Goal: Task Accomplishment & Management: Use online tool/utility

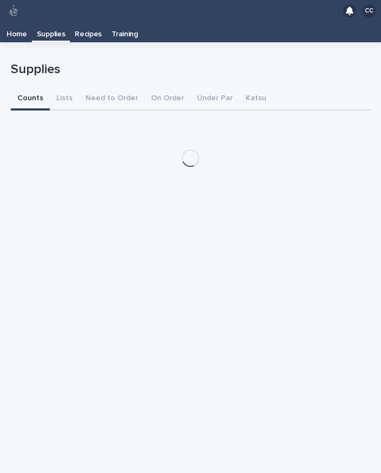
scroll to position [17, 0]
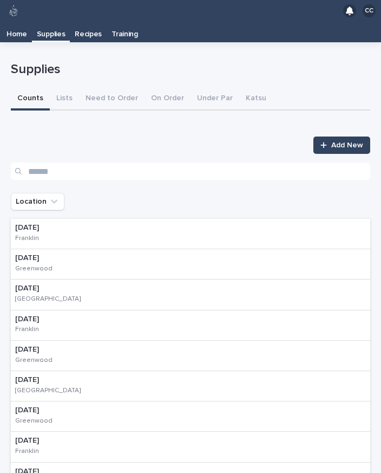
click at [63, 223] on p "[DATE]" at bounding box center [39, 227] width 48 height 9
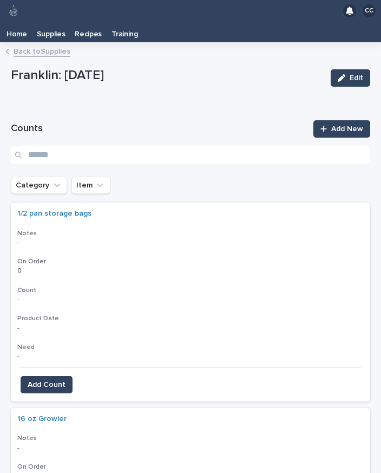
click at [63, 177] on button "Category" at bounding box center [39, 185] width 56 height 17
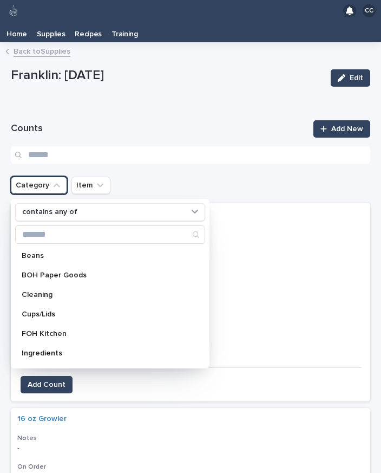
click at [38, 344] on div "Ingredients" at bounding box center [110, 352] width 190 height 17
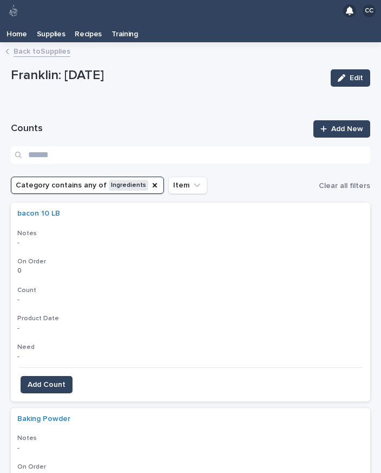
click at [52, 379] on span "Add Count" at bounding box center [47, 384] width 38 height 11
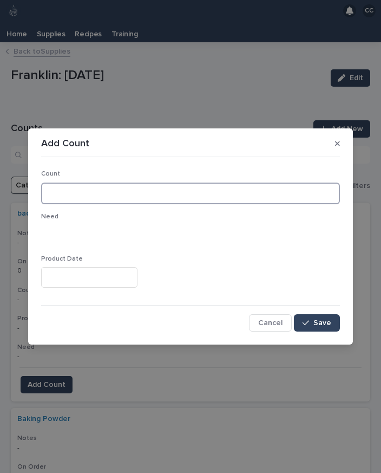
click at [91, 192] on input at bounding box center [190, 193] width 299 height 22
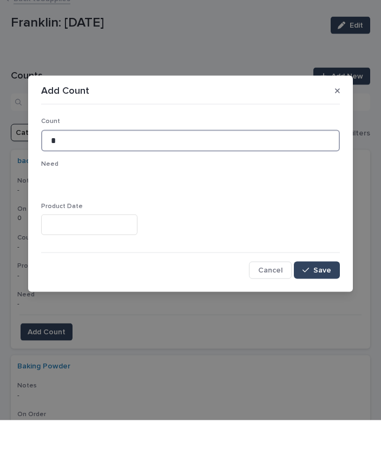
type input "*"
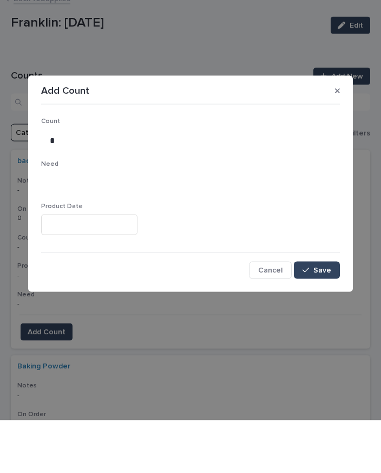
click at [321, 319] on span "Save" at bounding box center [323, 323] width 18 height 8
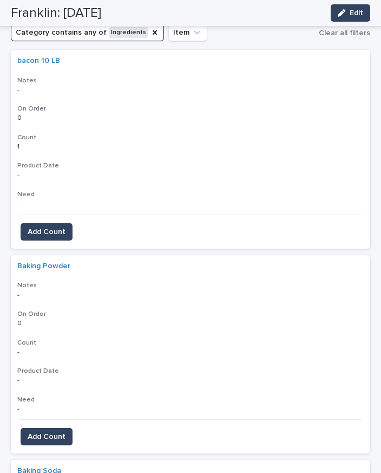
scroll to position [156, 0]
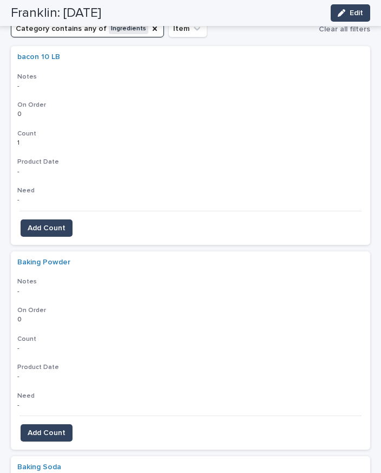
click at [63, 427] on span "Add Count" at bounding box center [47, 432] width 38 height 11
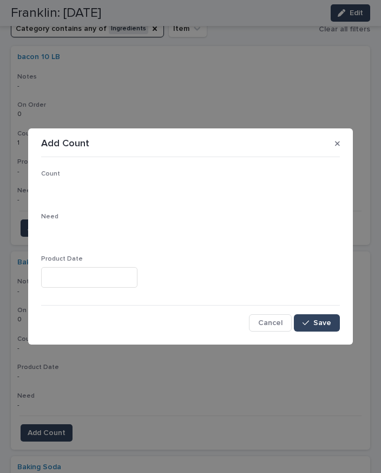
click at [270, 322] on span "Cancel" at bounding box center [270, 323] width 24 height 8
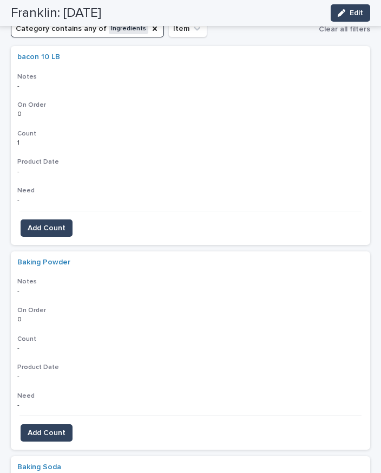
click at [59, 427] on span "Add Count" at bounding box center [47, 432] width 38 height 11
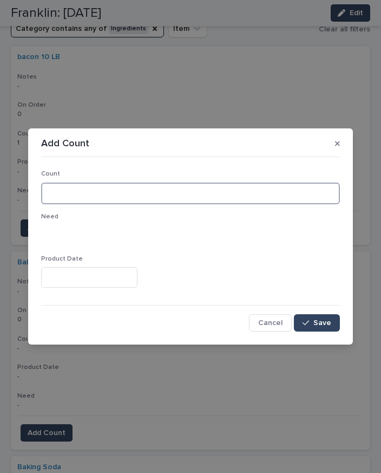
click at [239, 199] on input at bounding box center [190, 193] width 299 height 22
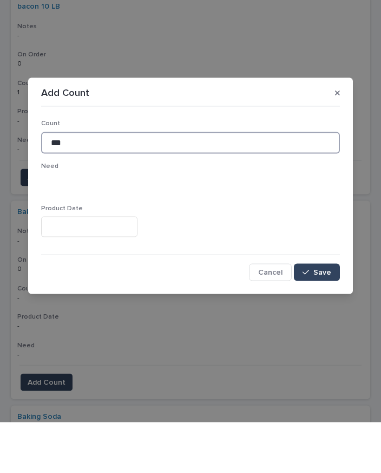
type input "***"
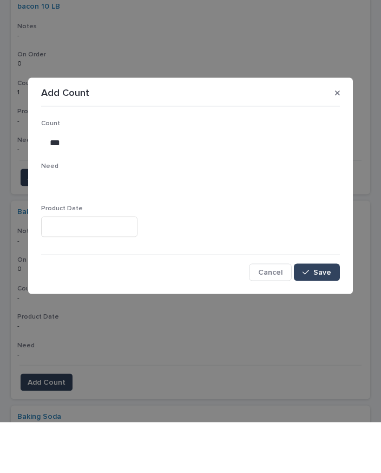
click at [326, 319] on span "Save" at bounding box center [323, 323] width 18 height 8
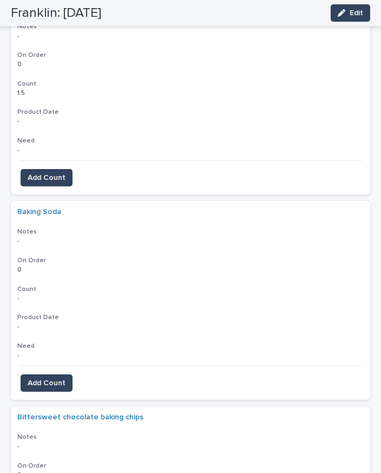
scroll to position [409, 0]
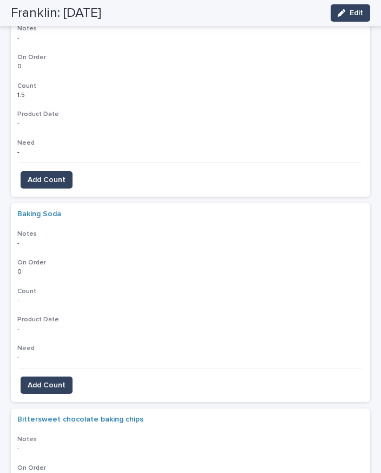
click at [60, 380] on span "Add Count" at bounding box center [47, 385] width 38 height 11
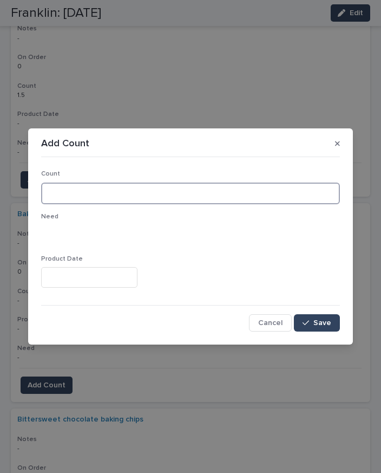
click at [108, 200] on input at bounding box center [190, 193] width 299 height 22
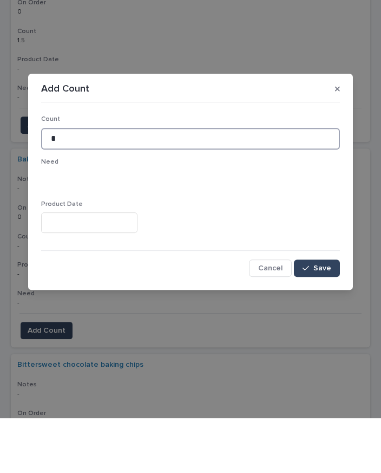
type input "*"
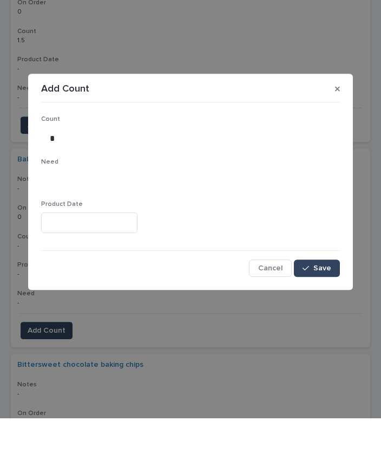
click at [333, 314] on button "Save" at bounding box center [317, 322] width 46 height 17
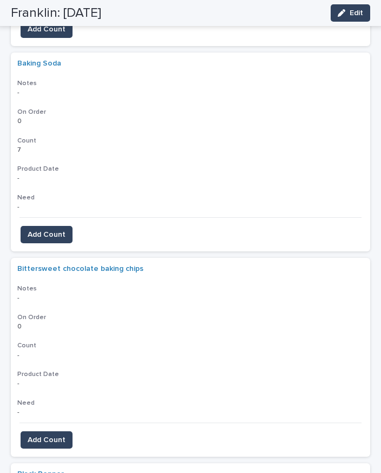
scroll to position [559, 0]
click at [64, 435] on span "Add Count" at bounding box center [47, 440] width 38 height 11
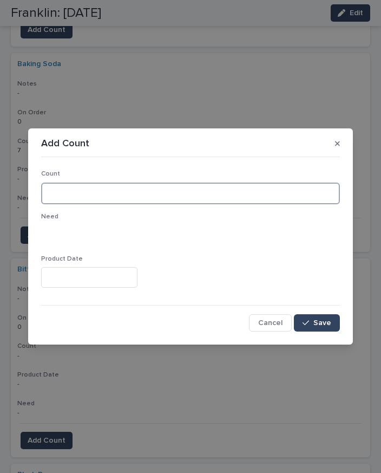
click at [125, 199] on input at bounding box center [190, 193] width 299 height 22
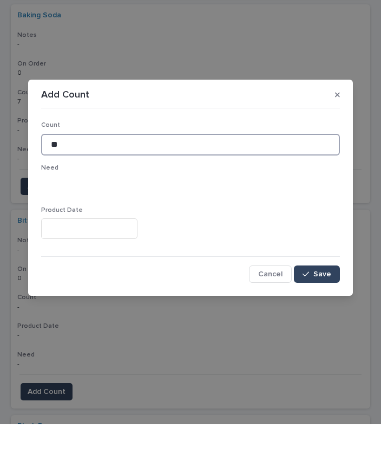
type input "**"
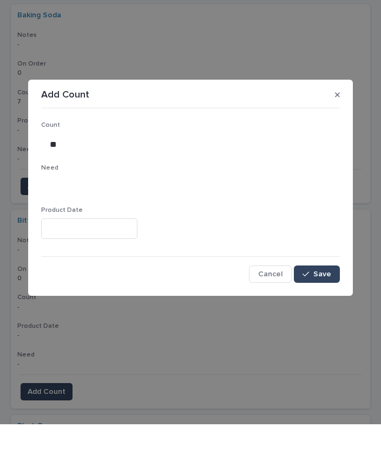
click at [325, 319] on span "Save" at bounding box center [323, 323] width 18 height 8
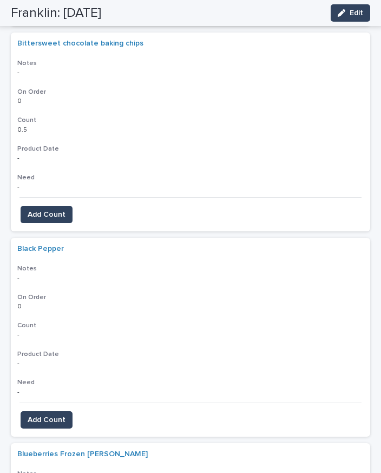
scroll to position [785, 0]
click at [56, 414] on span "Add Count" at bounding box center [47, 419] width 38 height 11
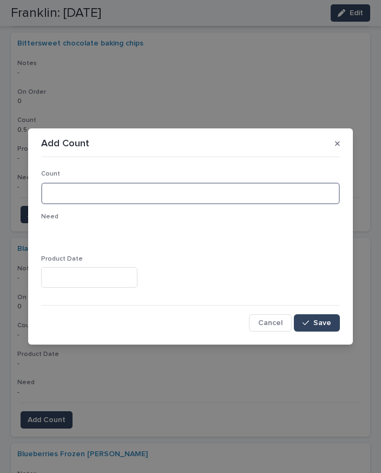
click at [121, 190] on input at bounding box center [190, 193] width 299 height 22
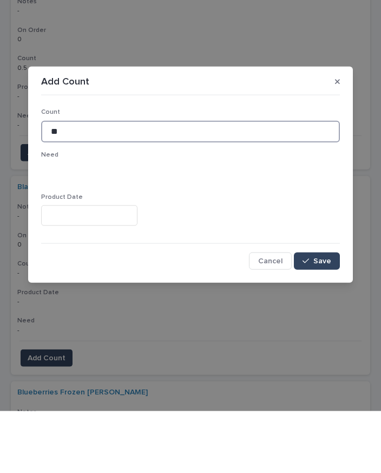
type input "**"
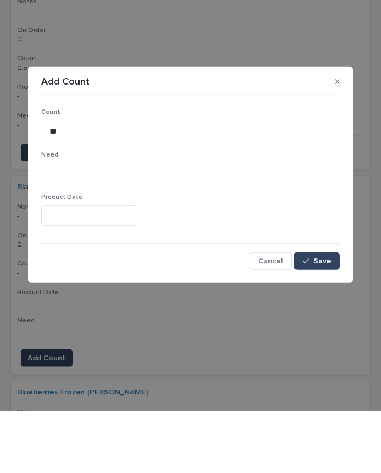
click at [323, 319] on span "Save" at bounding box center [323, 323] width 18 height 8
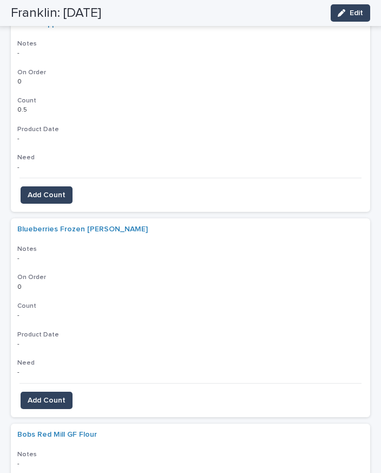
scroll to position [1011, 0]
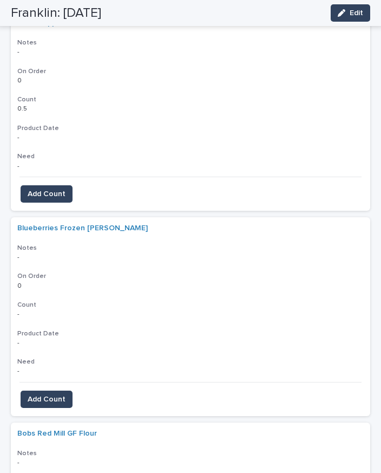
click at [58, 394] on span "Add Count" at bounding box center [47, 399] width 38 height 11
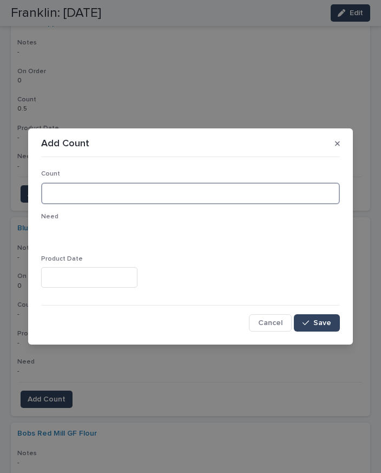
click at [124, 190] on input at bounding box center [190, 193] width 299 height 22
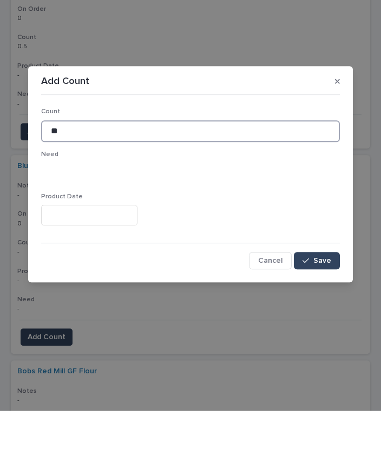
type input "**"
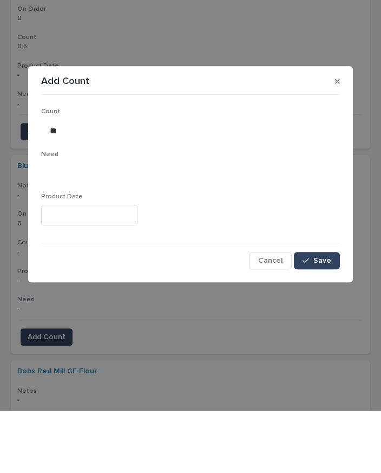
click at [323, 319] on span "Save" at bounding box center [323, 323] width 18 height 8
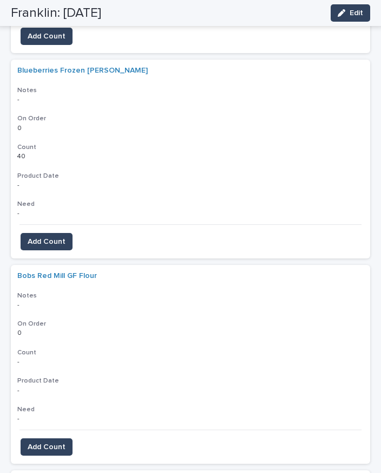
scroll to position [1170, 0]
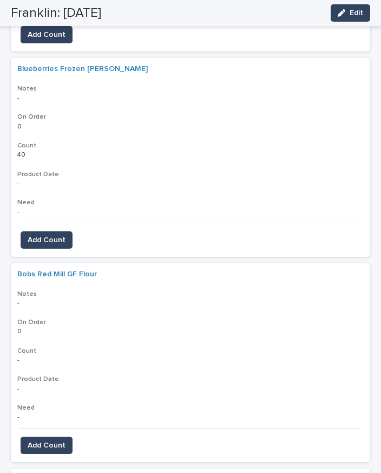
click at [57, 440] on span "Add Count" at bounding box center [47, 445] width 38 height 11
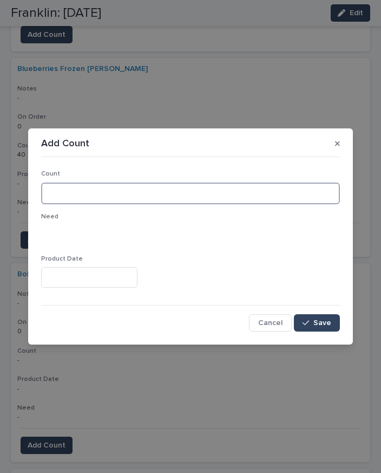
click at [113, 196] on input at bounding box center [190, 193] width 299 height 22
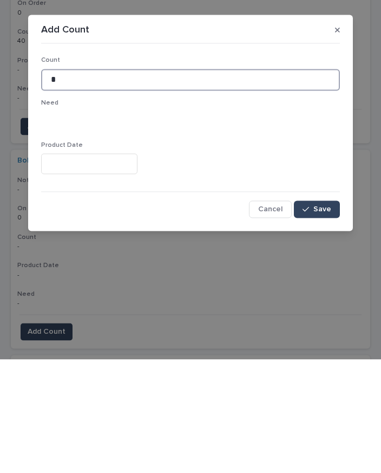
type input "*"
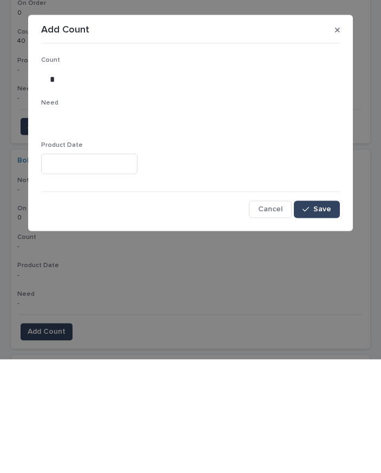
click at [327, 319] on span "Save" at bounding box center [323, 323] width 18 height 8
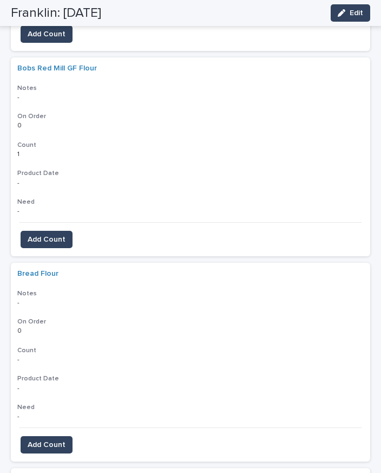
scroll to position [1375, 0]
click at [63, 440] on span "Add Count" at bounding box center [47, 445] width 38 height 11
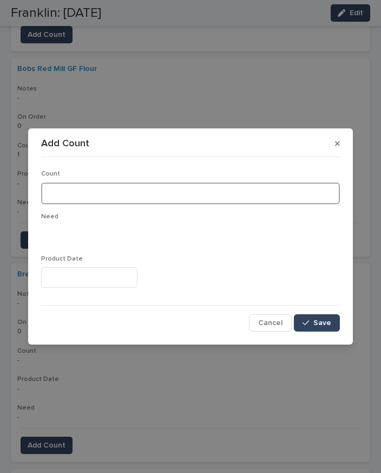
click at [128, 186] on input at bounding box center [190, 193] width 299 height 22
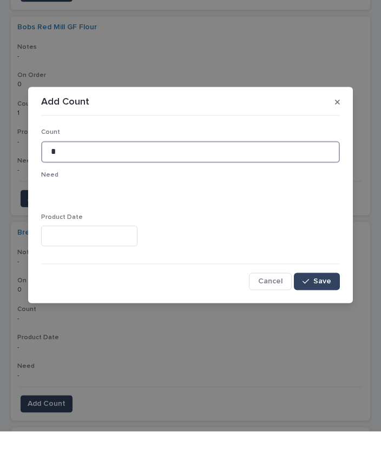
type input "*"
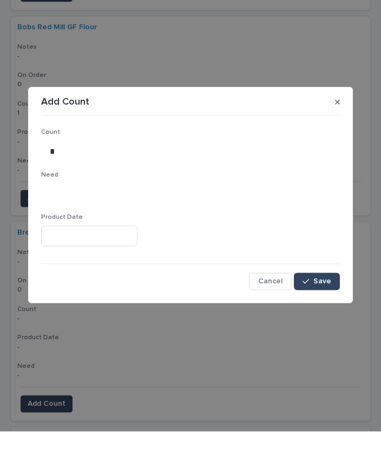
click at [329, 314] on button "Save" at bounding box center [317, 322] width 46 height 17
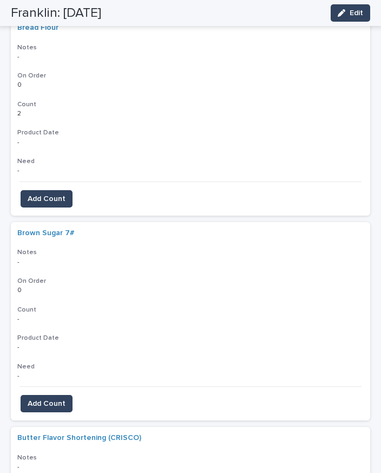
scroll to position [1622, 0]
click at [56, 398] on span "Add Count" at bounding box center [47, 403] width 38 height 11
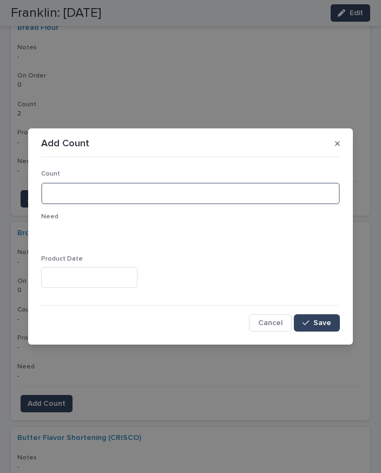
click at [120, 190] on input at bounding box center [190, 193] width 299 height 22
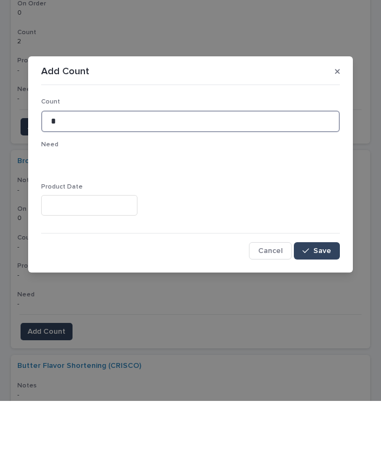
type input "*"
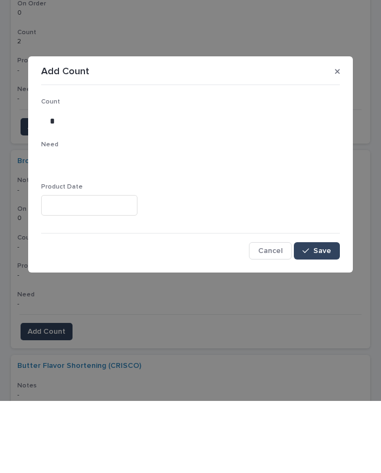
click at [326, 319] on span "Save" at bounding box center [323, 323] width 18 height 8
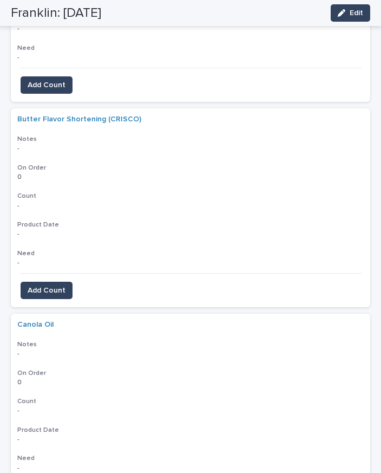
scroll to position [1940, 0]
click at [47, 285] on span "Add Count" at bounding box center [47, 290] width 38 height 11
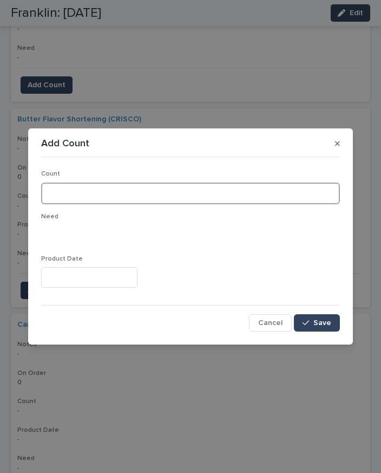
click at [132, 200] on input at bounding box center [190, 193] width 299 height 22
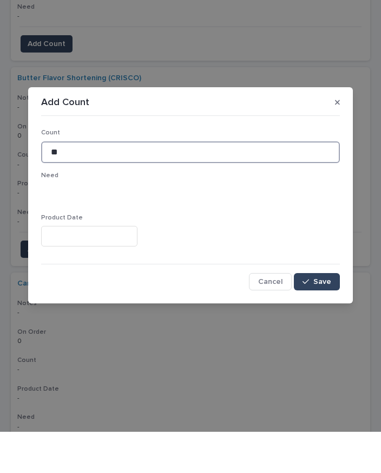
type input "**"
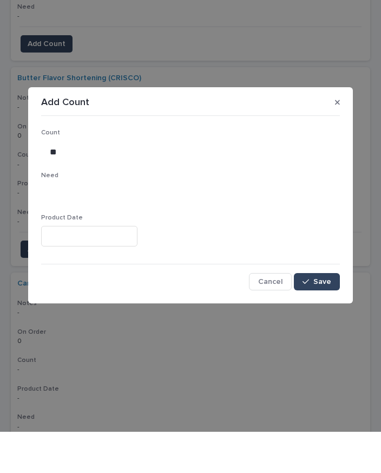
click at [323, 319] on span "Save" at bounding box center [323, 323] width 18 height 8
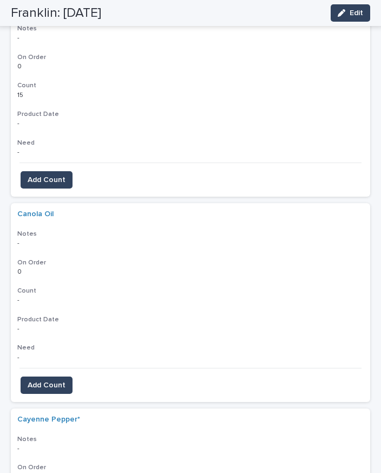
scroll to position [2051, 0]
click at [45, 376] on button "Add Count" at bounding box center [47, 384] width 52 height 17
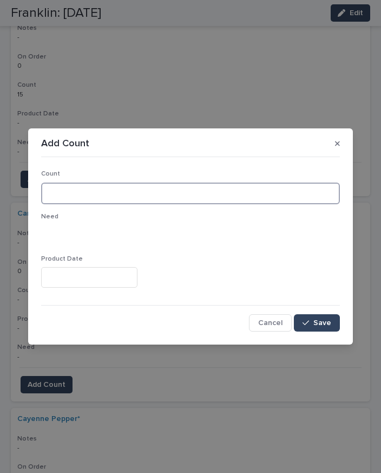
click at [258, 190] on input at bounding box center [190, 193] width 299 height 22
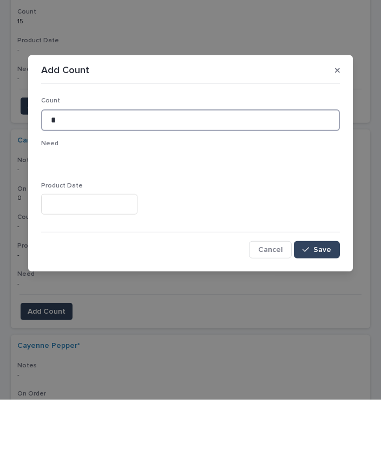
type input "*"
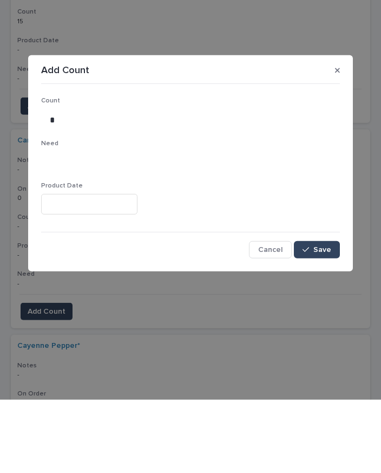
click at [319, 319] on span "Save" at bounding box center [323, 323] width 18 height 8
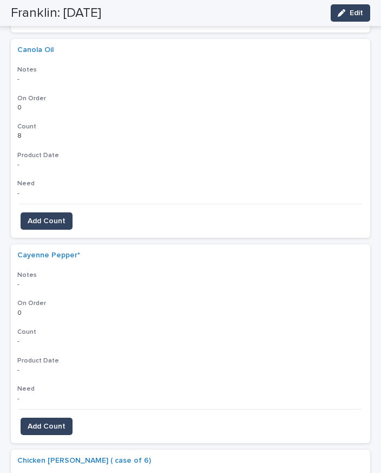
scroll to position [2215, 0]
click at [53, 420] on span "Add Count" at bounding box center [47, 425] width 38 height 11
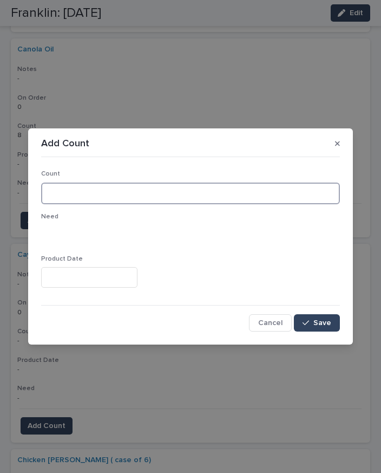
click at [126, 193] on input at bounding box center [190, 193] width 299 height 22
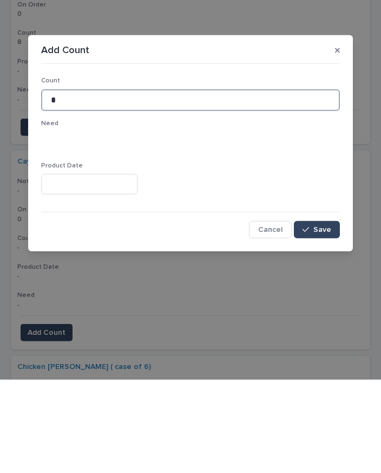
type input "*"
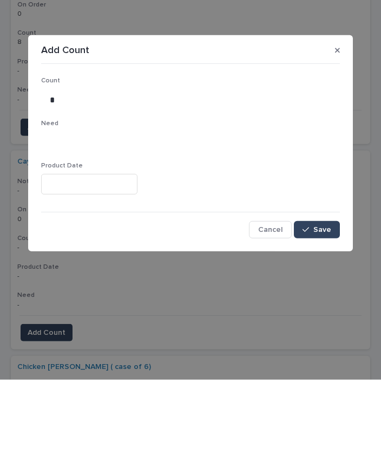
click at [329, 319] on span "Save" at bounding box center [323, 323] width 18 height 8
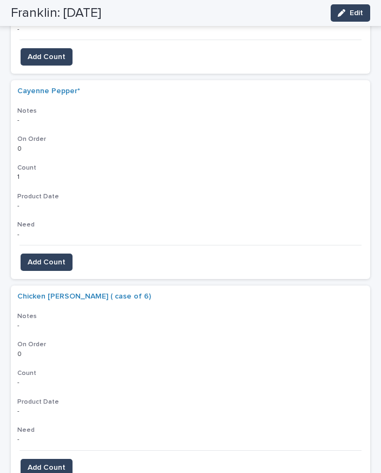
scroll to position [2378, 0]
click at [49, 462] on span "Add Count" at bounding box center [47, 467] width 38 height 11
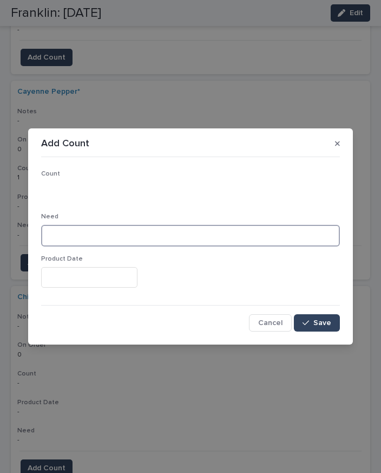
click at [96, 230] on input at bounding box center [190, 236] width 299 height 22
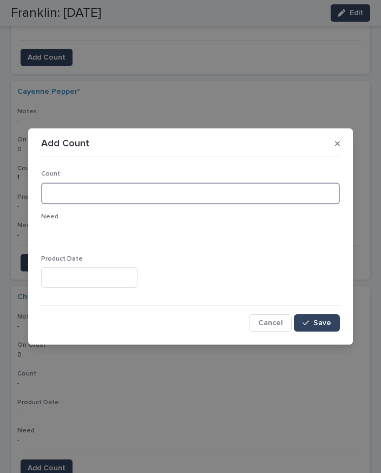
click at [124, 193] on input at bounding box center [190, 193] width 299 height 22
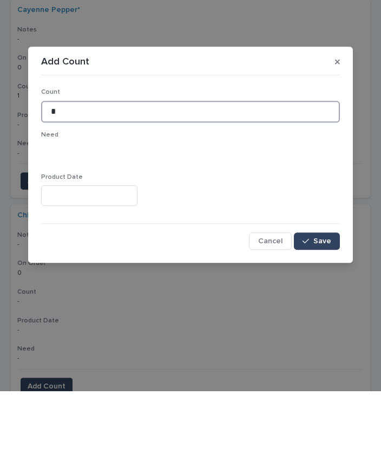
type input "*"
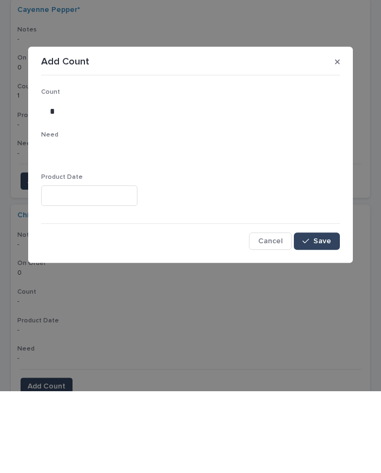
click at [325, 314] on button "Save" at bounding box center [317, 322] width 46 height 17
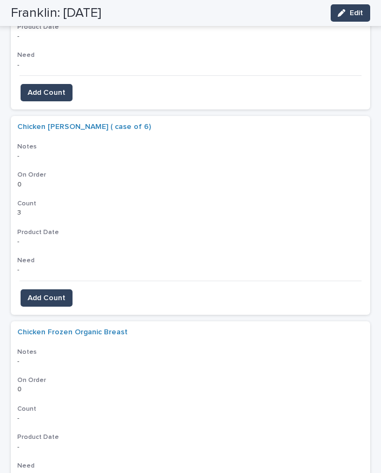
scroll to position [2549, 0]
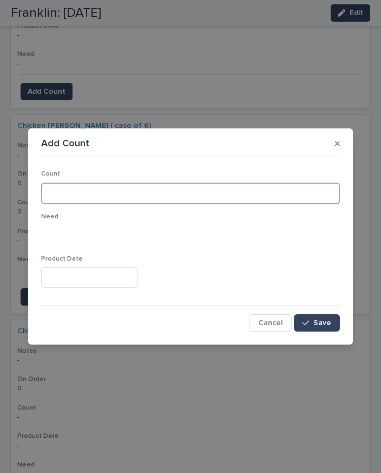
click at [122, 197] on input at bounding box center [190, 193] width 299 height 22
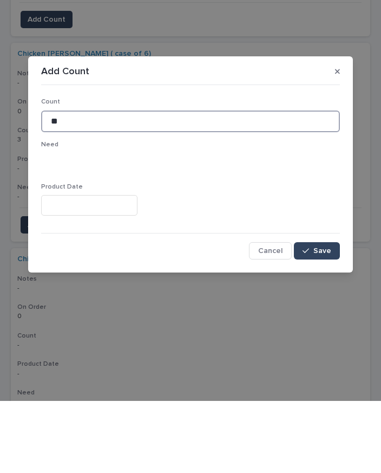
type input "**"
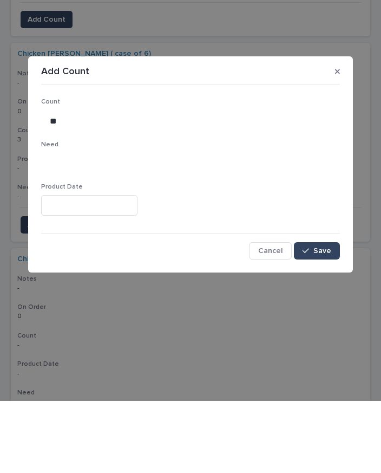
click at [329, 319] on span "Save" at bounding box center [323, 323] width 18 height 8
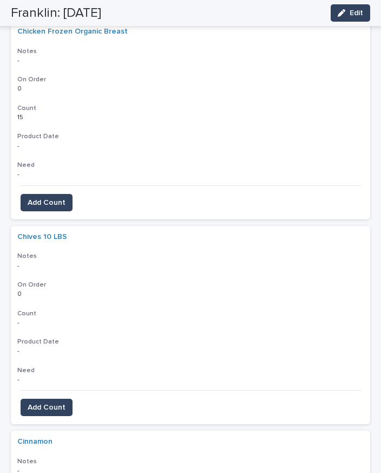
scroll to position [2851, 0]
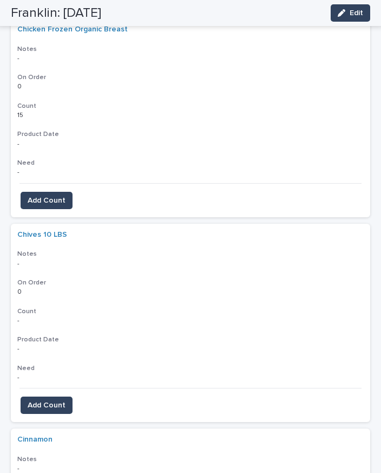
click at [54, 396] on button "Add Count" at bounding box center [47, 404] width 52 height 17
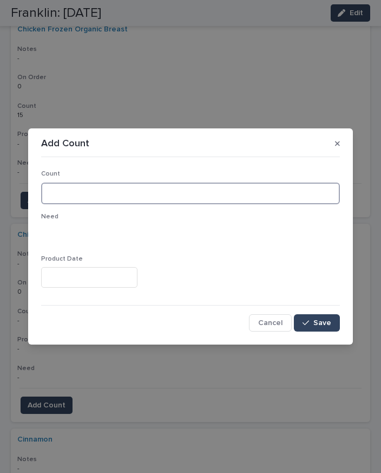
click at [141, 195] on input at bounding box center [190, 193] width 299 height 22
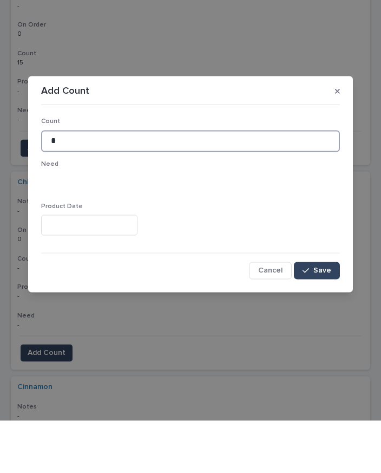
type input "*"
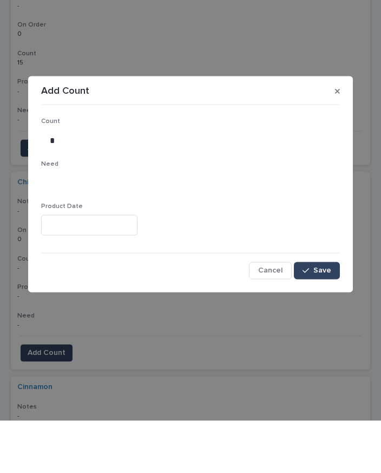
click at [332, 314] on button "Save" at bounding box center [317, 322] width 46 height 17
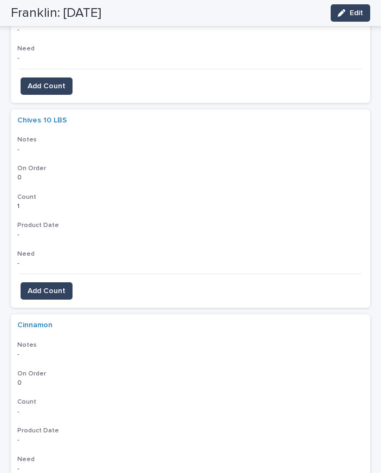
scroll to position [2962, 0]
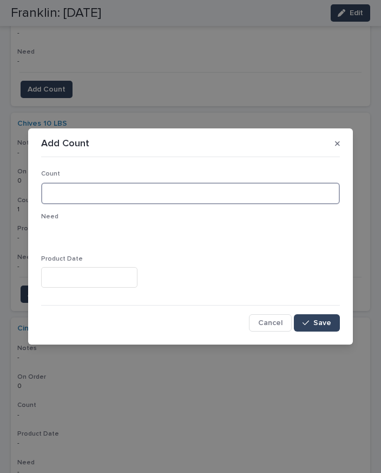
click at [109, 190] on input at bounding box center [190, 193] width 299 height 22
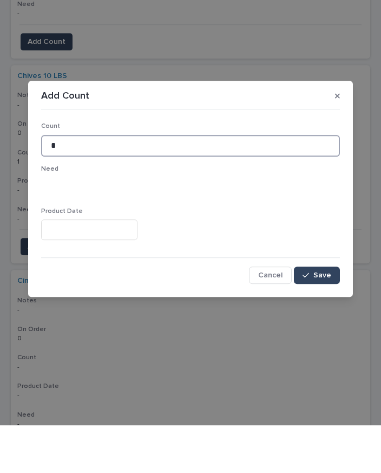
type input "*"
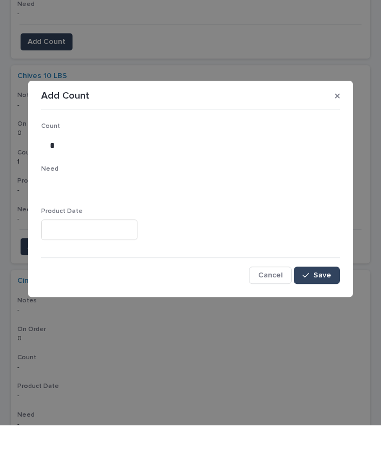
click at [324, 319] on span "Save" at bounding box center [323, 323] width 18 height 8
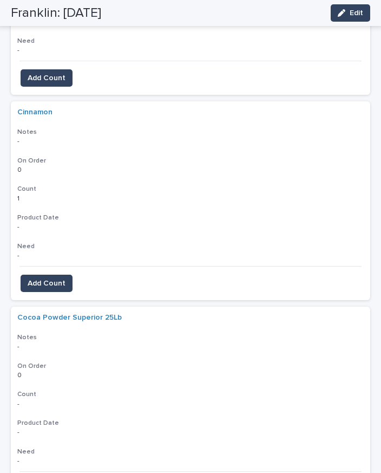
scroll to position [3179, 0]
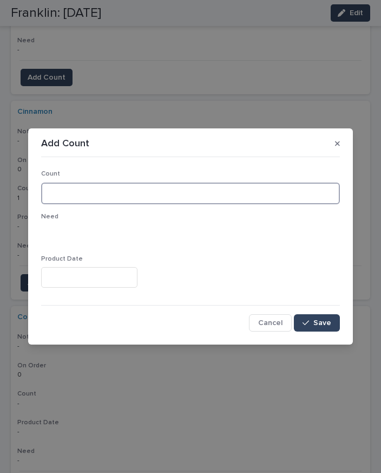
click at [146, 200] on input at bounding box center [190, 193] width 299 height 22
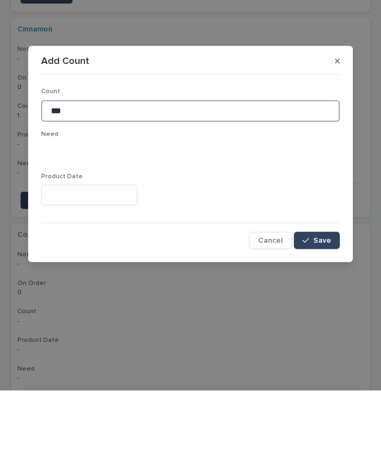
type input "***"
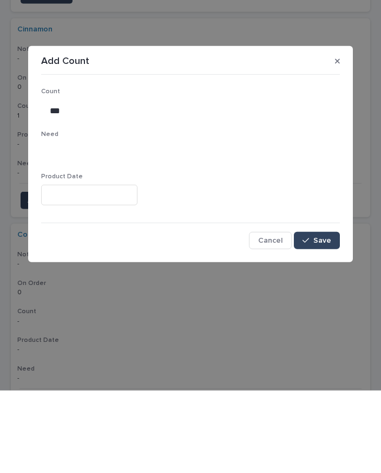
click at [325, 319] on span "Save" at bounding box center [323, 323] width 18 height 8
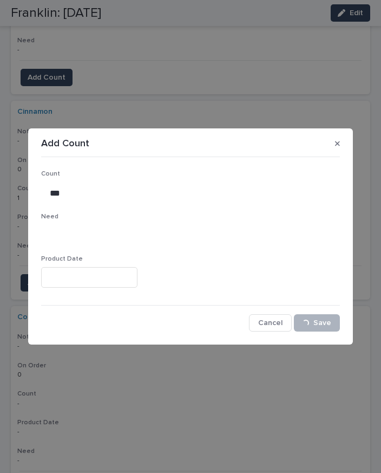
click at [323, 320] on span "Save" at bounding box center [323, 323] width 18 height 8
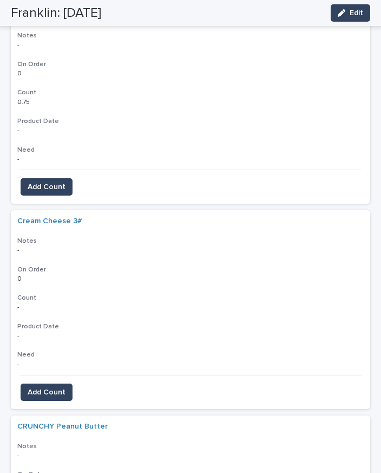
scroll to position [3479, 0]
click at [65, 384] on button "Add Count" at bounding box center [47, 392] width 52 height 17
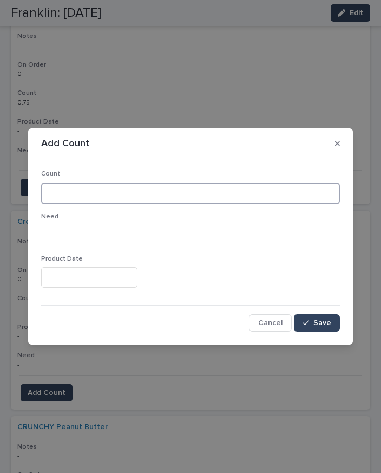
click at [108, 186] on input at bounding box center [190, 193] width 299 height 22
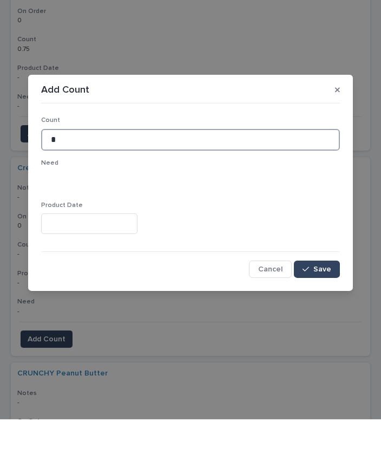
type input "*"
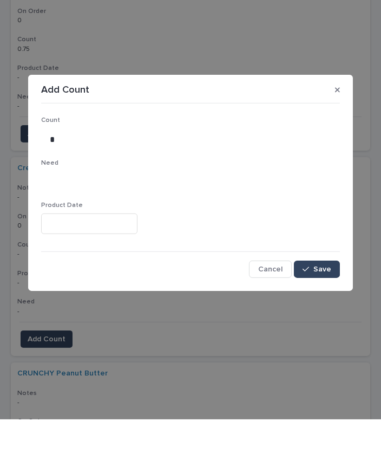
click at [329, 319] on span "Save" at bounding box center [323, 323] width 18 height 8
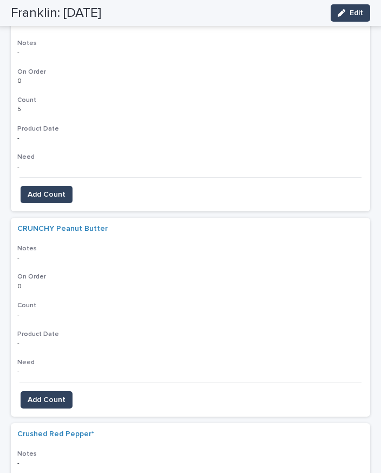
scroll to position [3680, 0]
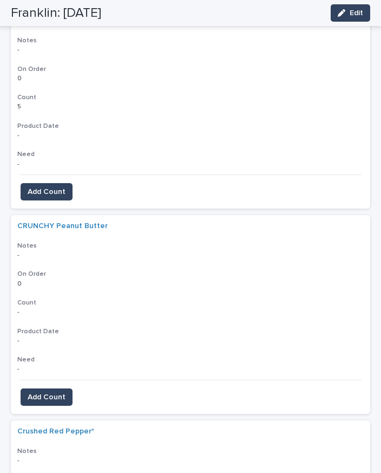
click at [54, 392] on span "Add Count" at bounding box center [47, 397] width 38 height 11
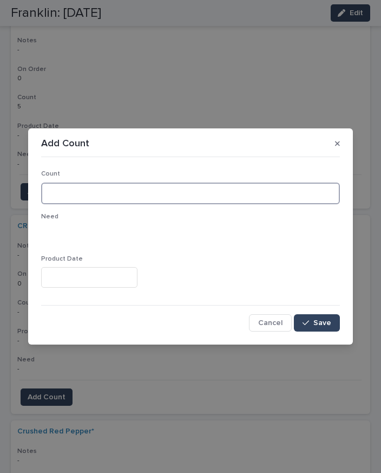
click at [110, 192] on input at bounding box center [190, 193] width 299 height 22
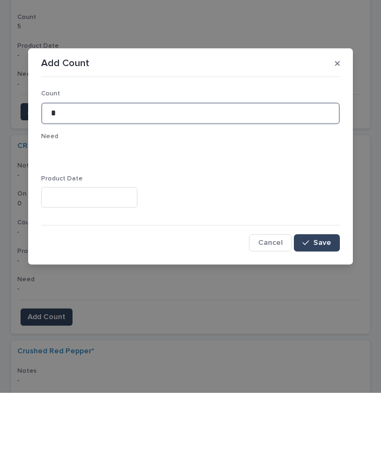
type input "*"
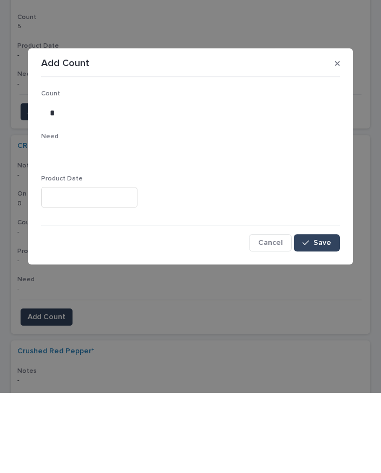
click at [327, 314] on button "Save" at bounding box center [317, 322] width 46 height 17
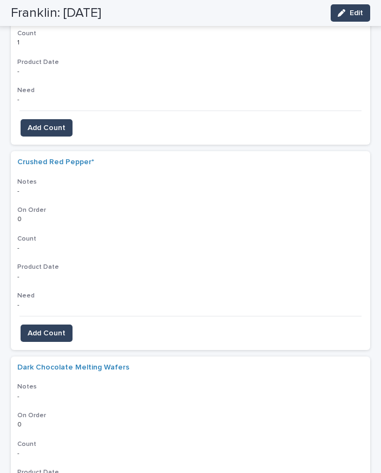
scroll to position [3949, 0]
click at [50, 328] on span "Add Count" at bounding box center [47, 333] width 38 height 11
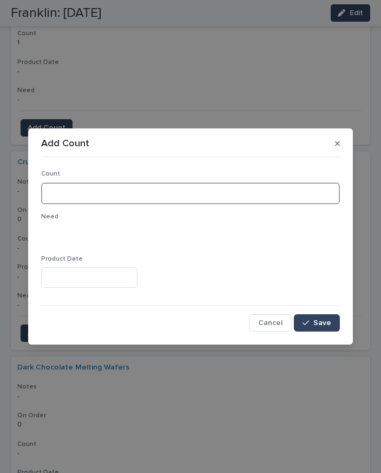
click at [110, 188] on input at bounding box center [190, 193] width 299 height 22
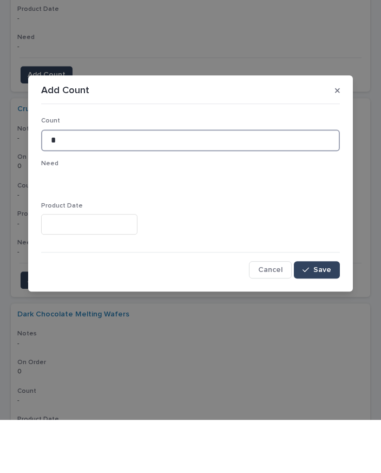
type input "*"
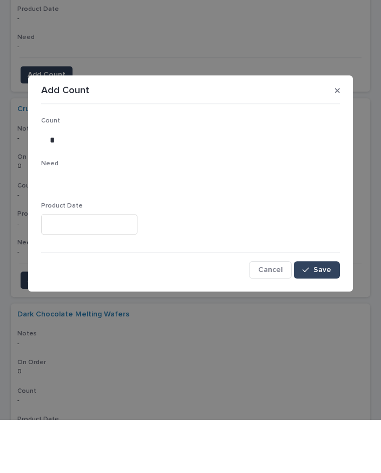
click at [326, 319] on span "Save" at bounding box center [323, 323] width 18 height 8
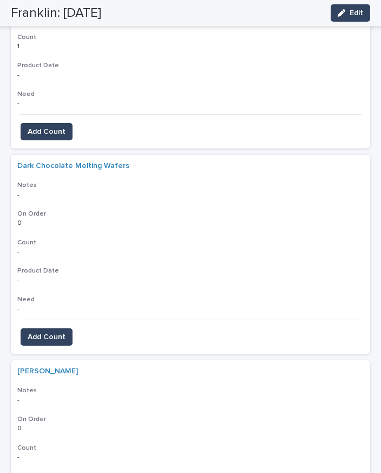
scroll to position [4160, 0]
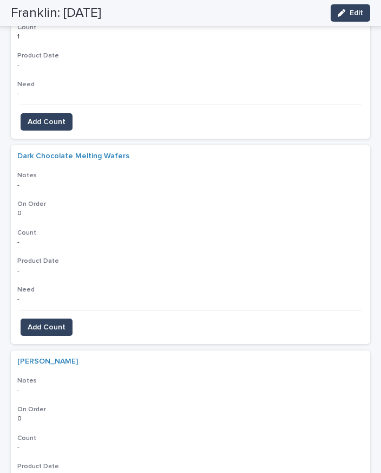
click at [52, 322] on span "Add Count" at bounding box center [47, 327] width 38 height 11
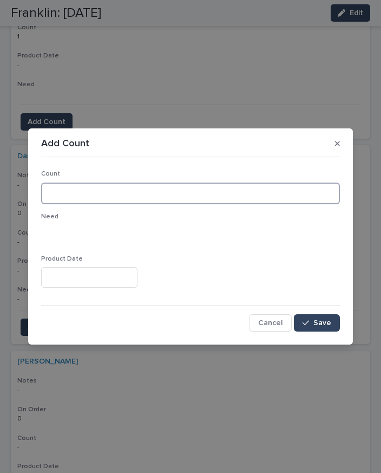
click at [134, 193] on input at bounding box center [190, 193] width 299 height 22
type input "*"
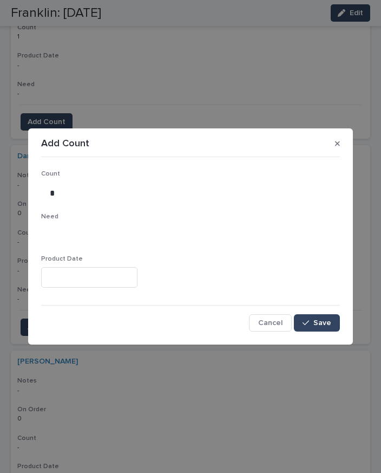
click at [330, 319] on span "Save" at bounding box center [323, 323] width 18 height 8
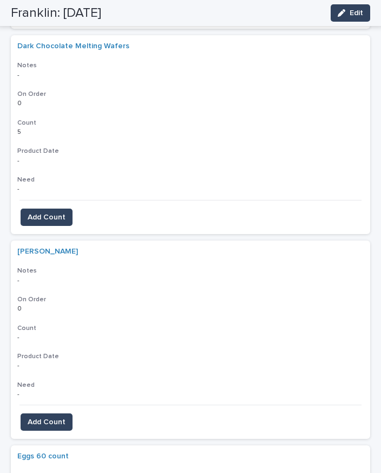
scroll to position [4271, 0]
click at [56, 416] on span "Add Count" at bounding box center [47, 421] width 38 height 11
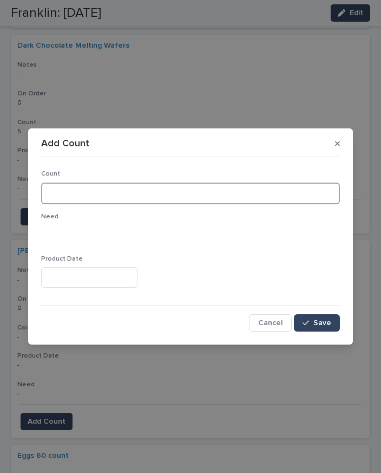
click at [123, 185] on input at bounding box center [190, 193] width 299 height 22
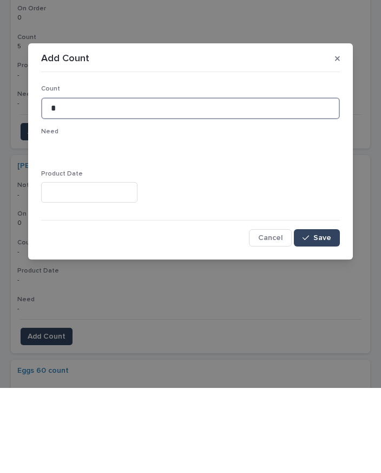
type input "*"
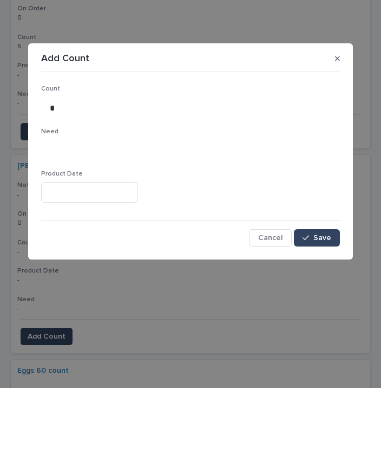
click at [325, 314] on button "Save" at bounding box center [317, 322] width 46 height 17
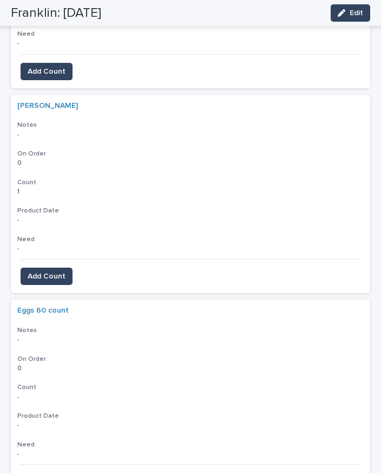
scroll to position [4416, 0]
click at [60, 472] on button "Add Count" at bounding box center [47, 481] width 52 height 17
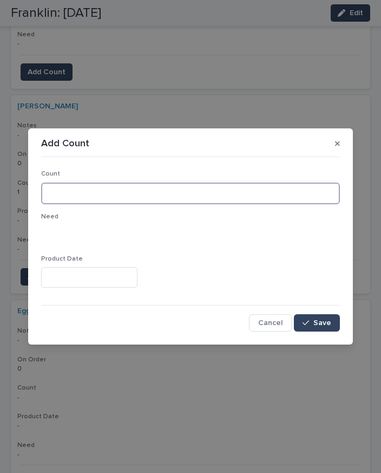
click at [108, 192] on input at bounding box center [190, 193] width 299 height 22
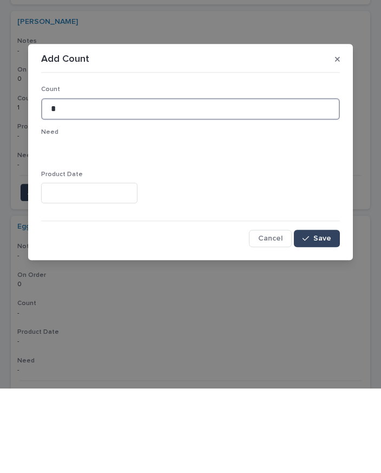
type input "*"
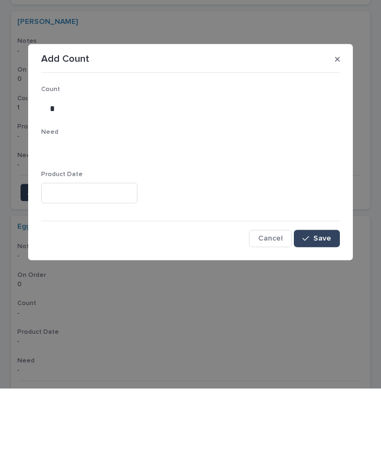
click at [327, 319] on span "Save" at bounding box center [323, 323] width 18 height 8
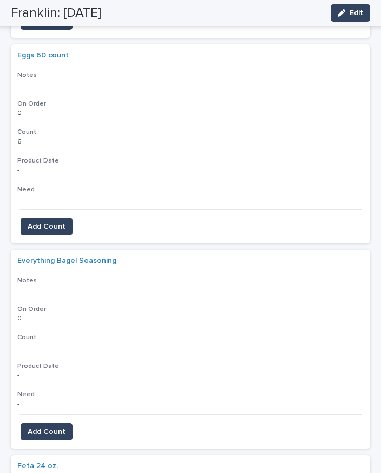
scroll to position [4670, 0]
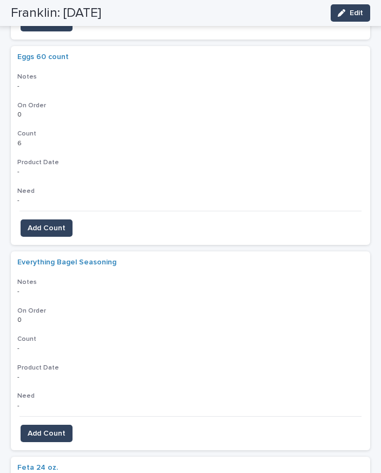
click at [58, 428] on span "Add Count" at bounding box center [47, 433] width 38 height 11
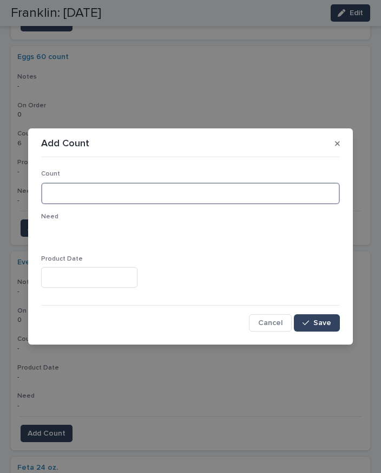
click at [114, 191] on input at bounding box center [190, 193] width 299 height 22
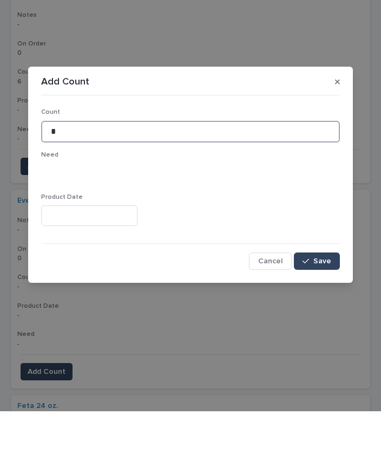
type input "*"
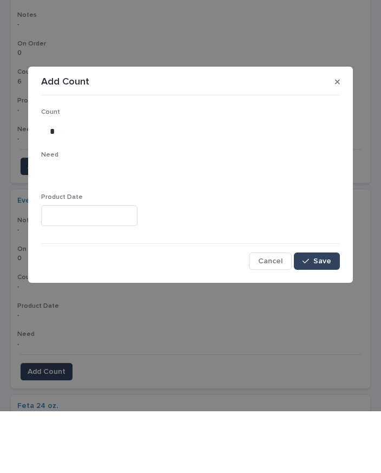
click at [326, 314] on button "Save" at bounding box center [317, 322] width 46 height 17
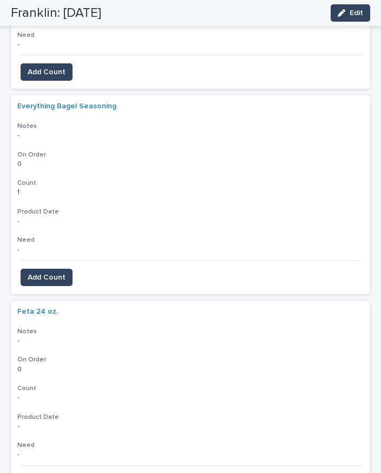
scroll to position [4822, 0]
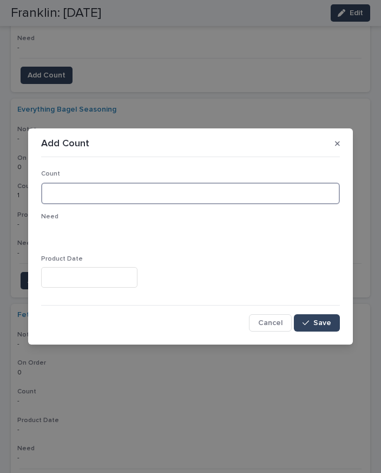
click at [110, 195] on input at bounding box center [190, 193] width 299 height 22
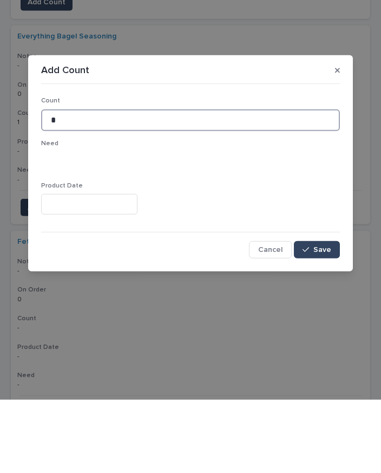
type input "*"
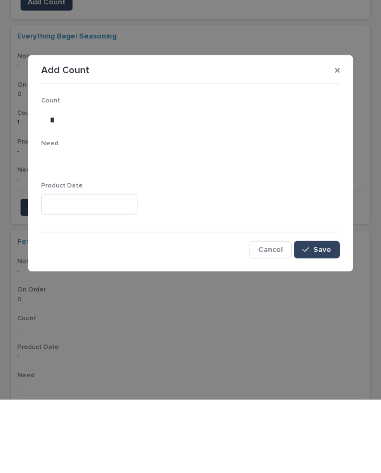
click at [317, 314] on button "Save" at bounding box center [317, 322] width 46 height 17
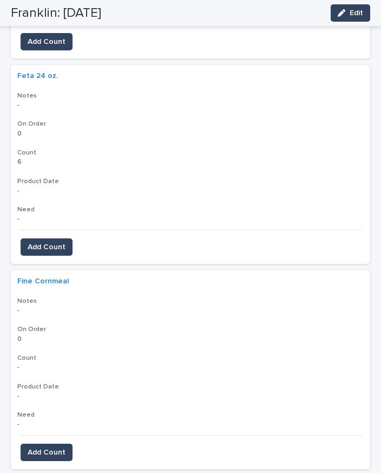
scroll to position [5072, 0]
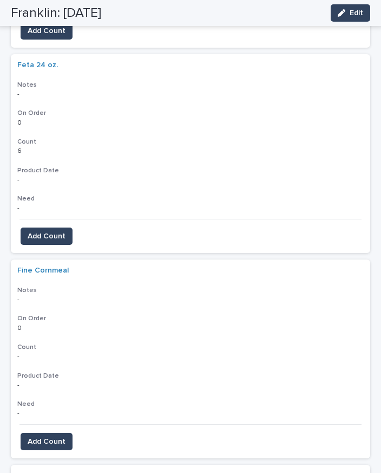
click at [52, 436] on span "Add Count" at bounding box center [47, 441] width 38 height 11
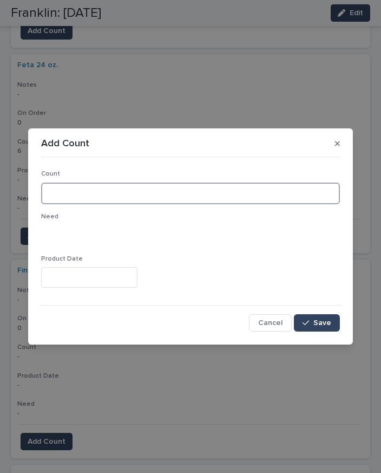
click at [142, 188] on input at bounding box center [190, 193] width 299 height 22
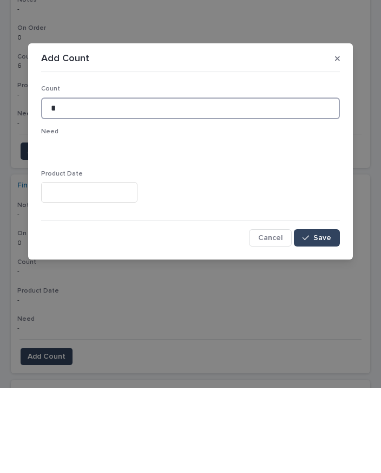
type input "*"
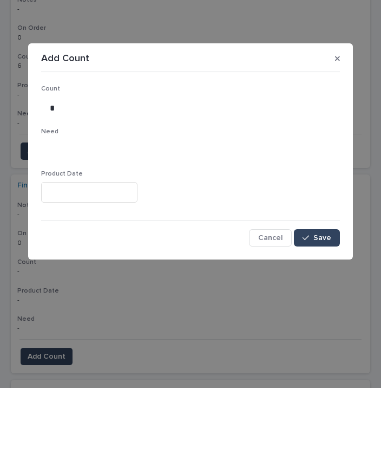
click at [321, 319] on span "Save" at bounding box center [323, 323] width 18 height 8
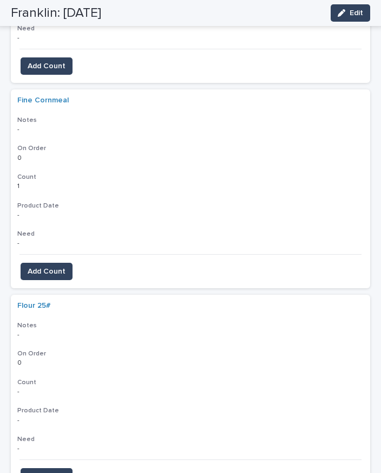
scroll to position [5242, 0]
click at [52, 471] on span "Add Count" at bounding box center [47, 476] width 38 height 11
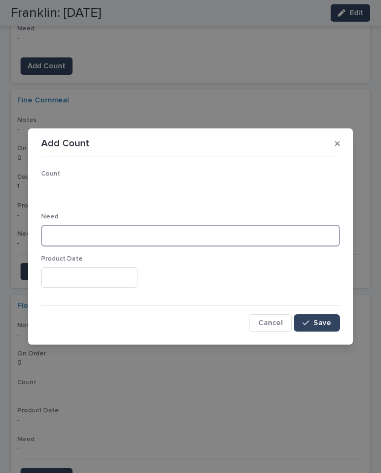
click at [145, 230] on input at bounding box center [190, 236] width 299 height 22
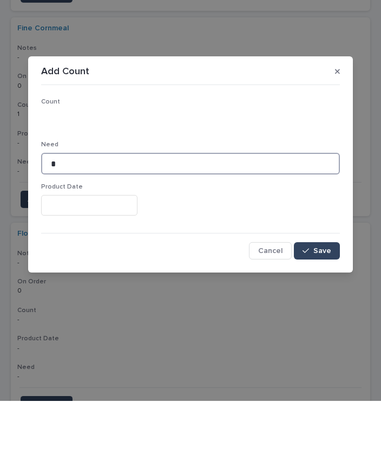
type input "*"
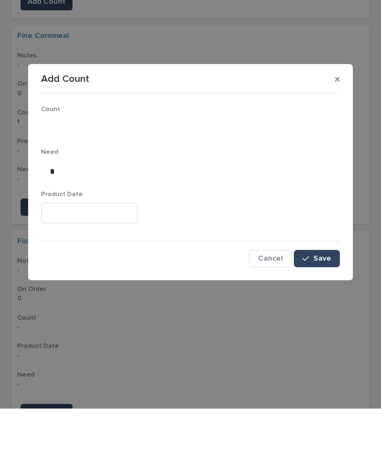
click at [323, 314] on button "Save" at bounding box center [317, 322] width 46 height 17
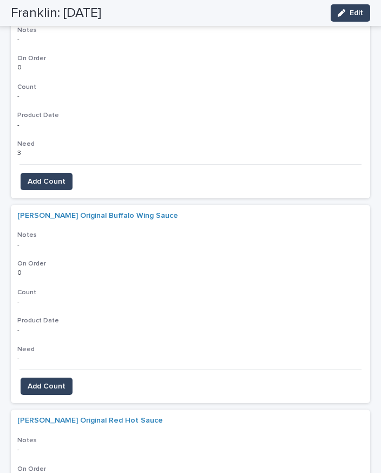
scroll to position [5536, 0]
click at [67, 378] on button "Add Count" at bounding box center [47, 386] width 52 height 17
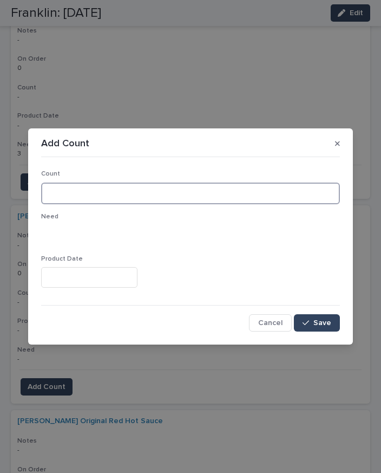
click at [126, 200] on input at bounding box center [190, 193] width 299 height 22
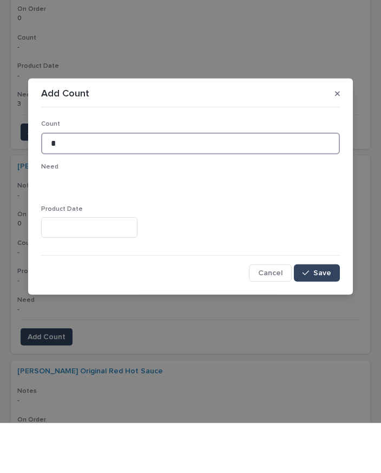
type input "*"
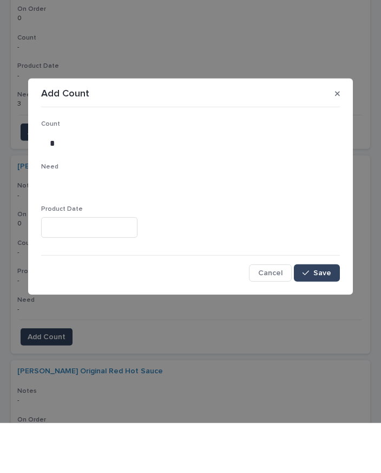
click at [334, 314] on button "Save" at bounding box center [317, 322] width 46 height 17
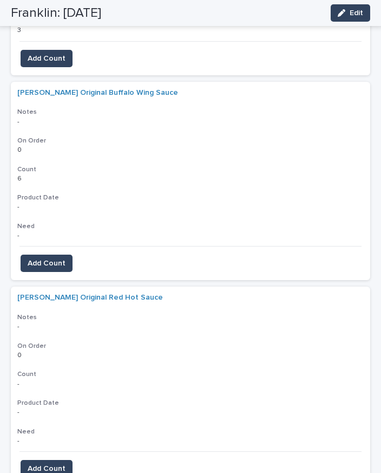
scroll to position [5659, 0]
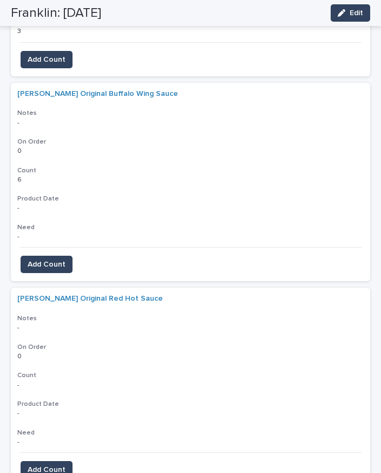
click at [53, 464] on span "Add Count" at bounding box center [47, 469] width 38 height 11
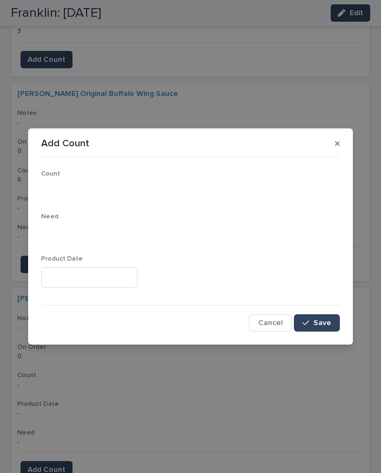
click at [14, 455] on div "Add Count Count Need Product Date Cancel Save" at bounding box center [190, 236] width 381 height 473
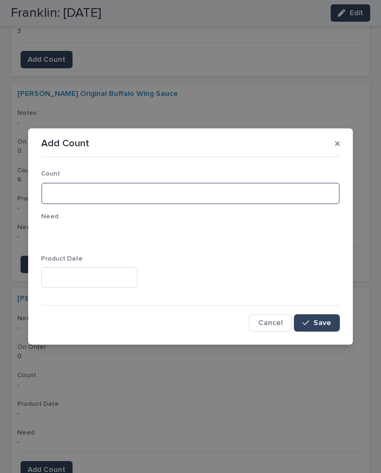
click at [102, 193] on input at bounding box center [190, 193] width 299 height 22
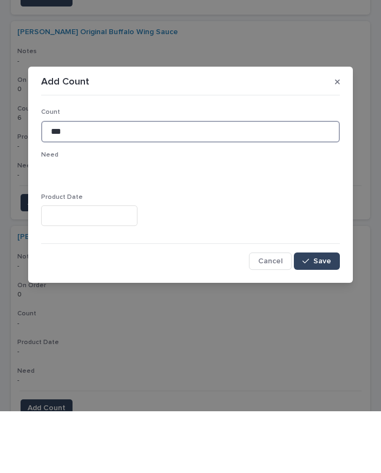
type input "***"
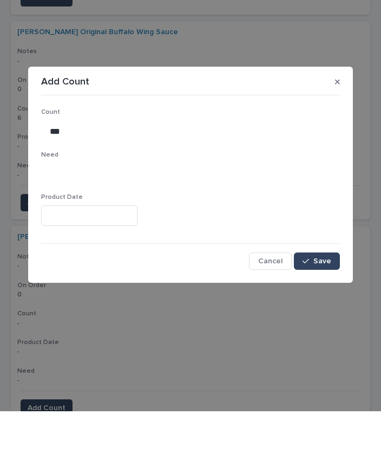
click at [326, 319] on span "Save" at bounding box center [323, 323] width 18 height 8
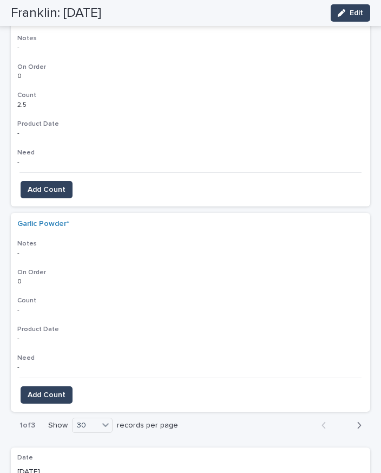
scroll to position [5938, 0]
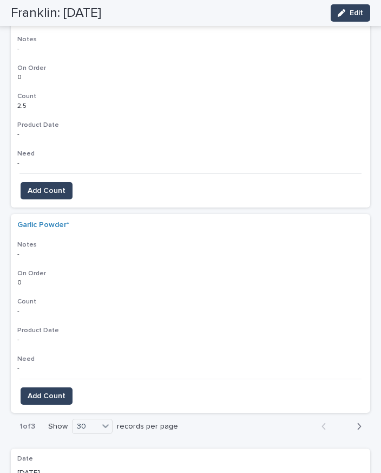
click at [50, 390] on span "Add Count" at bounding box center [47, 395] width 38 height 11
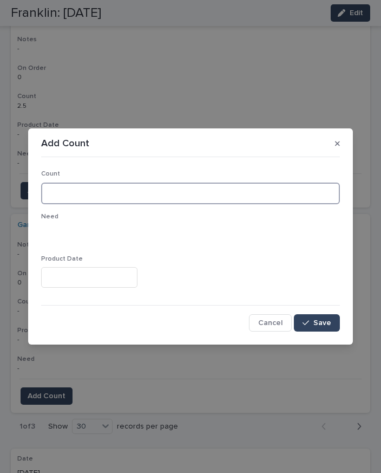
click at [113, 190] on input at bounding box center [190, 193] width 299 height 22
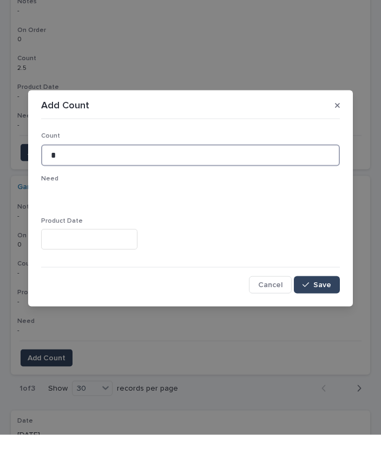
type input "*"
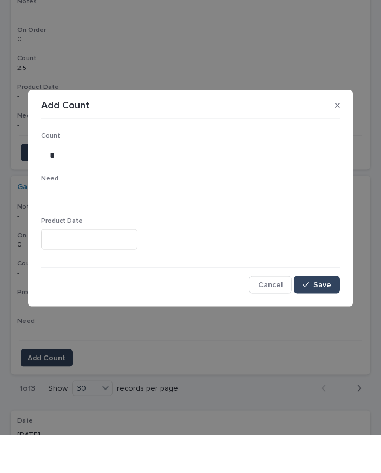
click at [321, 319] on span "Save" at bounding box center [323, 323] width 18 height 8
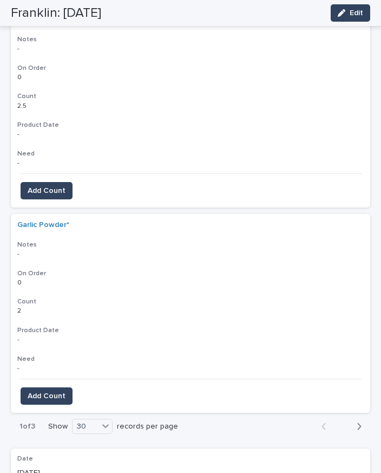
click at [361, 421] on icon "button" at bounding box center [359, 426] width 5 height 10
click at [355, 421] on div "button" at bounding box center [357, 426] width 9 height 10
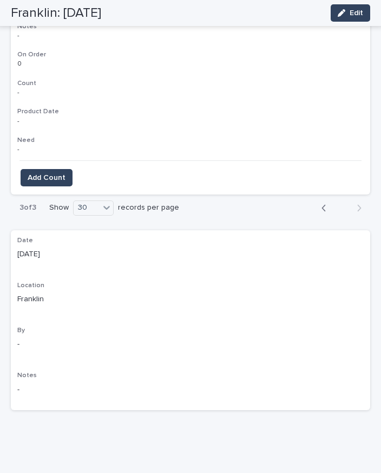
scroll to position [1404, 0]
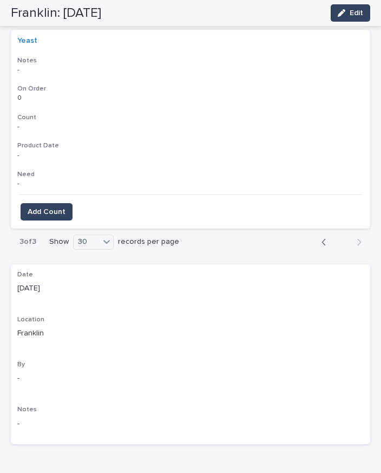
click at [318, 237] on button "Back" at bounding box center [327, 242] width 29 height 10
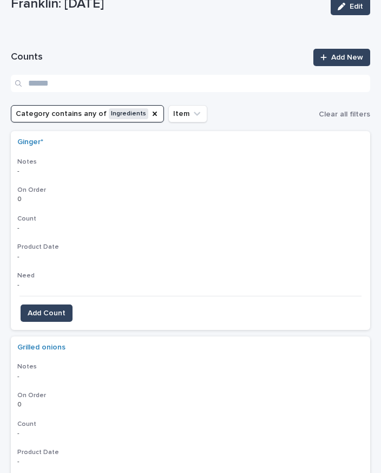
scroll to position [71, 0]
click at [55, 308] on span "Add Count" at bounding box center [47, 313] width 38 height 11
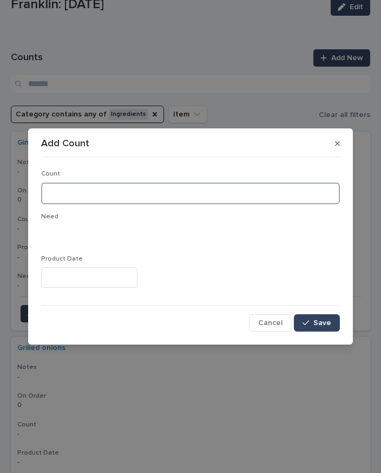
click at [100, 194] on input at bounding box center [190, 193] width 299 height 22
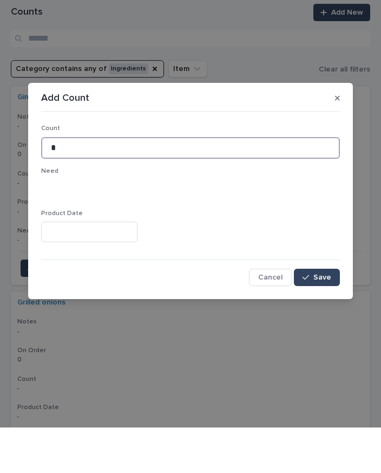
type input "*"
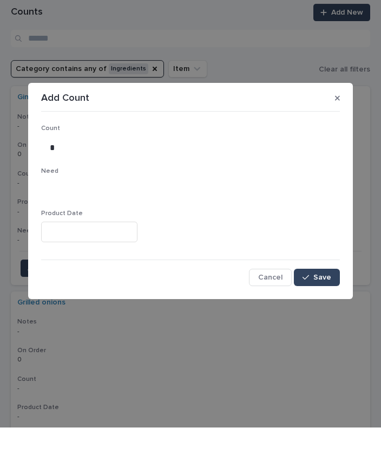
click at [326, 314] on button "Save" at bounding box center [317, 322] width 46 height 17
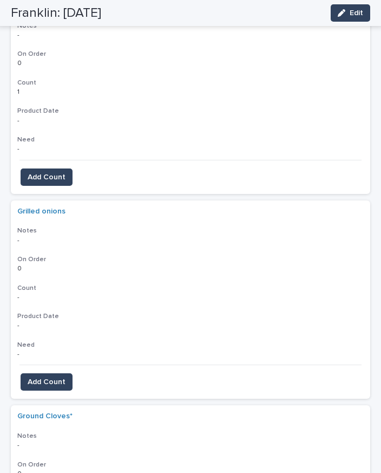
scroll to position [207, 0]
click at [55, 377] on span "Add Count" at bounding box center [47, 382] width 38 height 11
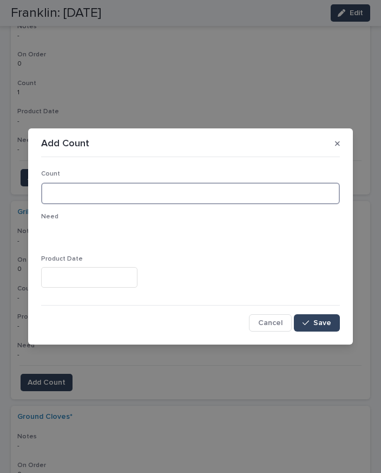
click at [117, 190] on input at bounding box center [190, 193] width 299 height 22
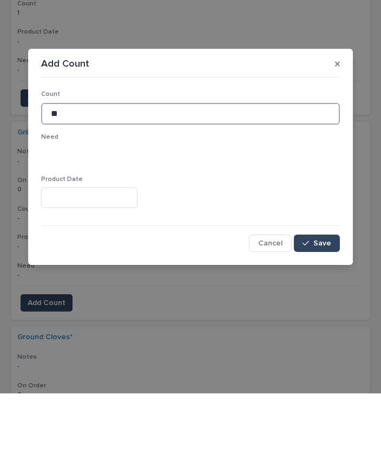
type input "**"
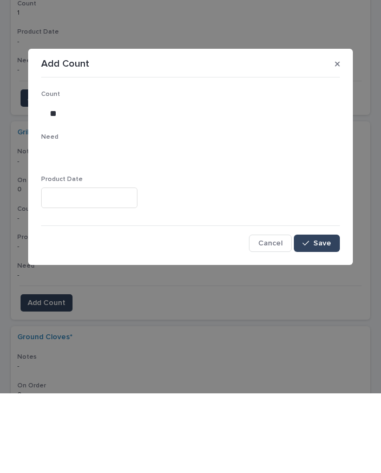
click at [322, 314] on button "Save" at bounding box center [317, 322] width 46 height 17
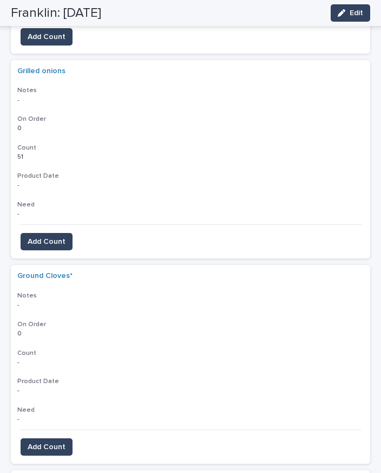
scroll to position [345, 0]
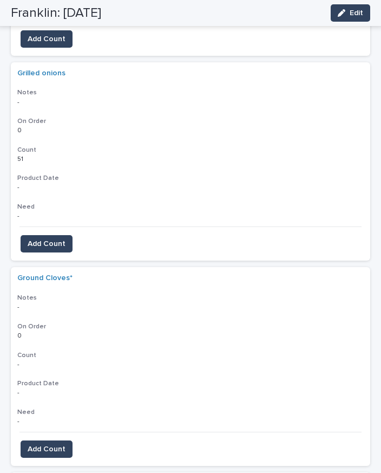
click at [50, 440] on button "Add Count" at bounding box center [47, 448] width 52 height 17
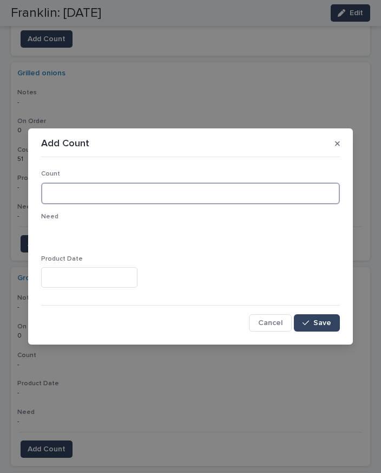
click at [149, 192] on input at bounding box center [190, 193] width 299 height 22
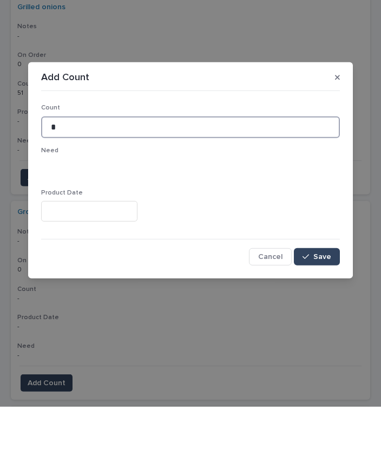
type input "*"
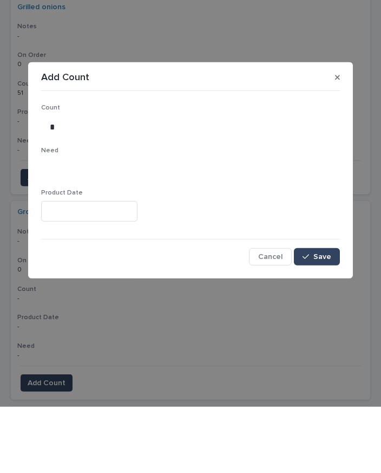
click at [318, 314] on button "Save" at bounding box center [317, 322] width 46 height 17
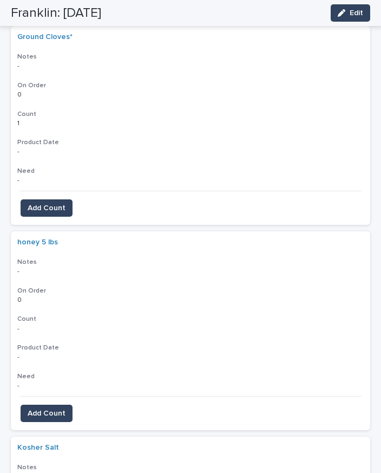
scroll to position [586, 0]
click at [59, 405] on button "Add Count" at bounding box center [47, 413] width 52 height 17
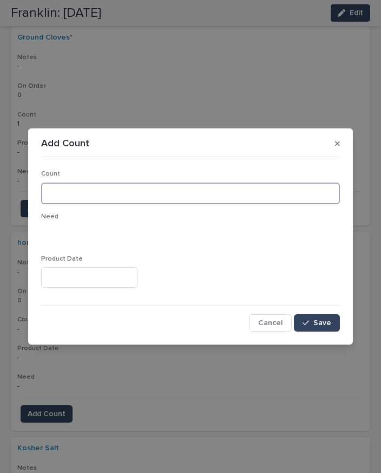
click at [140, 197] on input at bounding box center [190, 193] width 299 height 22
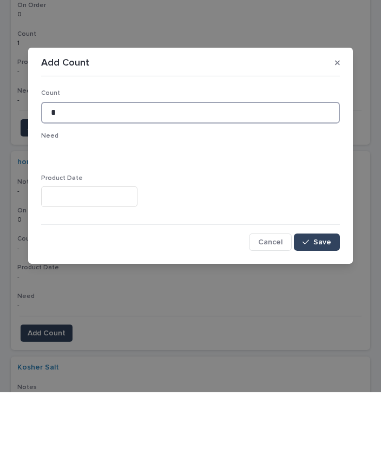
type input "*"
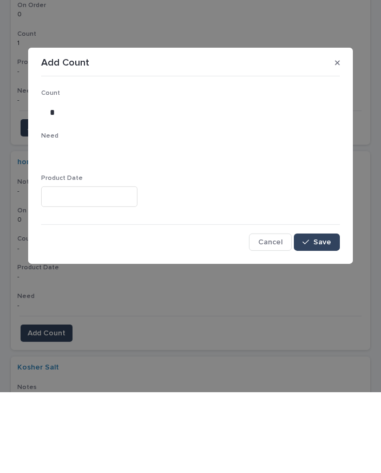
click at [325, 319] on span "Save" at bounding box center [323, 323] width 18 height 8
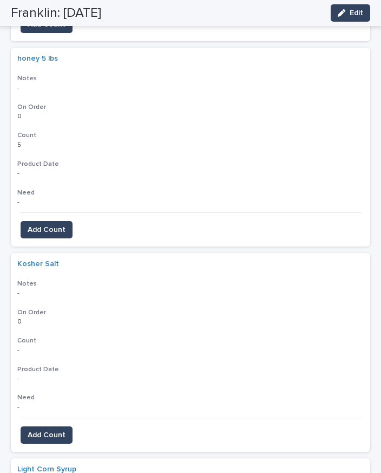
scroll to position [774, 0]
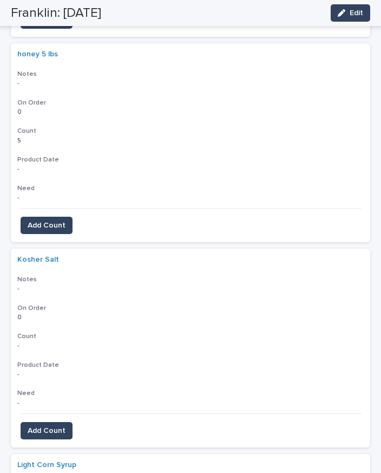
click at [52, 425] on span "Add Count" at bounding box center [47, 430] width 38 height 11
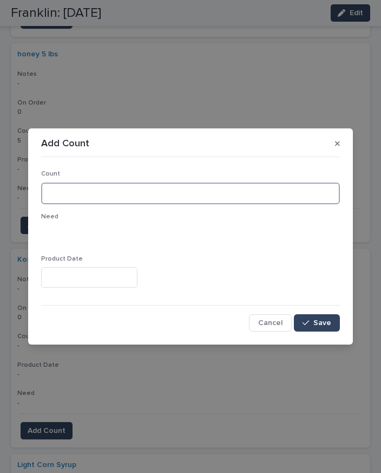
click at [85, 188] on input at bounding box center [190, 193] width 299 height 22
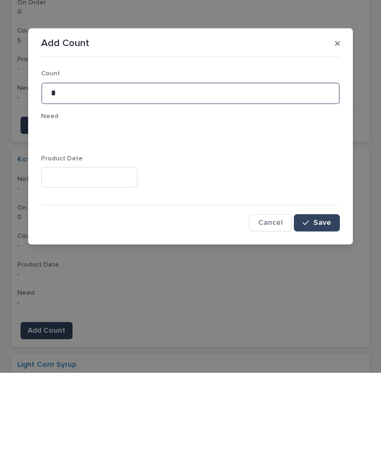
type input "*"
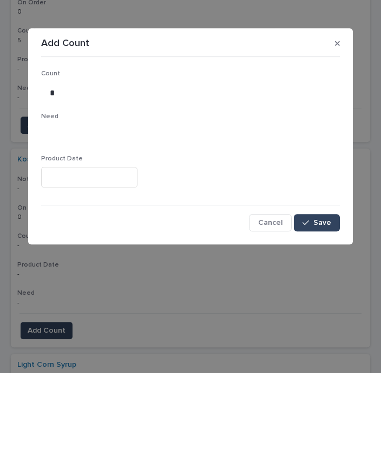
click at [323, 319] on span "Save" at bounding box center [323, 323] width 18 height 8
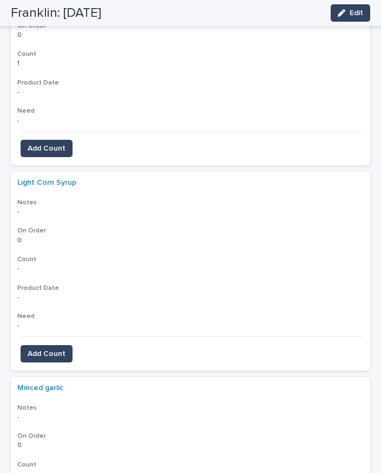
scroll to position [1057, 0]
click at [56, 345] on button "Add Count" at bounding box center [47, 353] width 52 height 17
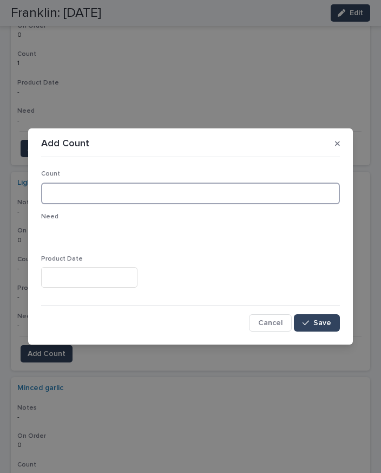
click at [179, 190] on input at bounding box center [190, 193] width 299 height 22
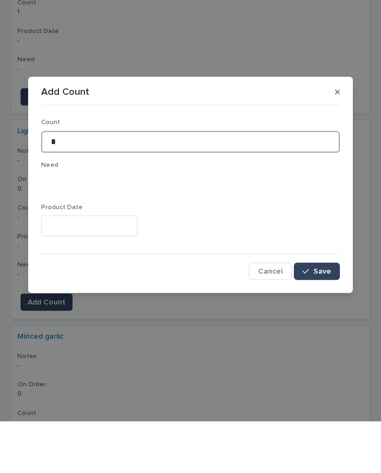
type input "*"
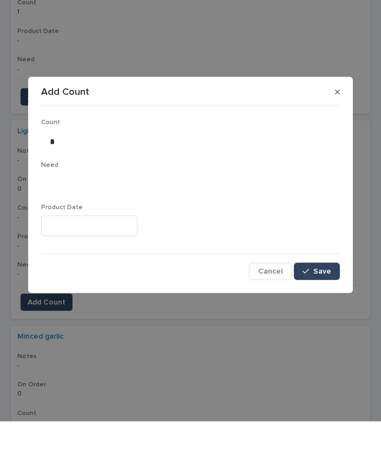
click at [326, 319] on span "Save" at bounding box center [323, 323] width 18 height 8
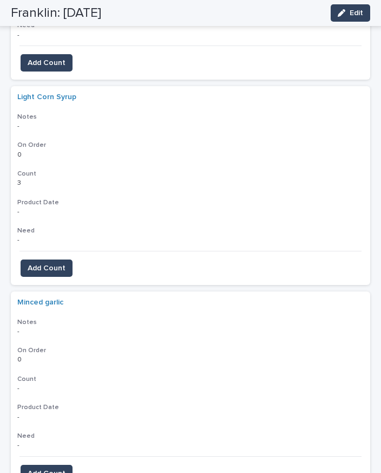
scroll to position [1142, 0]
click at [60, 468] on span "Add Count" at bounding box center [47, 473] width 38 height 11
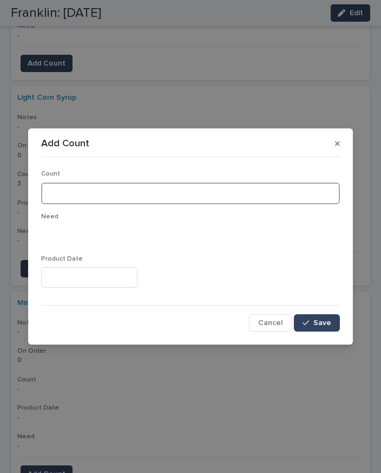
click at [152, 194] on input at bounding box center [190, 193] width 299 height 22
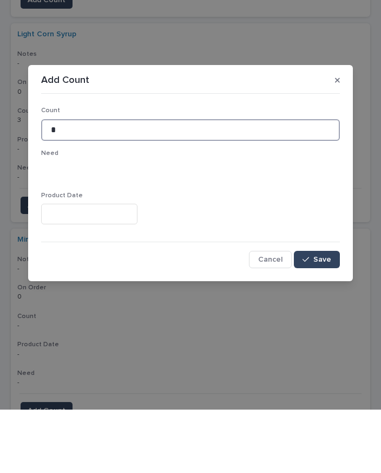
type input "*"
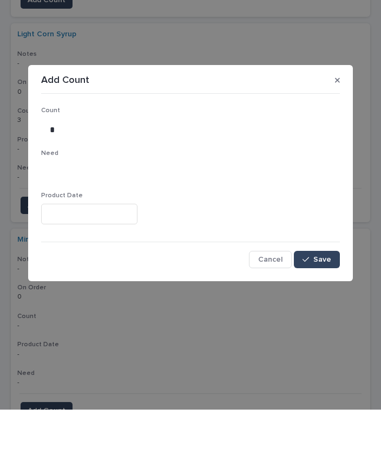
click at [322, 319] on span "Save" at bounding box center [323, 323] width 18 height 8
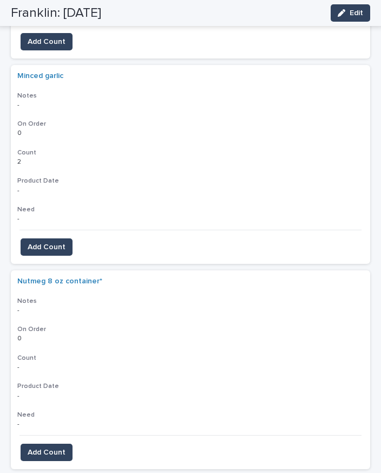
scroll to position [1374, 0]
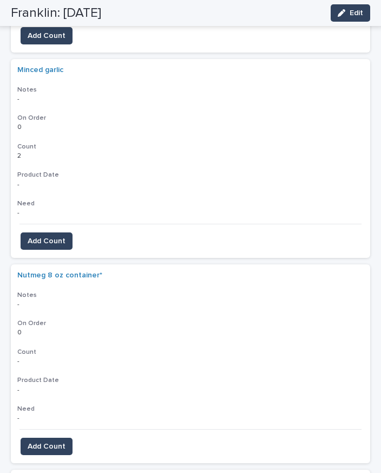
click at [59, 438] on button "Add Count" at bounding box center [47, 446] width 52 height 17
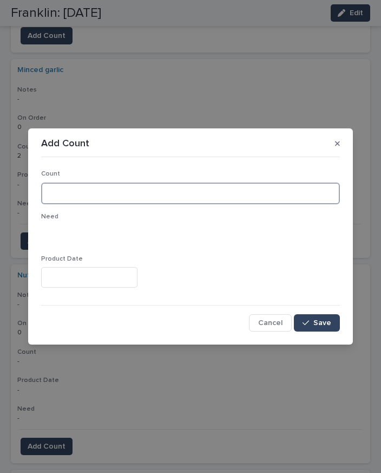
click at [145, 191] on input at bounding box center [190, 193] width 299 height 22
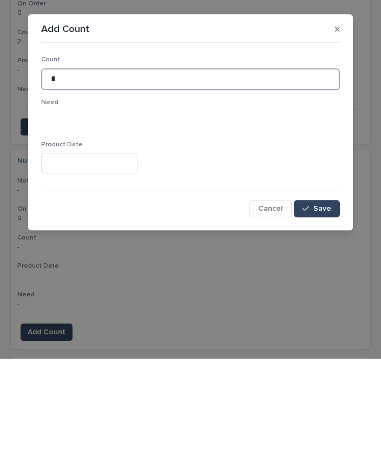
type input "*"
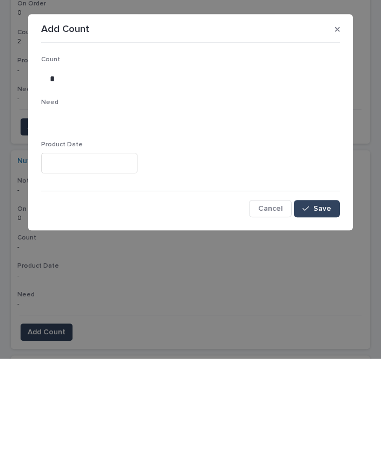
click at [321, 319] on span "Save" at bounding box center [323, 323] width 18 height 8
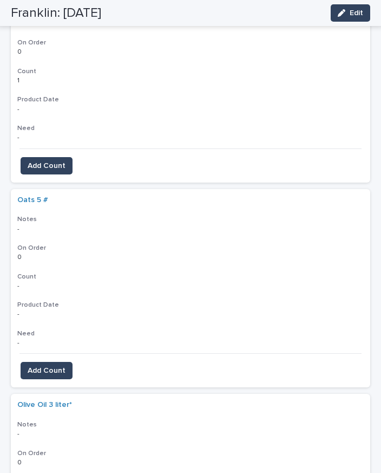
scroll to position [1654, 0]
click at [48, 363] on button "Add Count" at bounding box center [47, 371] width 52 height 17
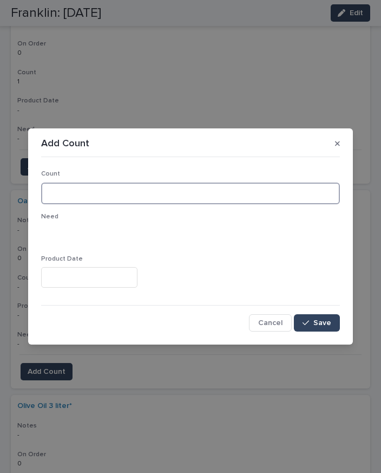
click at [134, 187] on input at bounding box center [190, 193] width 299 height 22
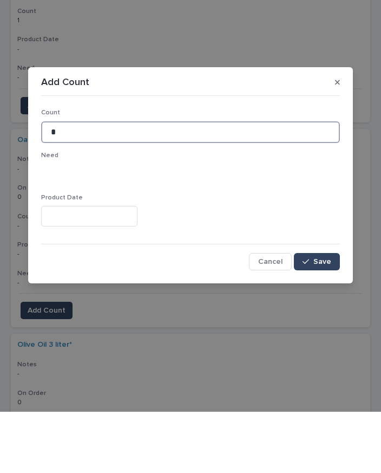
type input "*"
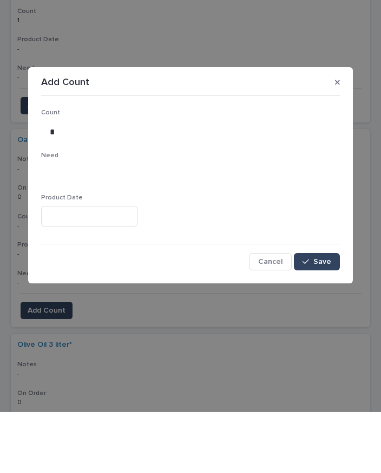
click at [325, 319] on span "Save" at bounding box center [323, 323] width 18 height 8
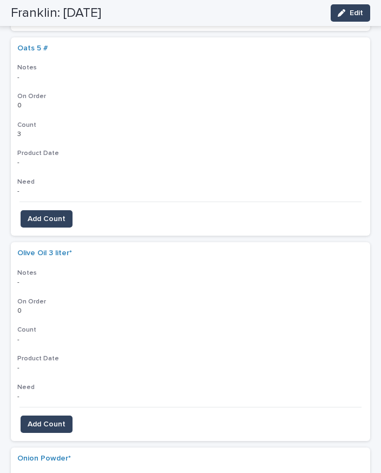
scroll to position [1806, 0]
click at [57, 416] on button "Add Count" at bounding box center [47, 424] width 52 height 17
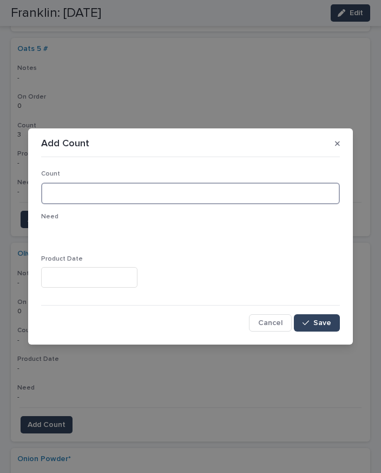
click at [129, 187] on input at bounding box center [190, 193] width 299 height 22
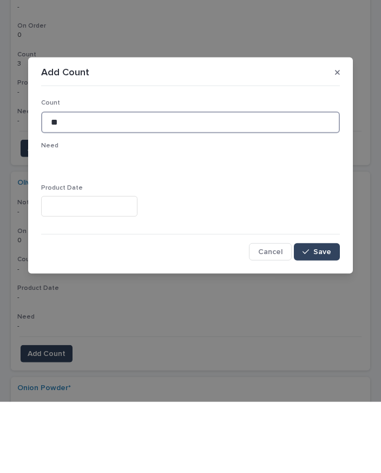
type input "**"
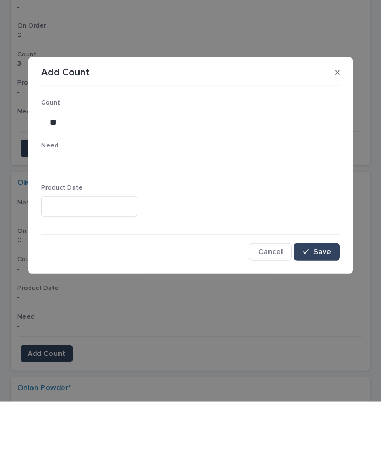
click at [330, 314] on button "Save" at bounding box center [317, 322] width 46 height 17
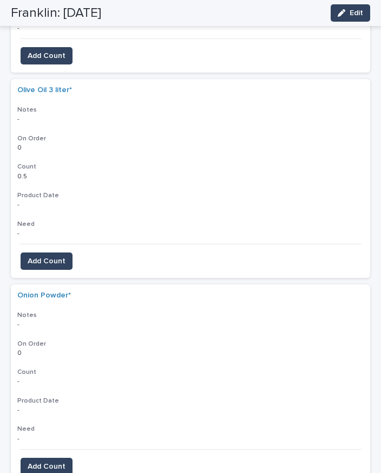
scroll to position [1971, 0]
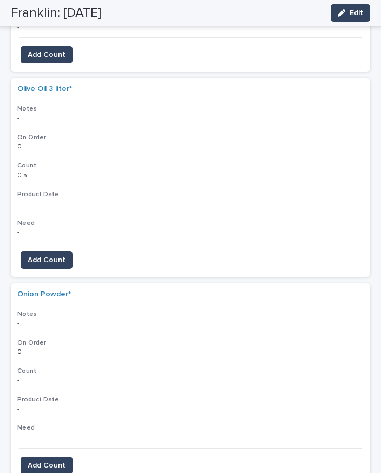
click at [53, 460] on span "Add Count" at bounding box center [47, 465] width 38 height 11
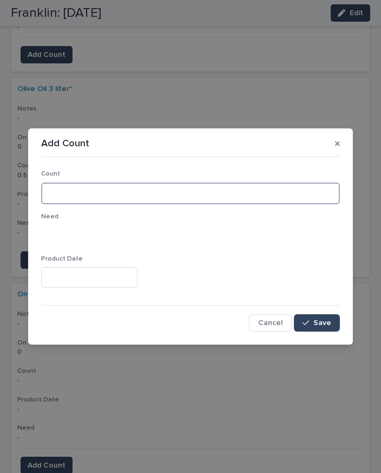
click at [112, 190] on input at bounding box center [190, 193] width 299 height 22
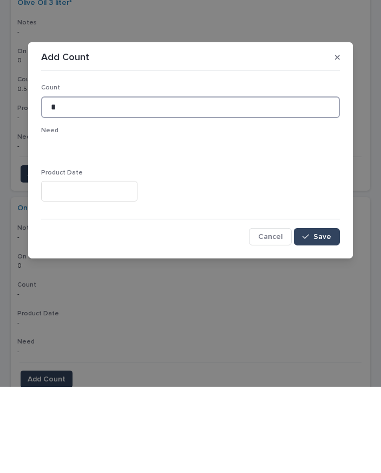
type input "*"
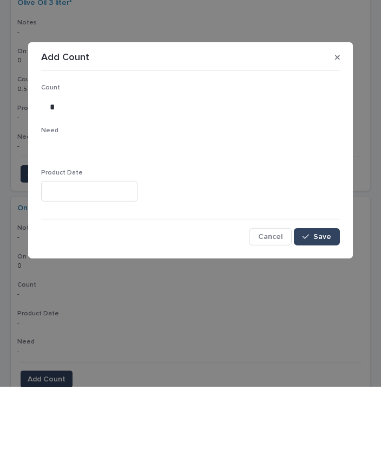
click at [323, 319] on span "Save" at bounding box center [323, 323] width 18 height 8
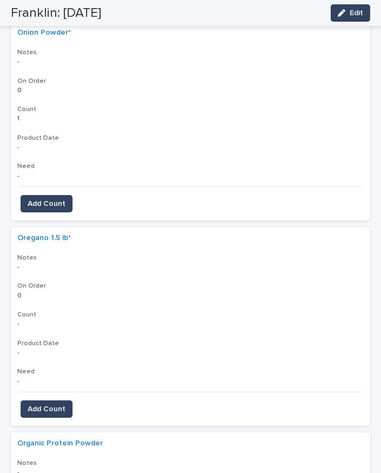
scroll to position [2228, 0]
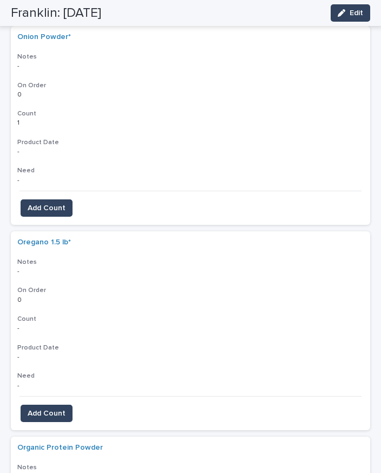
click at [64, 405] on button "Add Count" at bounding box center [47, 413] width 52 height 17
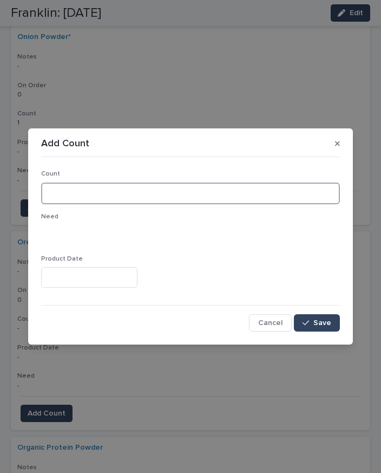
click at [128, 192] on input at bounding box center [190, 193] width 299 height 22
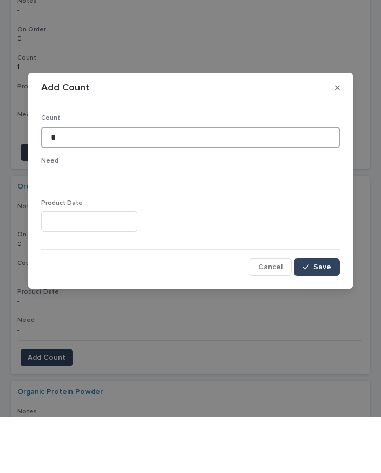
type input "*"
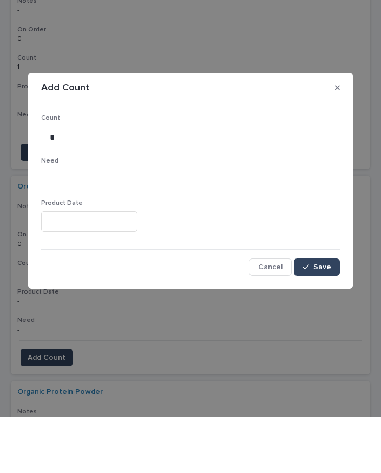
click at [320, 319] on span "Save" at bounding box center [323, 323] width 18 height 8
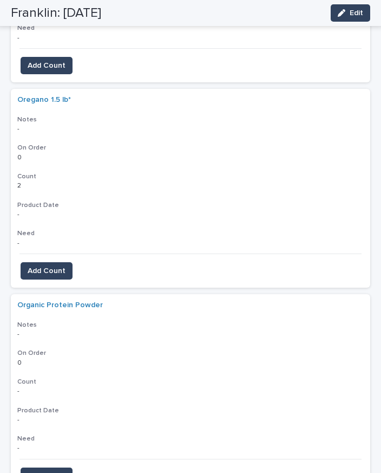
scroll to position [2387, 0]
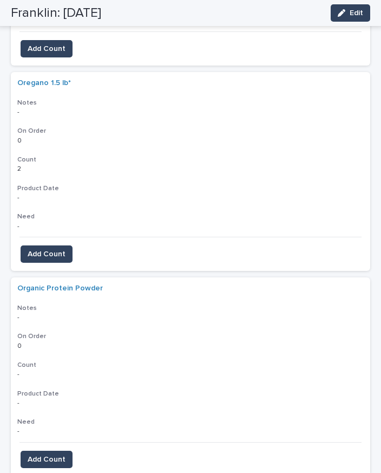
click at [60, 451] on button "Add Count" at bounding box center [47, 459] width 52 height 17
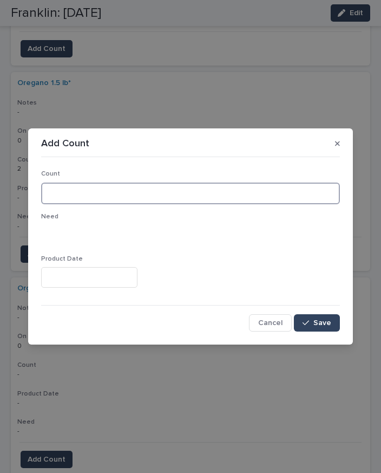
click at [140, 186] on input at bounding box center [190, 193] width 299 height 22
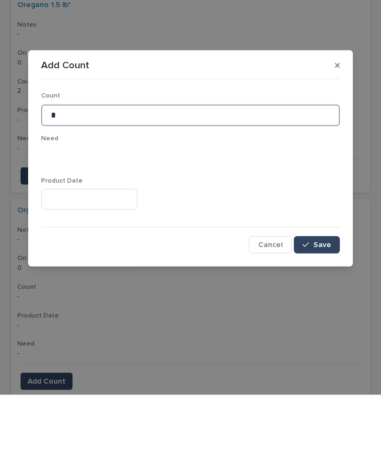
type input "*"
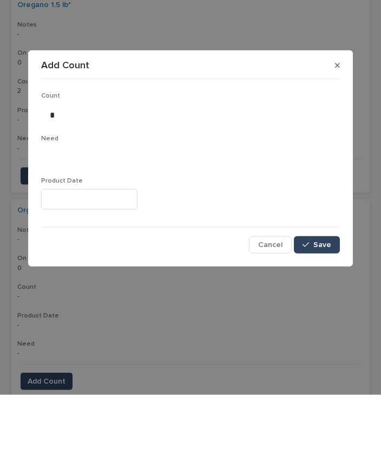
click at [324, 314] on button "Save" at bounding box center [317, 322] width 46 height 17
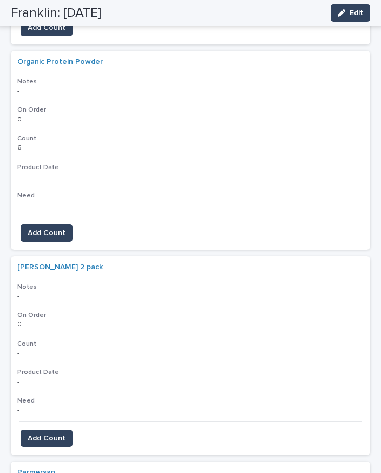
scroll to position [2614, 0]
click at [53, 432] on span "Add Count" at bounding box center [47, 437] width 38 height 11
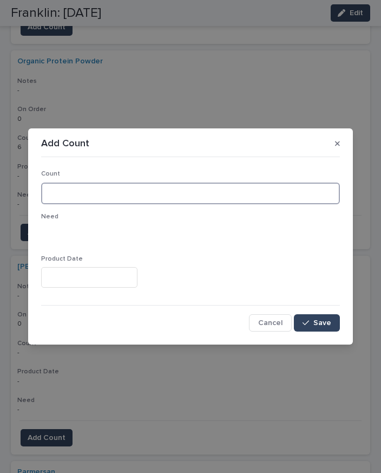
click at [122, 185] on input at bounding box center [190, 193] width 299 height 22
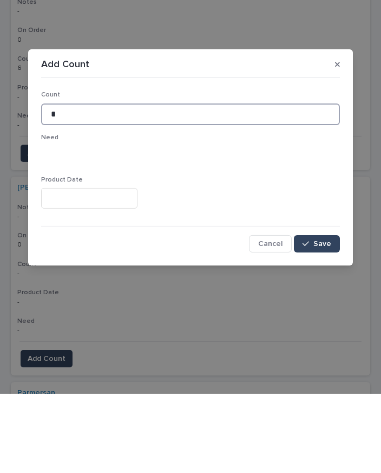
type input "*"
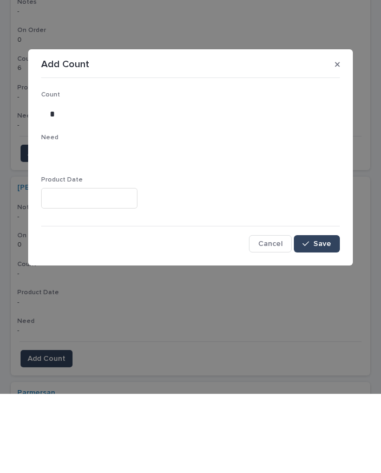
click at [329, 314] on button "Save" at bounding box center [317, 322] width 46 height 17
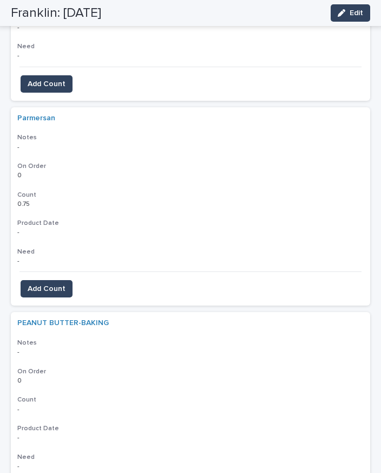
scroll to position [2968, 0]
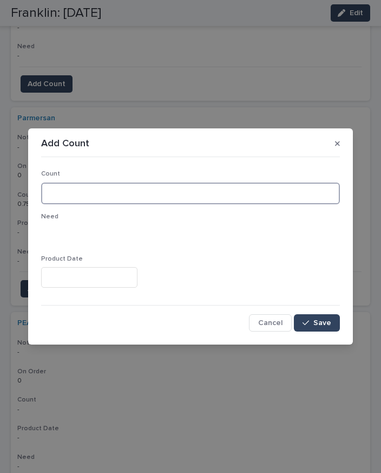
click at [106, 199] on input at bounding box center [190, 193] width 299 height 22
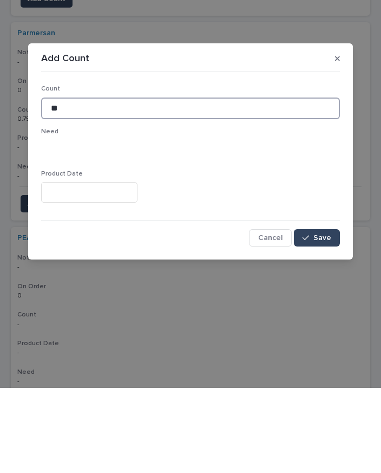
type input "**"
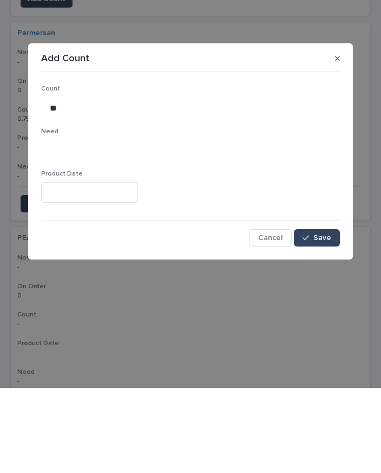
click at [319, 319] on span "Save" at bounding box center [323, 323] width 18 height 8
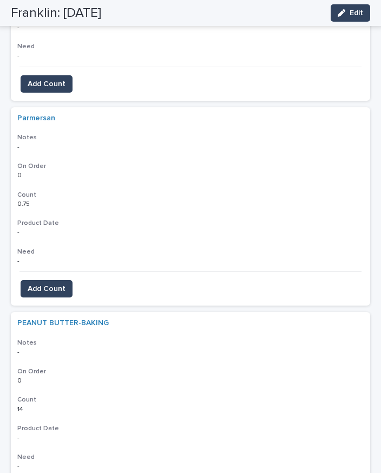
click at [52, 280] on button "Add Count" at bounding box center [47, 288] width 52 height 17
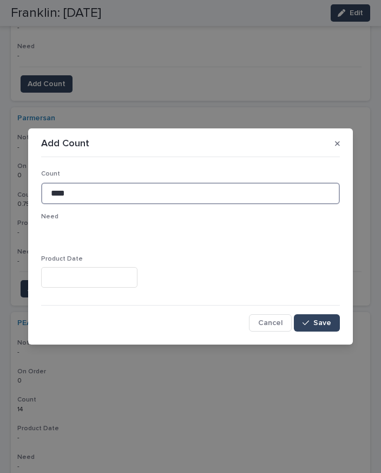
click at [114, 190] on input "****" at bounding box center [190, 193] width 299 height 22
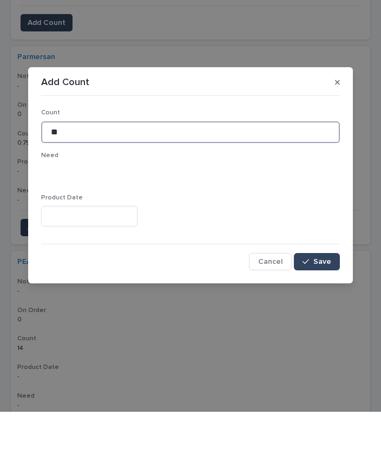
type input "*"
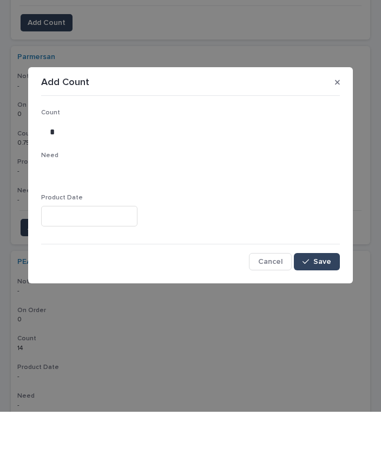
click at [324, 319] on span "Save" at bounding box center [323, 323] width 18 height 8
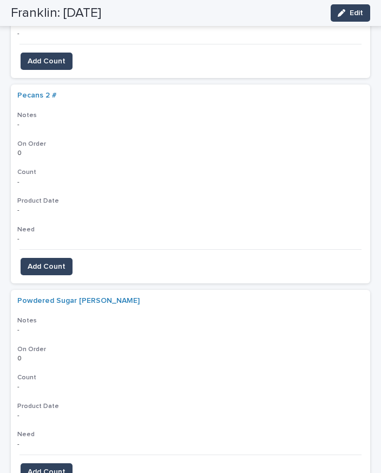
scroll to position [3399, 0]
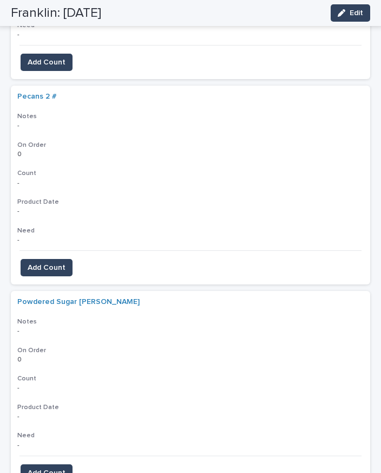
click at [54, 467] on span "Add Count" at bounding box center [47, 472] width 38 height 11
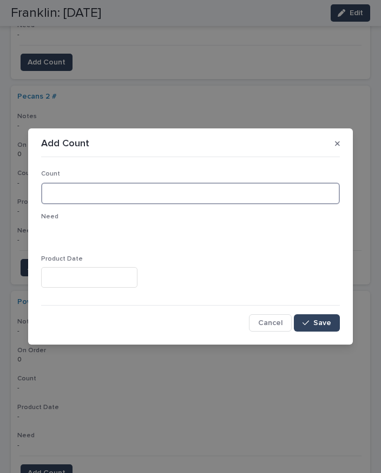
click at [105, 186] on input at bounding box center [190, 193] width 299 height 22
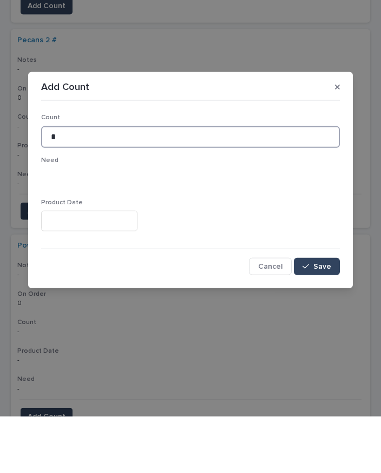
type input "*"
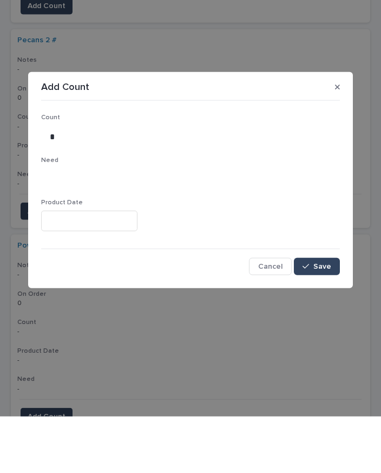
click at [329, 319] on span "Save" at bounding box center [323, 323] width 18 height 8
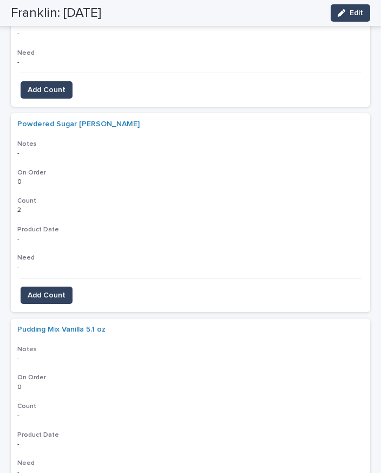
scroll to position [3576, 0]
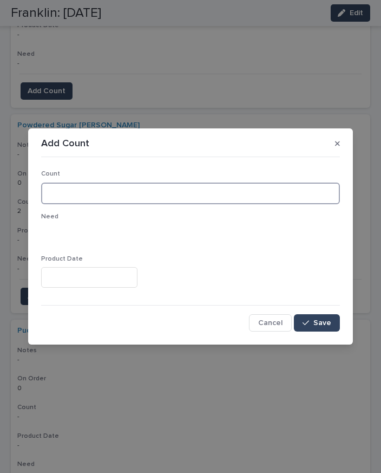
click at [102, 194] on input at bounding box center [190, 193] width 299 height 22
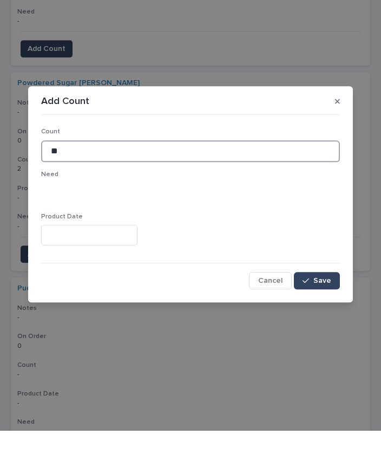
type input "**"
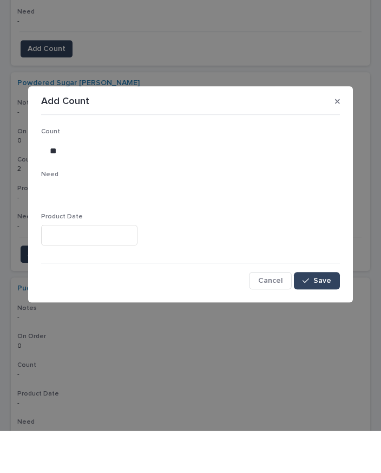
click at [322, 314] on button "Save" at bounding box center [317, 322] width 46 height 17
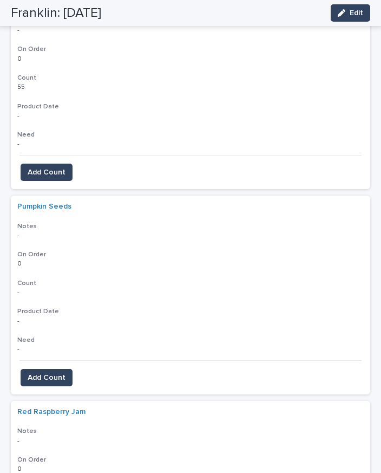
scroll to position [3905, 0]
click at [63, 368] on button "Add Count" at bounding box center [47, 376] width 52 height 17
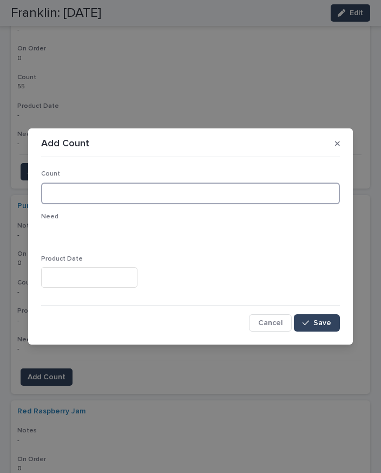
click at [108, 191] on input at bounding box center [190, 193] width 299 height 22
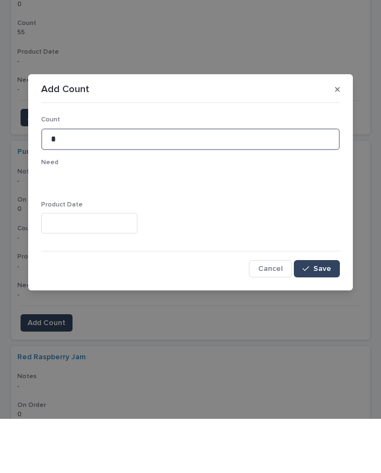
type input "*"
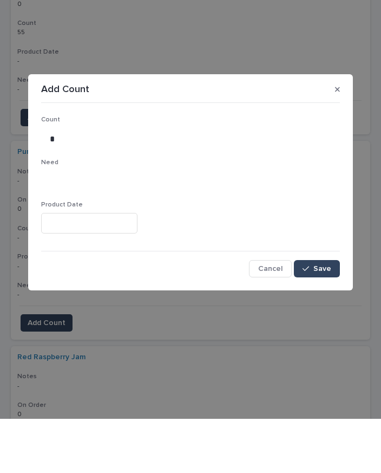
click at [327, 319] on span "Save" at bounding box center [323, 323] width 18 height 8
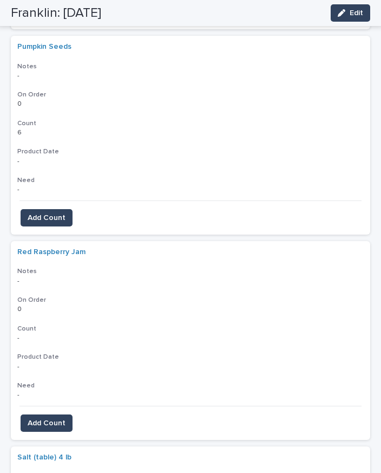
scroll to position [4065, 0]
click at [54, 418] on span "Add Count" at bounding box center [47, 423] width 38 height 11
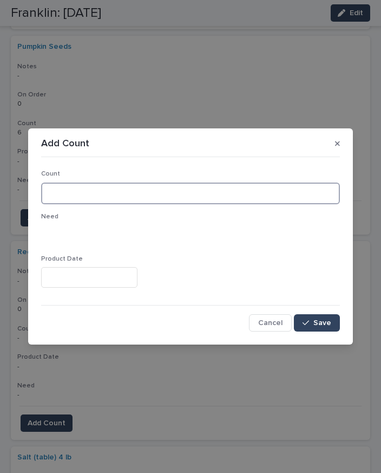
click at [126, 198] on input at bounding box center [190, 193] width 299 height 22
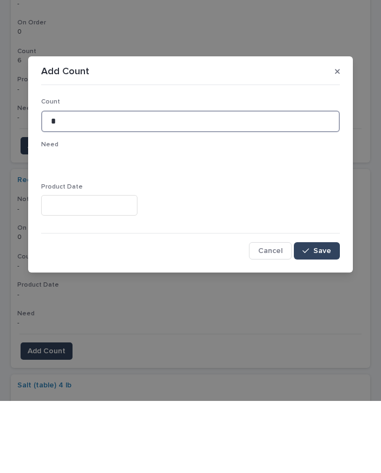
type input "*"
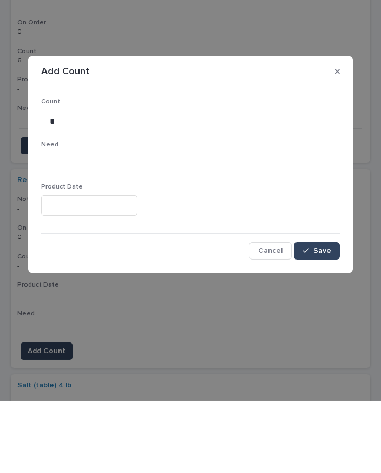
click at [324, 319] on span "Save" at bounding box center [323, 323] width 18 height 8
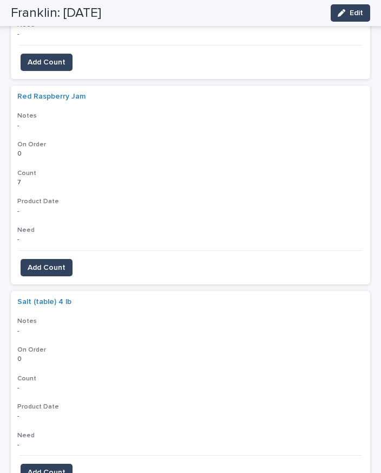
scroll to position [4221, 0]
click at [51, 466] on span "Add Count" at bounding box center [47, 471] width 38 height 11
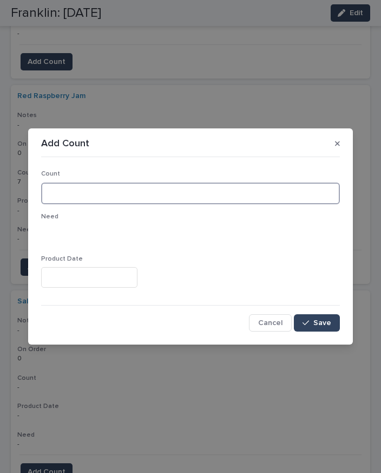
click at [159, 197] on input at bounding box center [190, 193] width 299 height 22
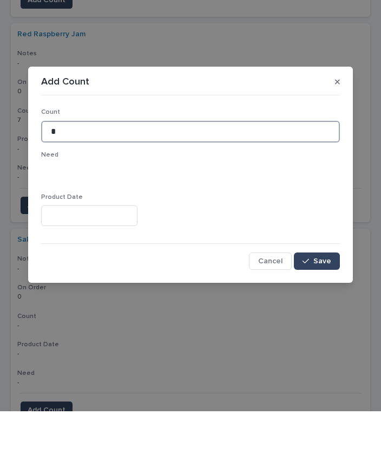
type input "*"
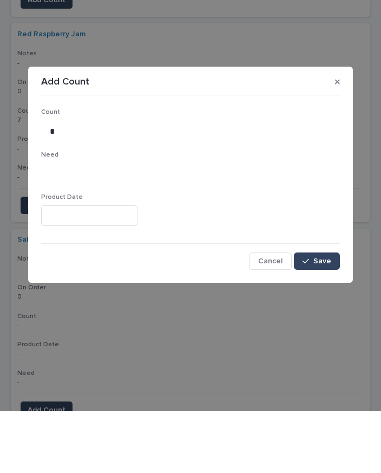
click at [325, 319] on span "Save" at bounding box center [323, 323] width 18 height 8
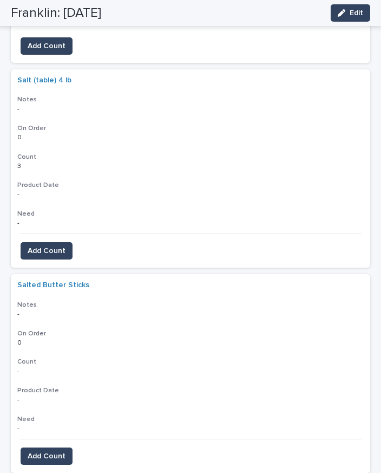
scroll to position [4440, 0]
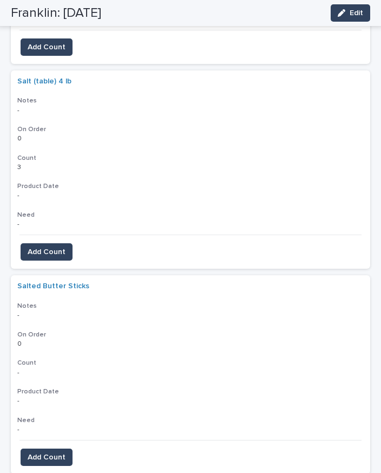
click at [53, 452] on span "Add Count" at bounding box center [47, 457] width 38 height 11
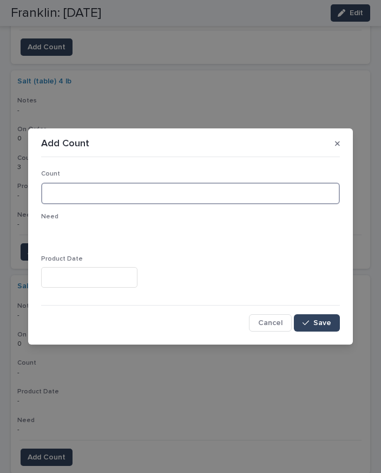
click at [121, 192] on input at bounding box center [190, 193] width 299 height 22
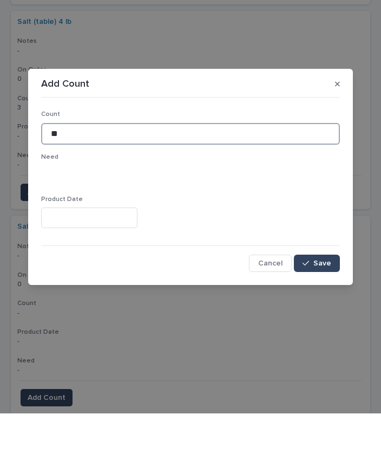
type input "**"
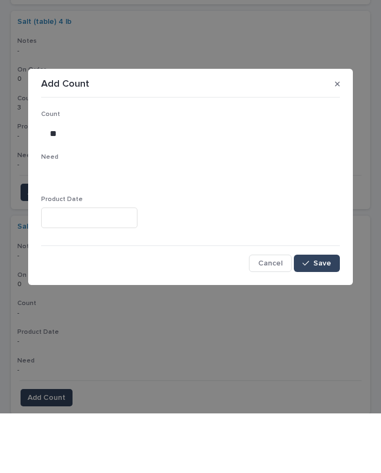
click at [329, 319] on span "Save" at bounding box center [323, 323] width 18 height 8
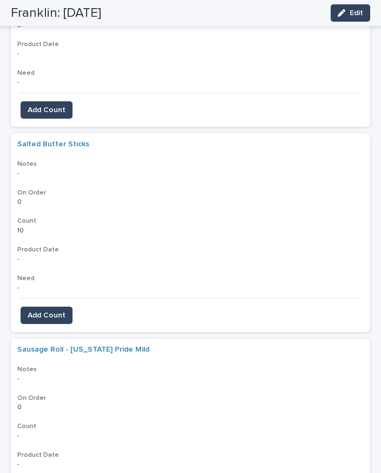
scroll to position [4581, 0]
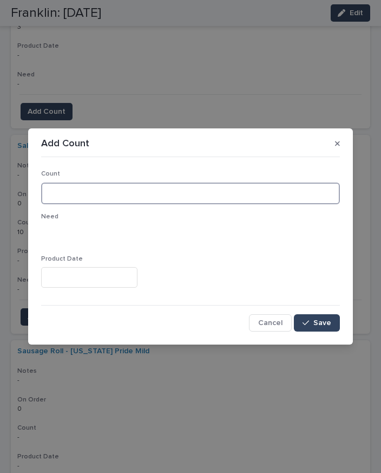
click at [142, 192] on input at bounding box center [190, 193] width 299 height 22
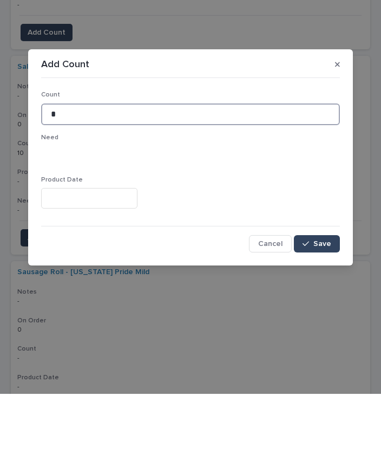
type input "*"
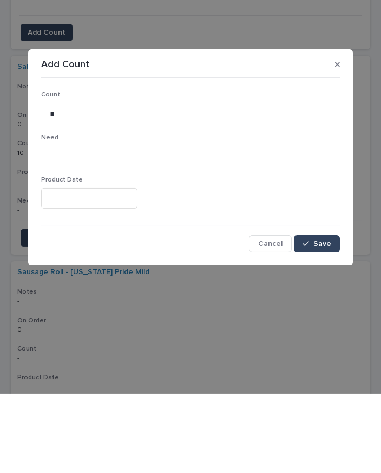
click at [325, 319] on span "Save" at bounding box center [323, 323] width 18 height 8
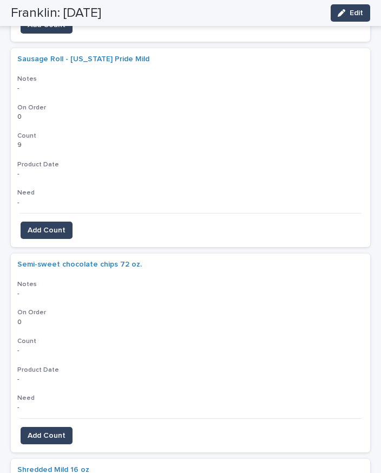
scroll to position [4873, 0]
click at [58, 430] on span "Add Count" at bounding box center [47, 435] width 38 height 11
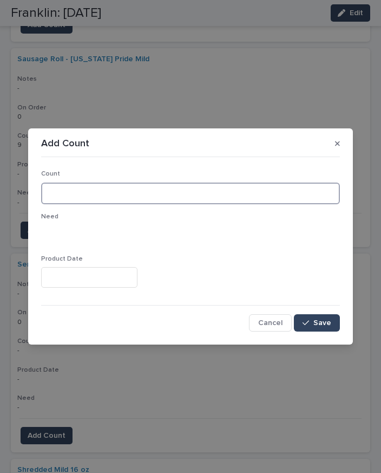
click at [132, 197] on input at bounding box center [190, 193] width 299 height 22
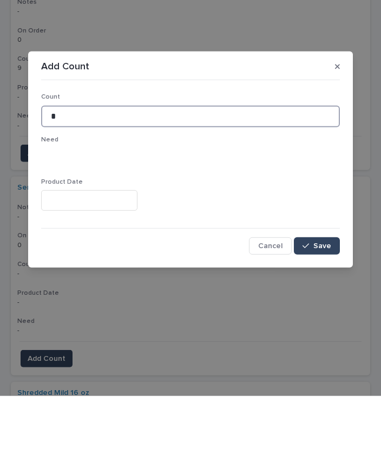
type input "*"
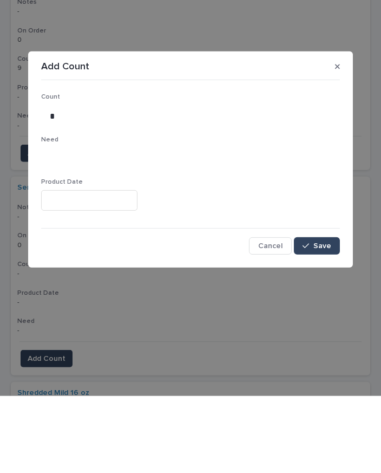
click at [325, 319] on span "Save" at bounding box center [323, 323] width 18 height 8
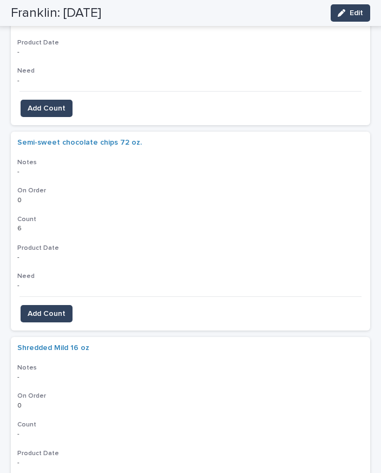
scroll to position [4996, 0]
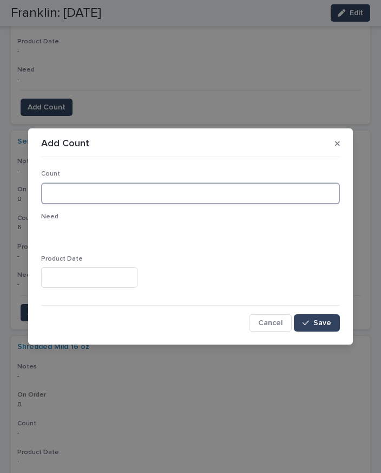
click at [183, 190] on input at bounding box center [190, 193] width 299 height 22
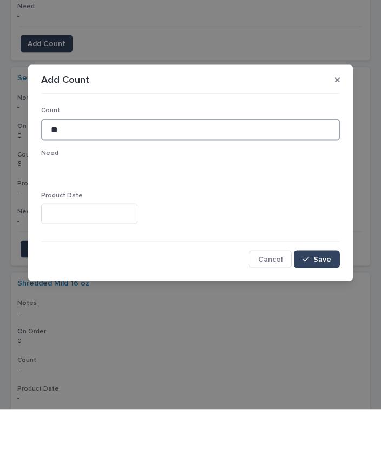
type input "**"
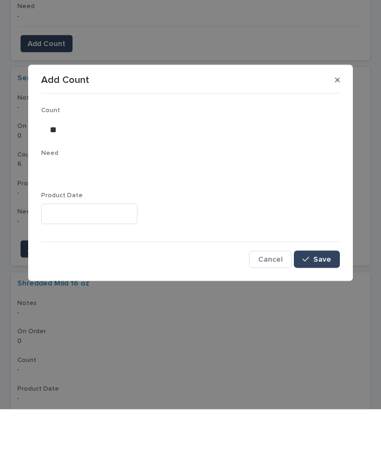
click at [326, 319] on span "Save" at bounding box center [323, 323] width 18 height 8
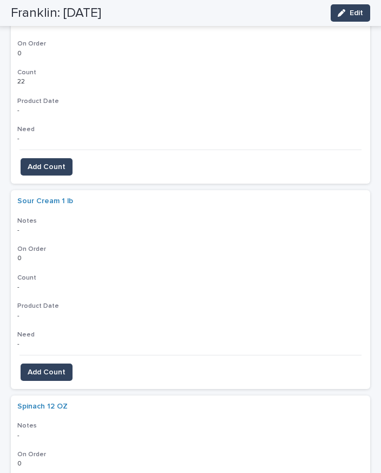
scroll to position [5346, 0]
click at [48, 367] on span "Add Count" at bounding box center [47, 372] width 38 height 11
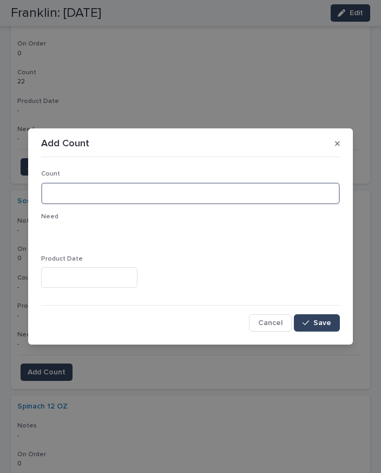
click at [144, 193] on input at bounding box center [190, 193] width 299 height 22
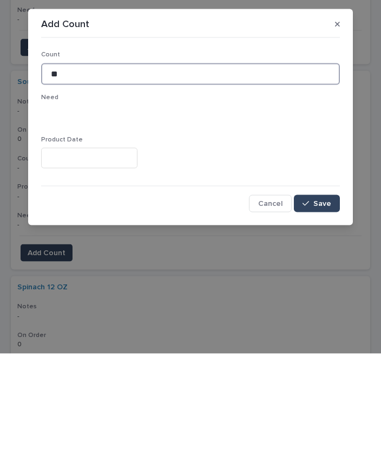
type input "**"
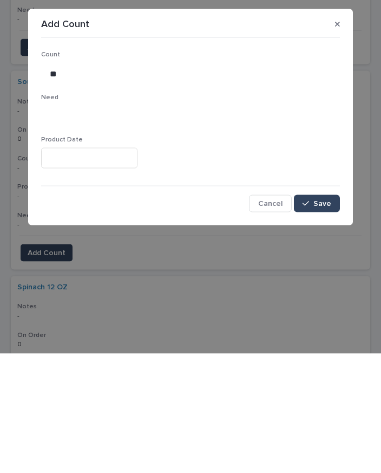
click at [325, 314] on button "Save" at bounding box center [317, 322] width 46 height 17
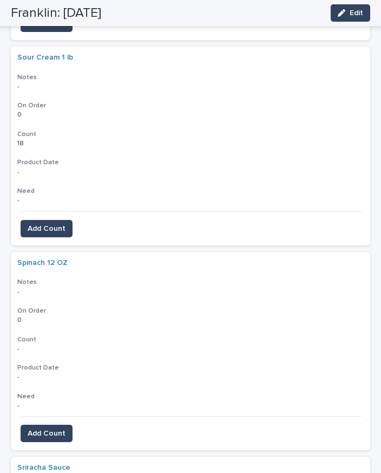
scroll to position [5488, 0]
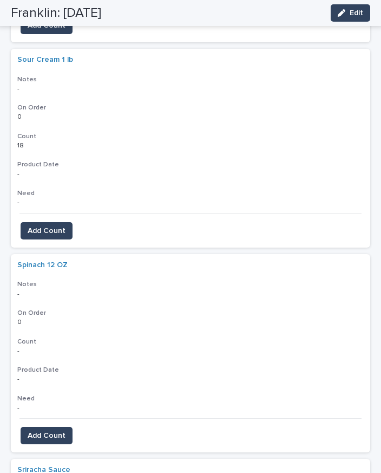
click at [57, 430] on span "Add Count" at bounding box center [47, 435] width 38 height 11
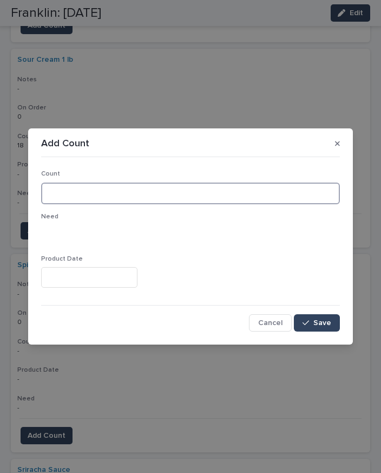
click at [125, 199] on input at bounding box center [190, 193] width 299 height 22
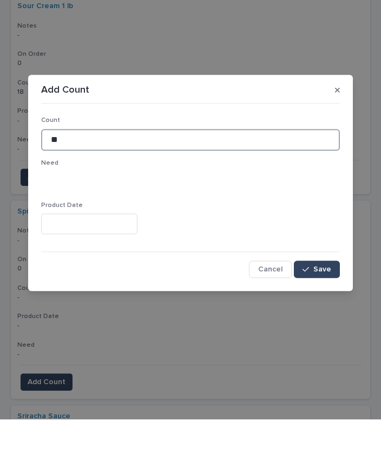
type input "**"
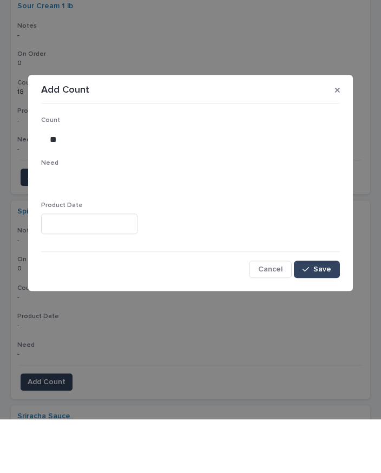
click at [329, 319] on span "Save" at bounding box center [323, 323] width 18 height 8
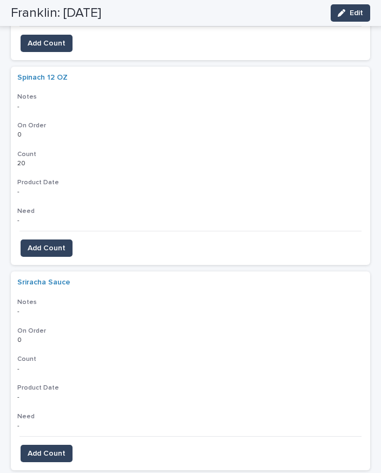
scroll to position [5676, 0]
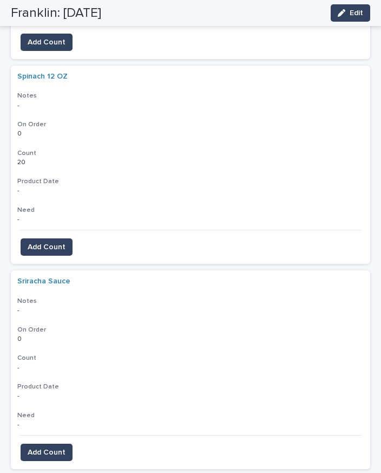
click at [48, 444] on button "Add Count" at bounding box center [47, 452] width 52 height 17
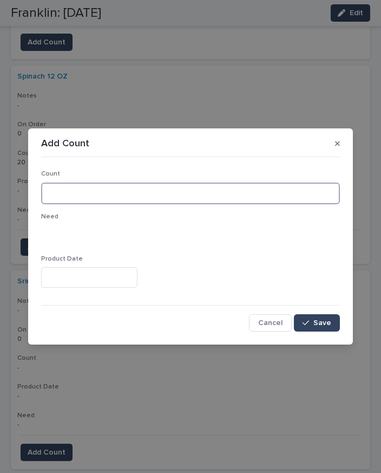
click at [102, 195] on input at bounding box center [190, 193] width 299 height 22
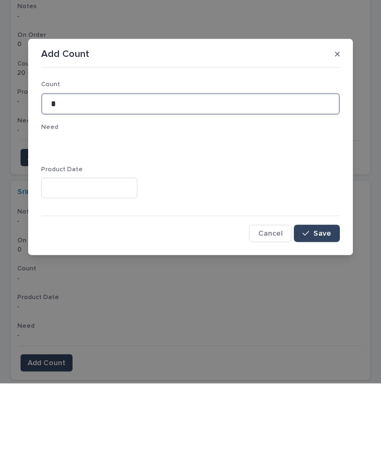
type input "*"
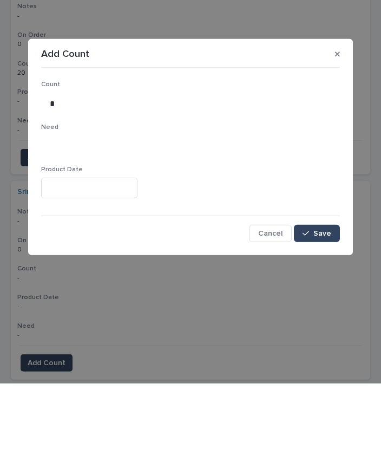
click at [324, 314] on button "Save" at bounding box center [317, 322] width 46 height 17
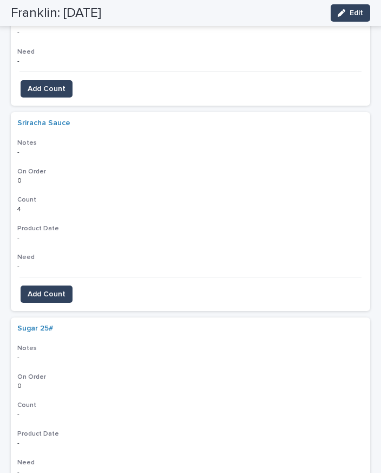
scroll to position [5837, 0]
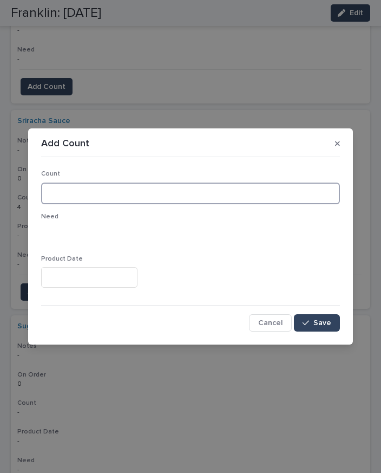
click at [124, 186] on input at bounding box center [190, 193] width 299 height 22
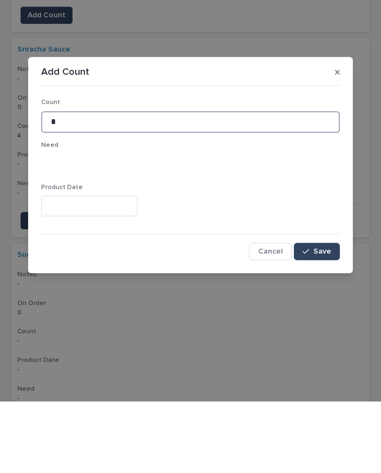
type input "*"
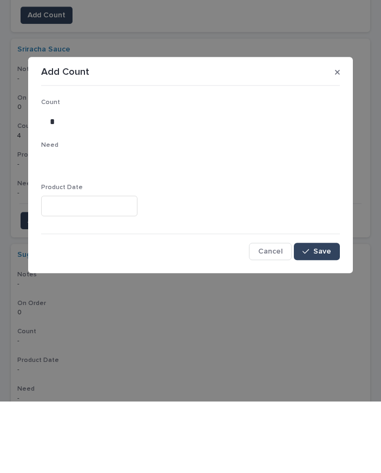
click at [322, 319] on span "Save" at bounding box center [323, 323] width 18 height 8
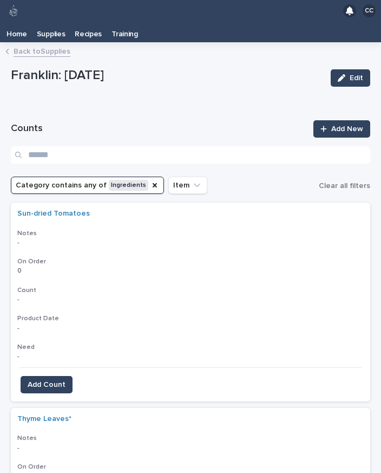
scroll to position [0, 0]
click at [58, 379] on span "Add Count" at bounding box center [47, 384] width 38 height 11
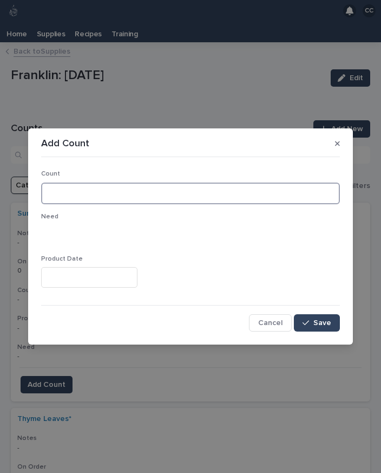
click at [121, 197] on input at bounding box center [190, 193] width 299 height 22
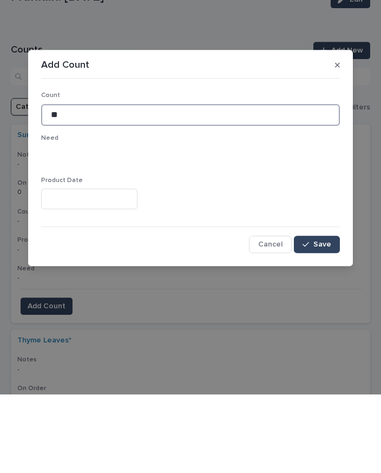
type input "**"
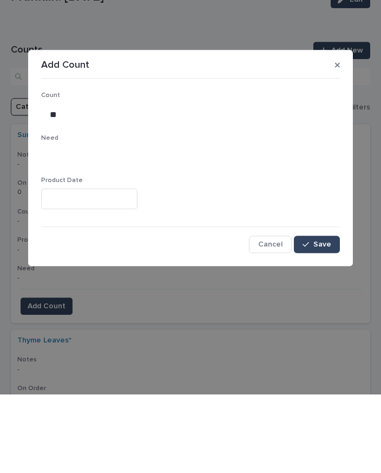
click at [319, 319] on span "Save" at bounding box center [323, 323] width 18 height 8
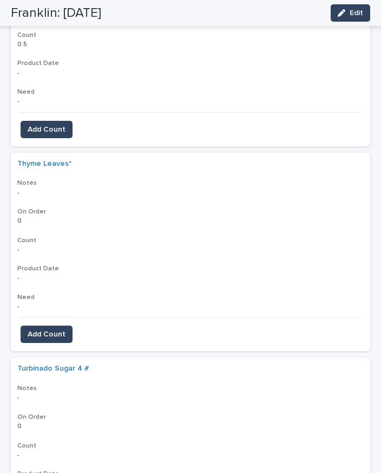
scroll to position [255, 0]
click at [55, 329] on span "Add Count" at bounding box center [47, 334] width 38 height 11
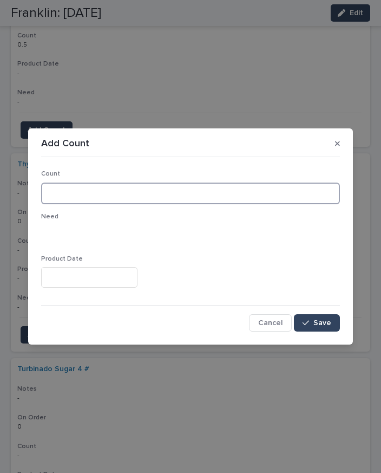
click at [139, 196] on input at bounding box center [190, 193] width 299 height 22
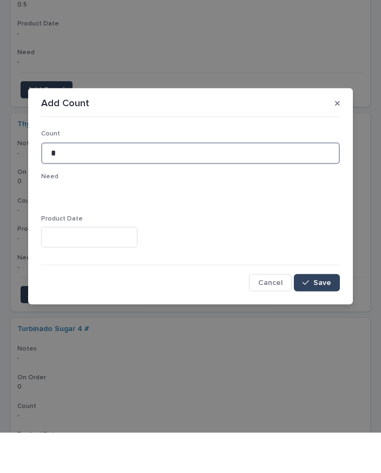
type input "*"
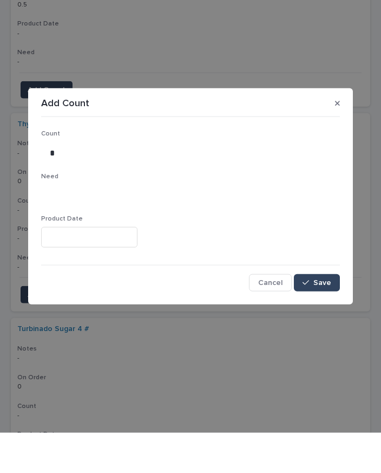
click at [322, 319] on span "Save" at bounding box center [323, 323] width 18 height 8
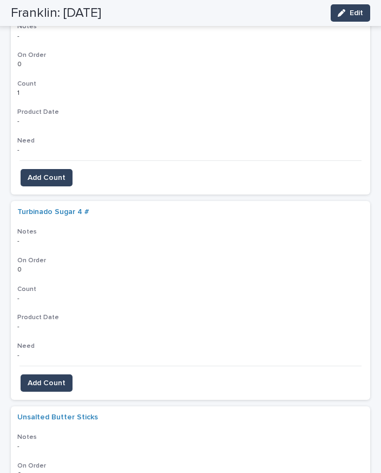
scroll to position [412, 0]
click at [52, 377] on span "Add Count" at bounding box center [47, 382] width 38 height 11
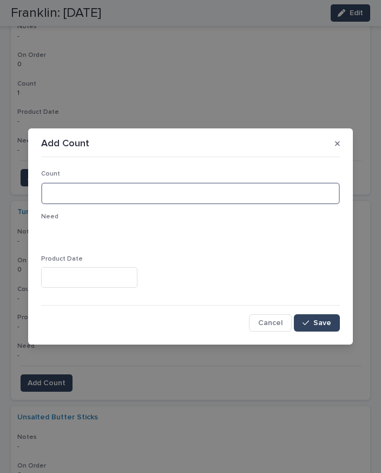
click at [113, 186] on input at bounding box center [190, 193] width 299 height 22
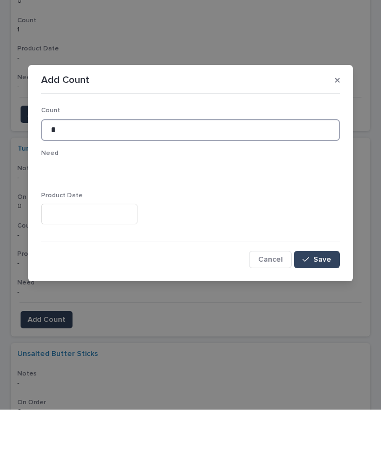
type input "*"
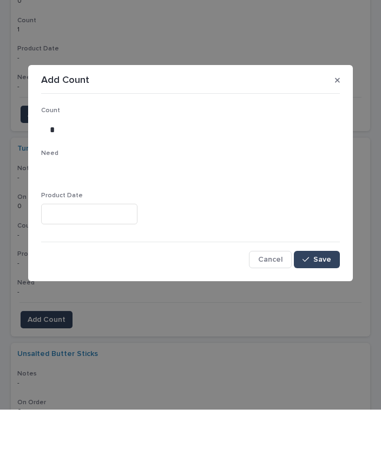
click at [321, 319] on span "Save" at bounding box center [323, 323] width 18 height 8
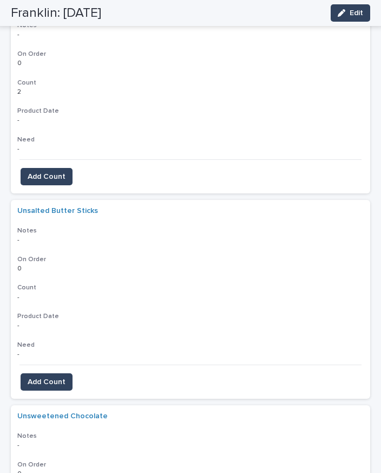
scroll to position [617, 0]
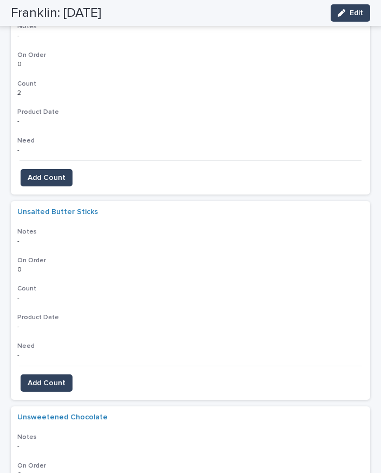
click at [60, 374] on button "Add Count" at bounding box center [47, 382] width 52 height 17
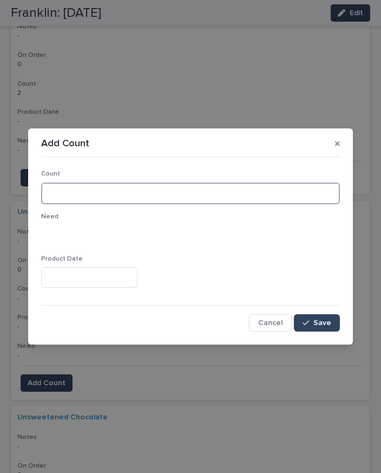
click at [113, 195] on input at bounding box center [190, 193] width 299 height 22
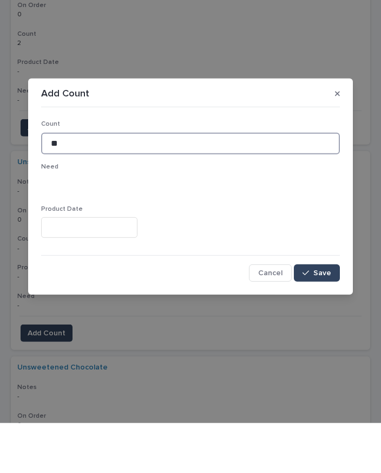
type input "**"
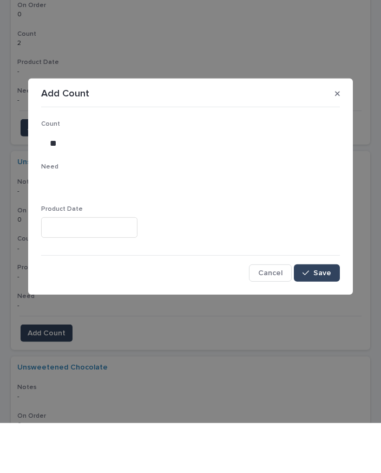
click at [328, 319] on span "Save" at bounding box center [323, 323] width 18 height 8
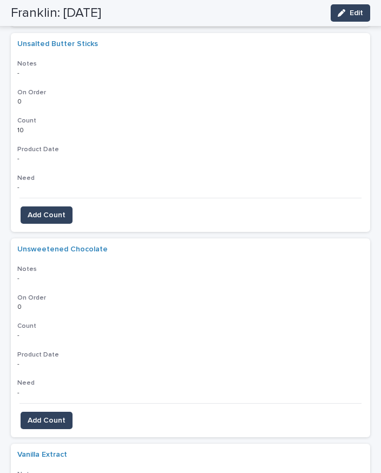
scroll to position [785, 0]
click at [60, 415] on span "Add Count" at bounding box center [47, 420] width 38 height 11
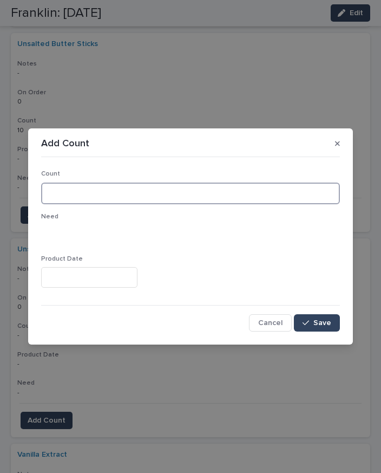
click at [108, 194] on input at bounding box center [190, 193] width 299 height 22
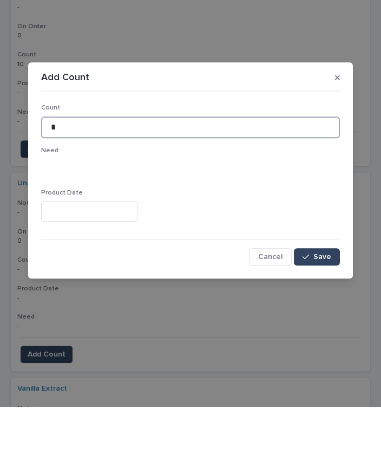
type input "*"
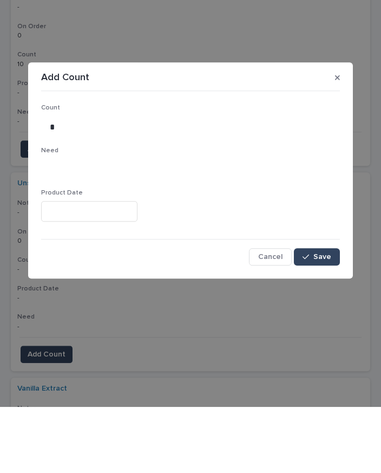
click at [321, 319] on span "Save" at bounding box center [323, 323] width 18 height 8
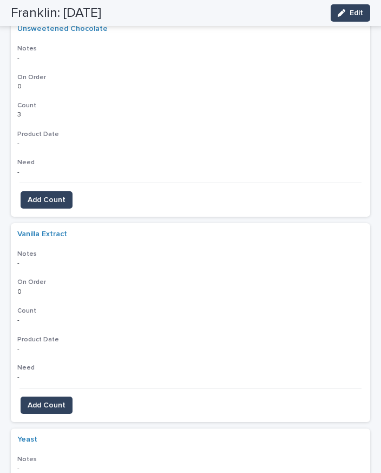
scroll to position [1001, 0]
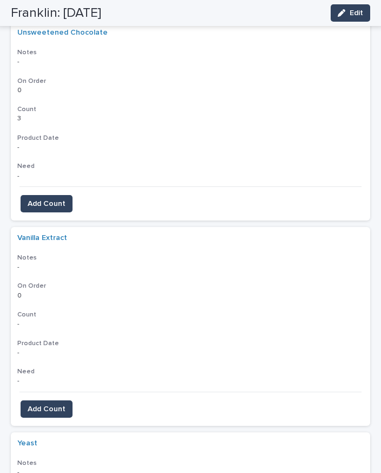
click at [51, 403] on span "Add Count" at bounding box center [47, 408] width 38 height 11
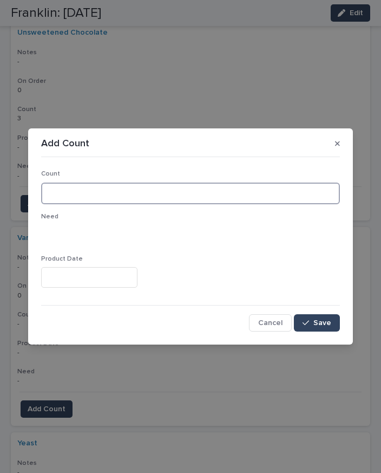
click at [115, 201] on input at bounding box center [190, 193] width 299 height 22
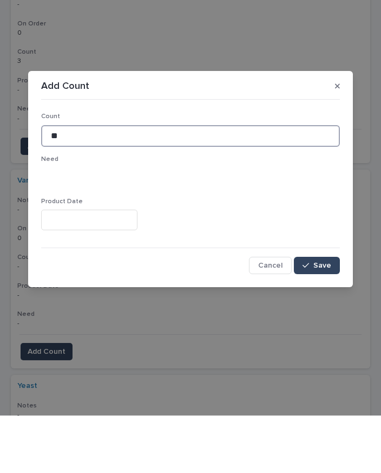
type input "**"
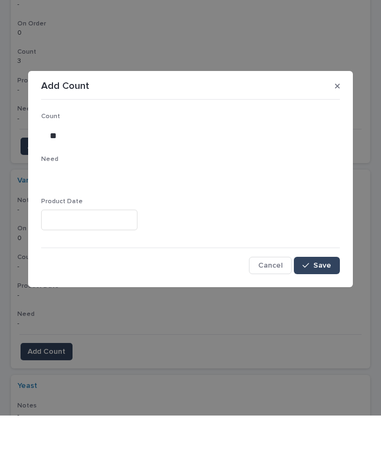
click at [329, 319] on span "Save" at bounding box center [323, 323] width 18 height 8
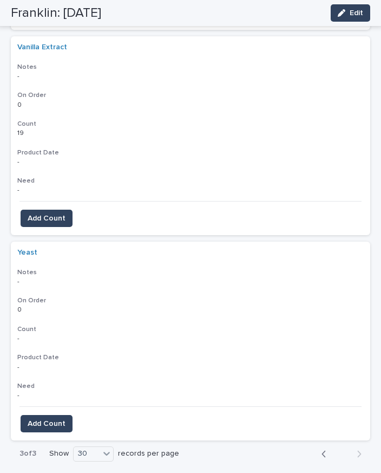
scroll to position [1194, 0]
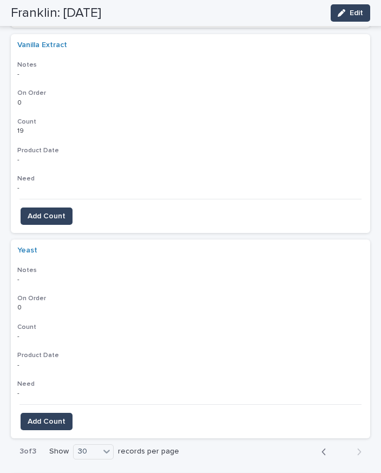
click at [55, 416] on span "Add Count" at bounding box center [47, 421] width 38 height 11
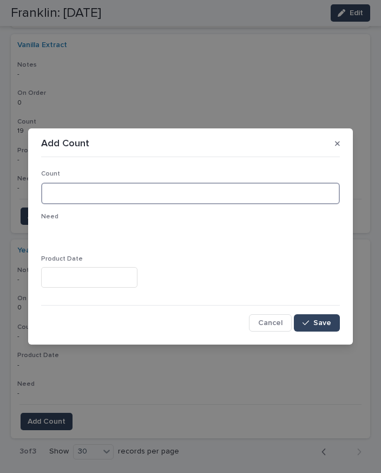
click at [100, 194] on input at bounding box center [190, 193] width 299 height 22
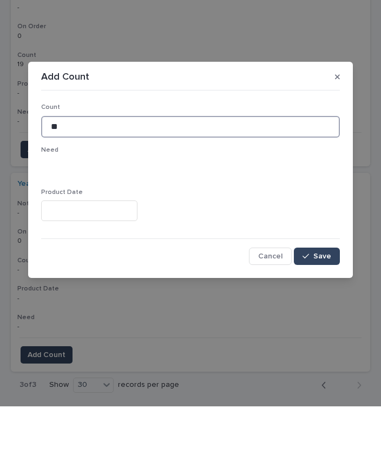
type input "**"
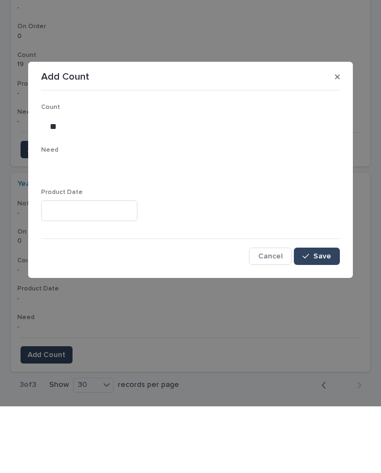
click at [329, 319] on span "Save" at bounding box center [323, 323] width 18 height 8
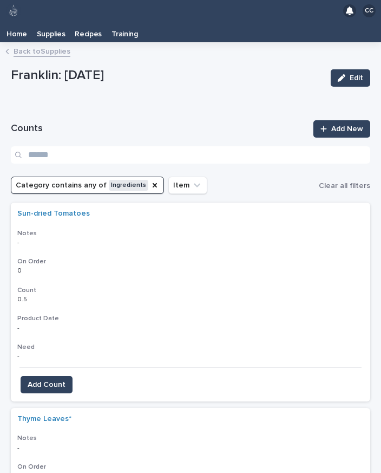
scroll to position [0, 0]
click at [53, 22] on p "Supplies" at bounding box center [51, 30] width 29 height 17
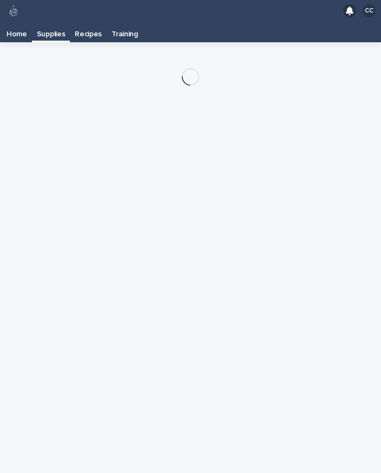
scroll to position [17, 0]
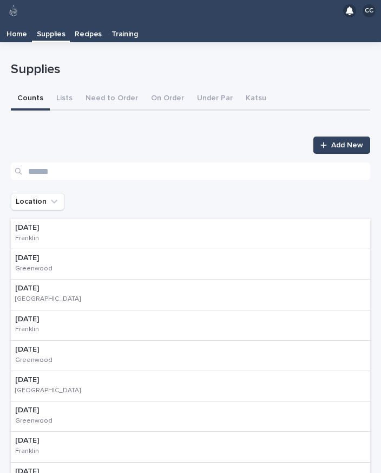
click at [62, 223] on p "[DATE]" at bounding box center [39, 227] width 48 height 9
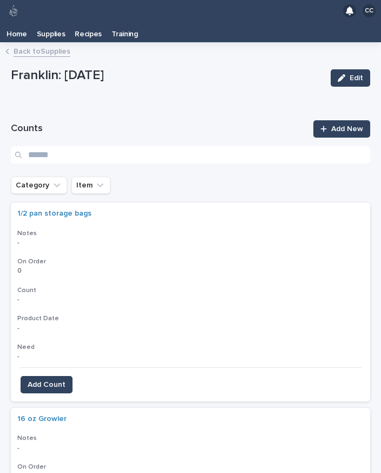
click at [57, 183] on icon "Category" at bounding box center [57, 185] width 6 height 4
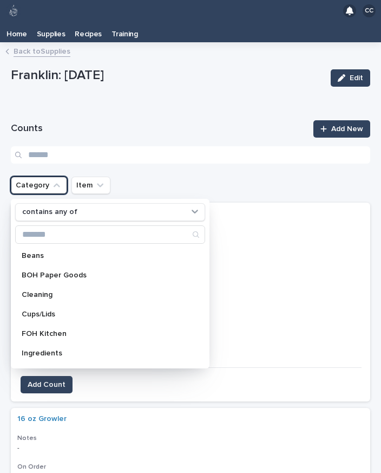
click at [81, 271] on p "BOH Paper Goods" at bounding box center [105, 275] width 166 height 8
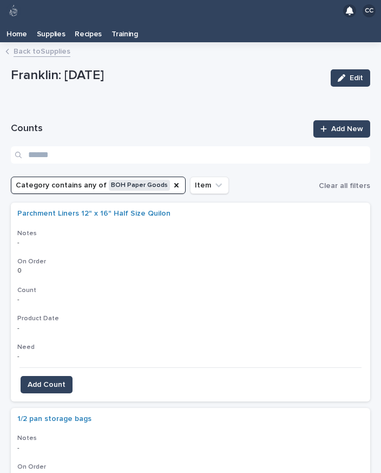
click at [56, 379] on span "Add Count" at bounding box center [47, 384] width 38 height 11
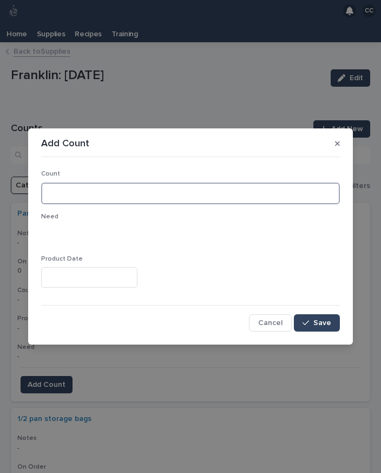
click at [112, 193] on input at bounding box center [190, 193] width 299 height 22
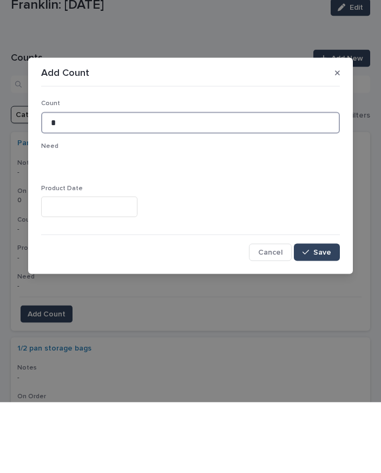
type input "*"
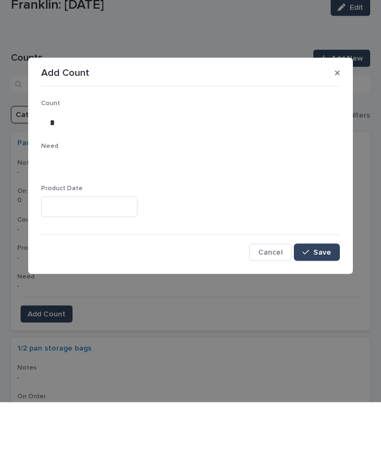
click at [321, 319] on span "Save" at bounding box center [323, 323] width 18 height 8
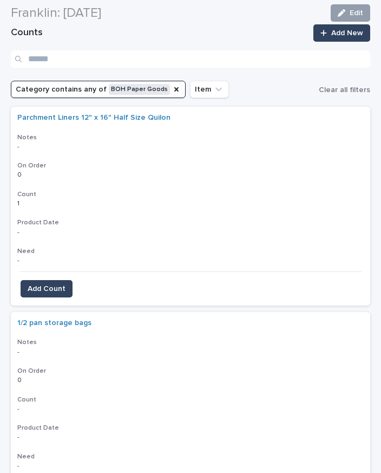
scroll to position [225, 0]
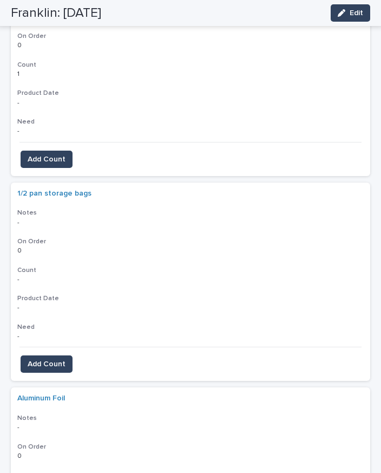
click at [51, 358] on span "Add Count" at bounding box center [47, 363] width 38 height 11
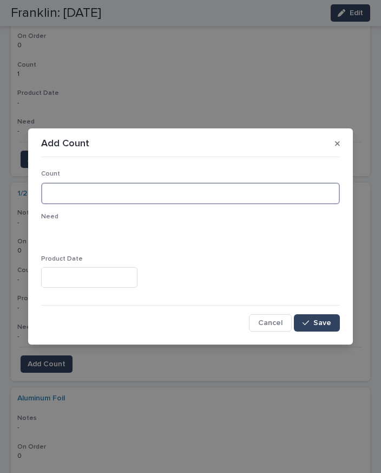
click at [108, 190] on input at bounding box center [190, 193] width 299 height 22
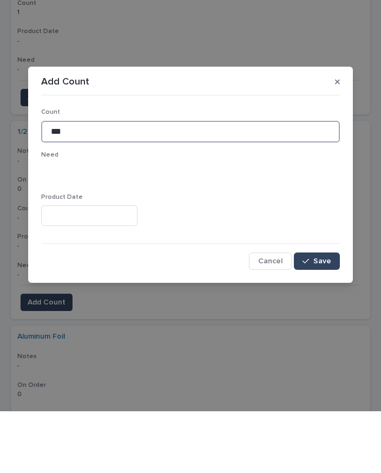
type input "***"
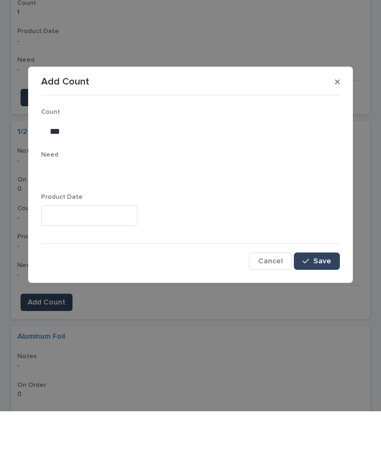
click at [330, 319] on span "Save" at bounding box center [323, 323] width 18 height 8
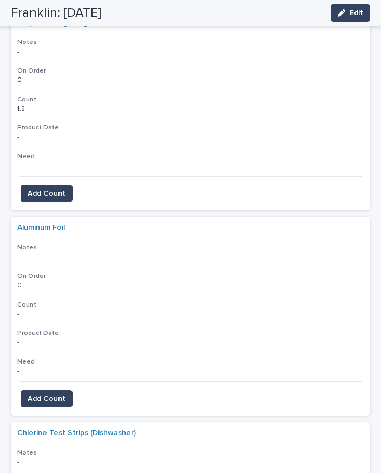
scroll to position [396, 0]
click at [62, 393] on span "Add Count" at bounding box center [47, 398] width 38 height 11
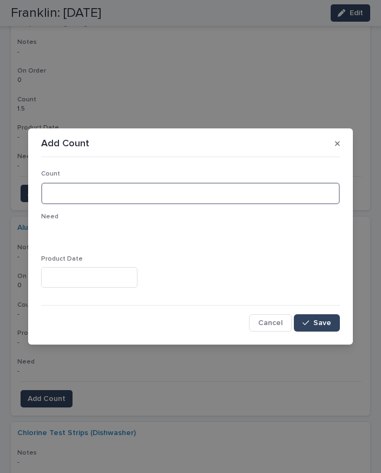
click at [93, 192] on input at bounding box center [190, 193] width 299 height 22
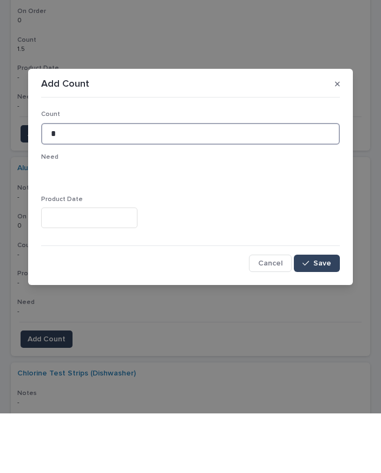
type input "*"
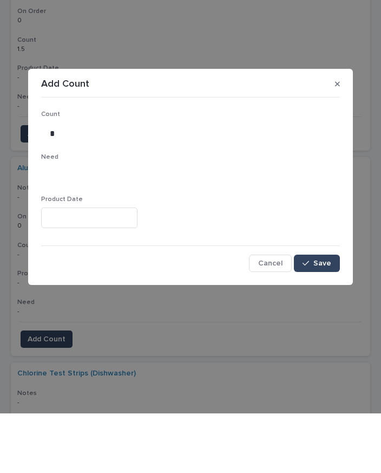
click at [324, 314] on button "Save" at bounding box center [317, 322] width 46 height 17
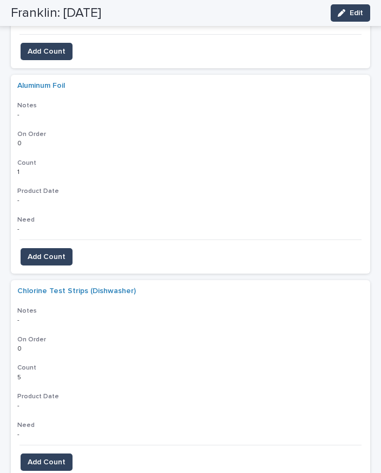
scroll to position [554, 0]
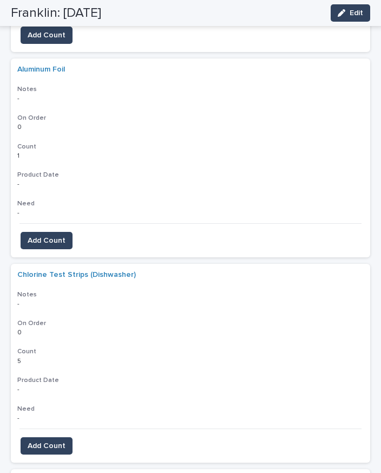
click at [67, 437] on button "Add Count" at bounding box center [47, 445] width 52 height 17
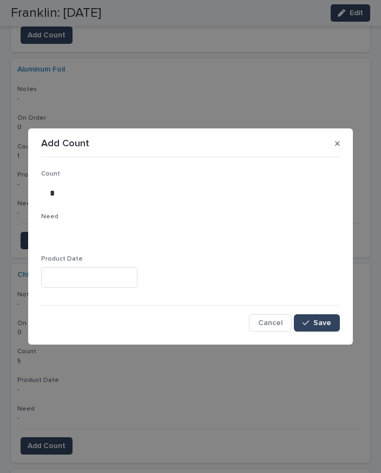
click at [326, 321] on span "Save" at bounding box center [323, 323] width 18 height 8
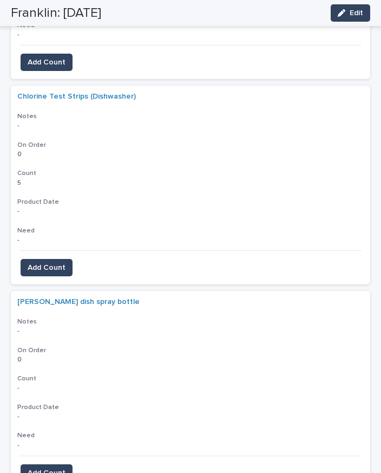
scroll to position [732, 0]
click at [63, 464] on button "Add Count" at bounding box center [47, 472] width 52 height 17
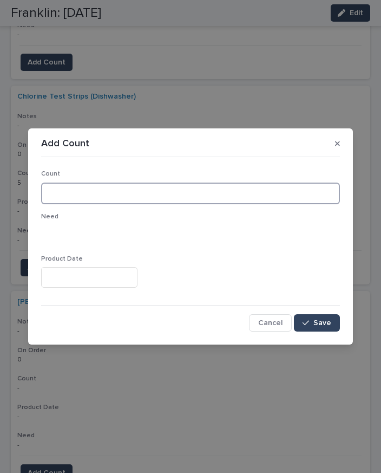
click at [186, 191] on input at bounding box center [190, 193] width 299 height 22
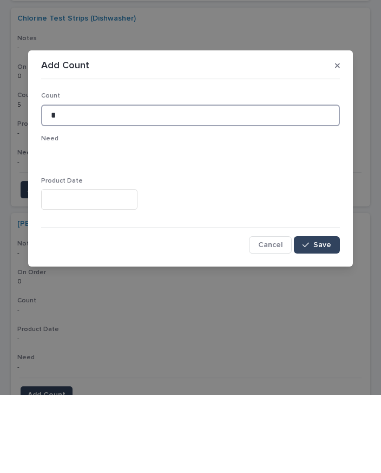
type input "*"
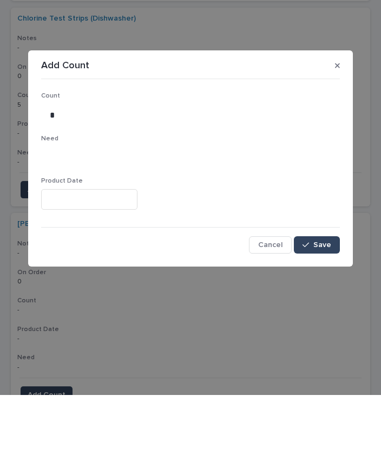
click at [317, 314] on button "Save" at bounding box center [317, 322] width 46 height 17
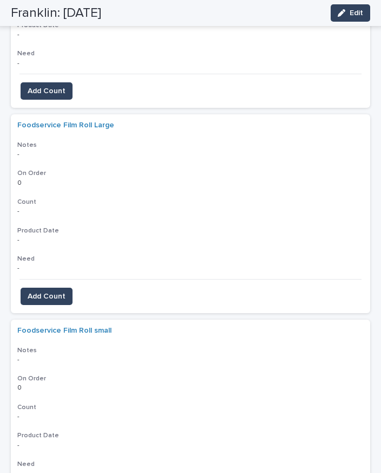
scroll to position [1114, 0]
click at [53, 291] on span "Add Count" at bounding box center [47, 296] width 38 height 11
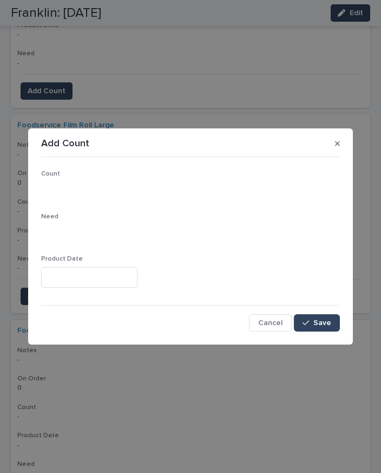
click at [147, 177] on p "Count" at bounding box center [190, 174] width 299 height 8
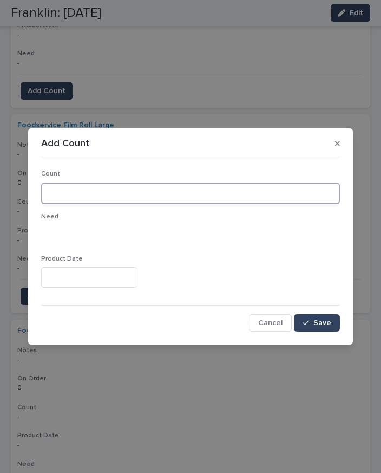
click at [123, 193] on input at bounding box center [190, 193] width 299 height 22
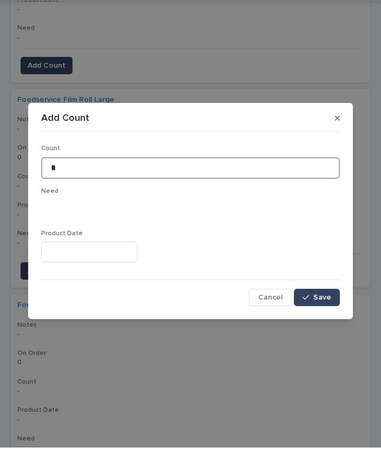
type input "*"
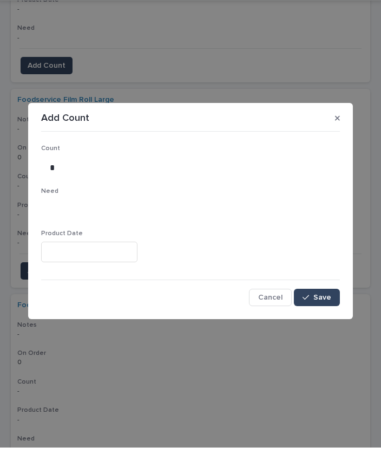
click at [322, 314] on button "Save" at bounding box center [317, 322] width 46 height 17
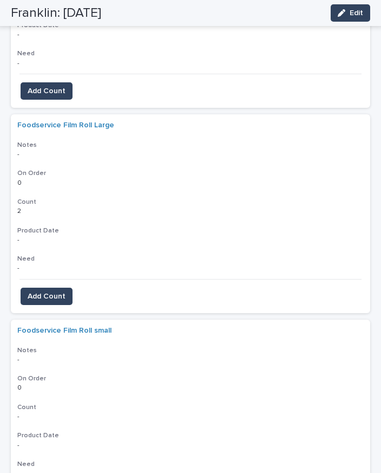
scroll to position [1229, 0]
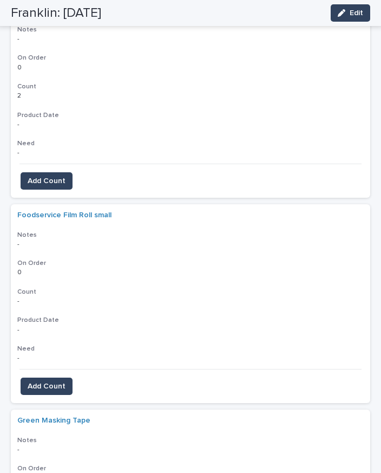
click at [55, 381] on span "Add Count" at bounding box center [47, 386] width 38 height 11
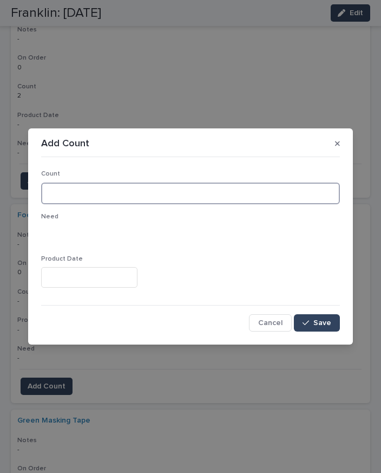
click at [122, 198] on input at bounding box center [190, 193] width 299 height 22
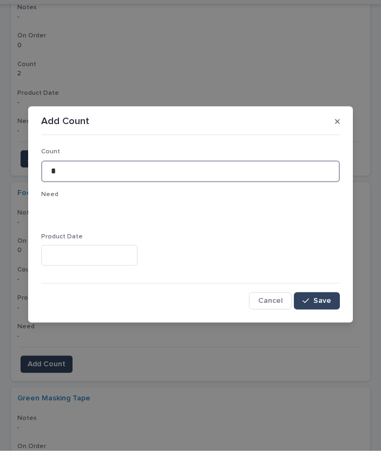
type input "*"
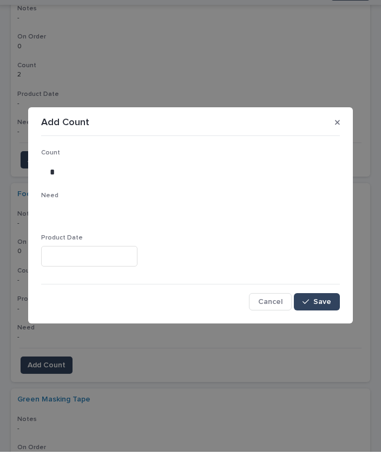
click at [318, 319] on span "Save" at bounding box center [323, 323] width 18 height 8
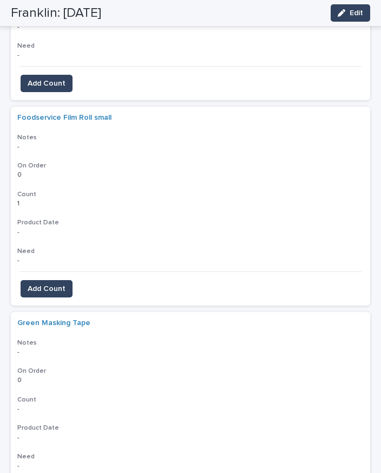
scroll to position [1329, 0]
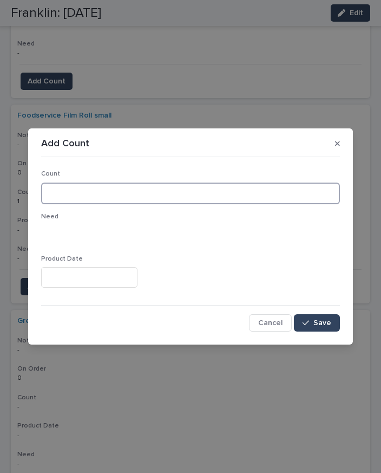
click at [100, 199] on input at bounding box center [190, 193] width 299 height 22
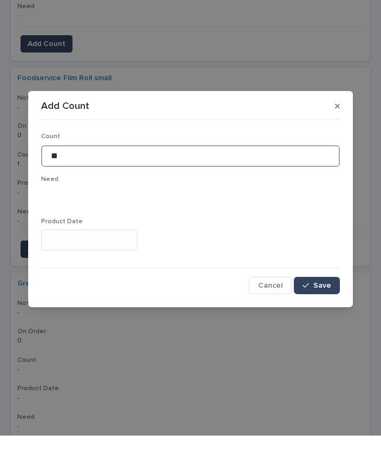
type input "**"
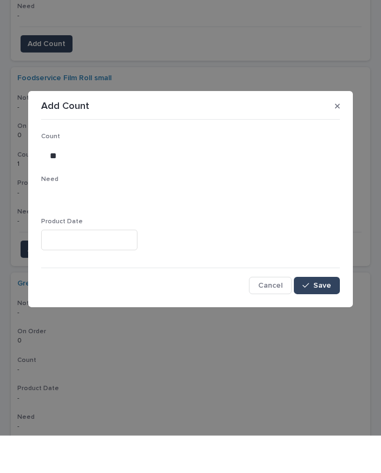
click at [329, 319] on span "Save" at bounding box center [323, 323] width 18 height 8
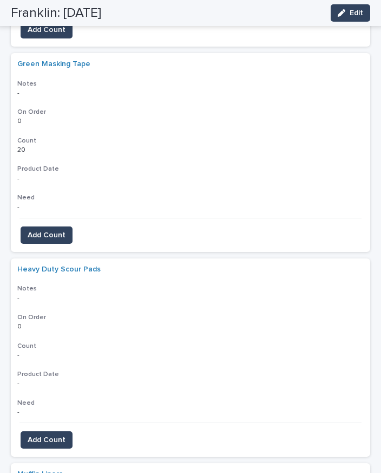
scroll to position [1586, 0]
click at [52, 434] on span "Add Count" at bounding box center [47, 439] width 38 height 11
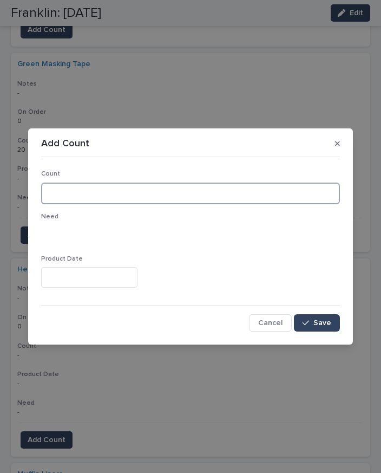
click at [97, 193] on input at bounding box center [190, 193] width 299 height 22
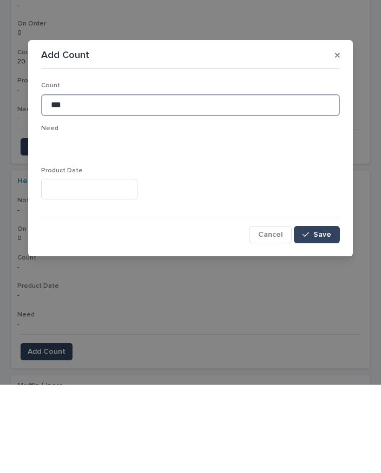
type input "***"
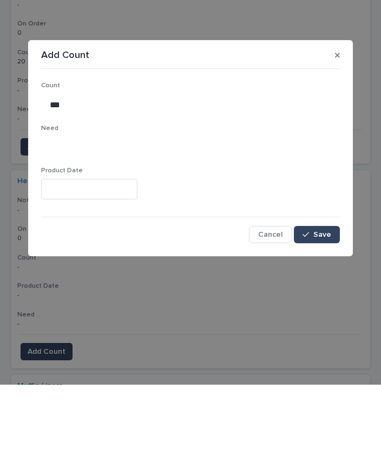
click at [329, 319] on span "Save" at bounding box center [323, 323] width 18 height 8
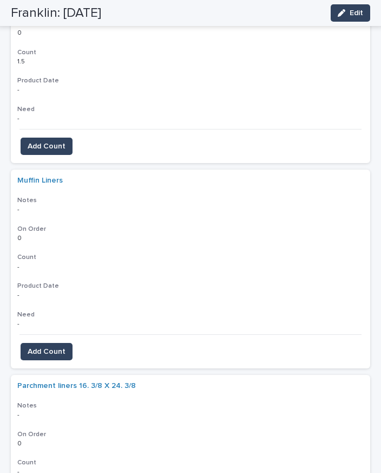
scroll to position [1878, 0]
click at [60, 347] on span "Add Count" at bounding box center [47, 352] width 38 height 11
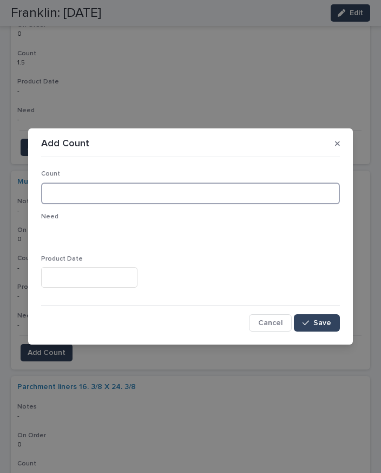
click at [125, 196] on input at bounding box center [190, 193] width 299 height 22
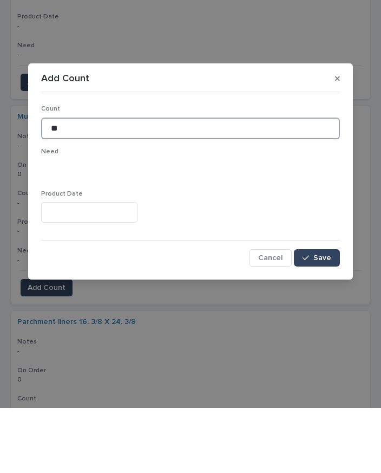
type input "**"
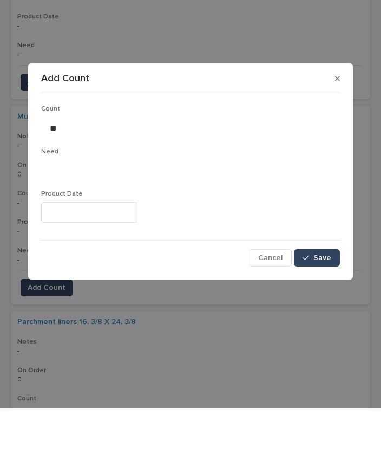
click at [329, 314] on button "Save" at bounding box center [317, 322] width 46 height 17
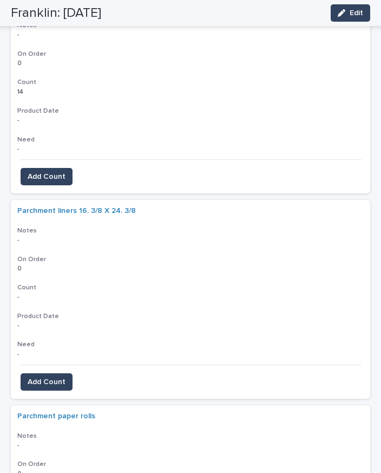
scroll to position [2054, 0]
click at [62, 376] on span "Add Count" at bounding box center [47, 381] width 38 height 11
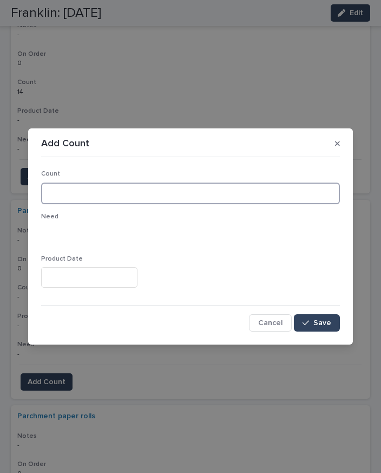
click at [99, 188] on input at bounding box center [190, 193] width 299 height 22
type input "*"
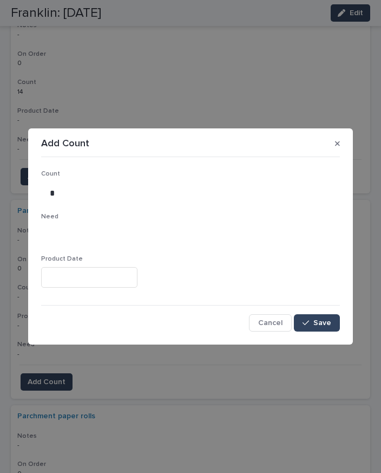
click at [324, 319] on span "Save" at bounding box center [323, 323] width 18 height 8
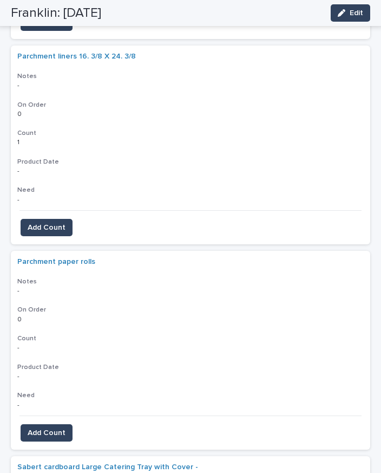
scroll to position [2208, 0]
click at [46, 424] on button "Add Count" at bounding box center [47, 432] width 52 height 17
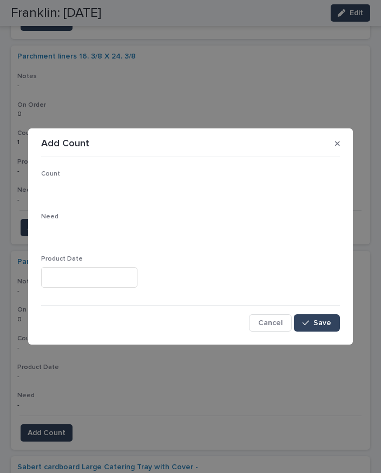
click at [109, 214] on p "Need" at bounding box center [190, 217] width 299 height 8
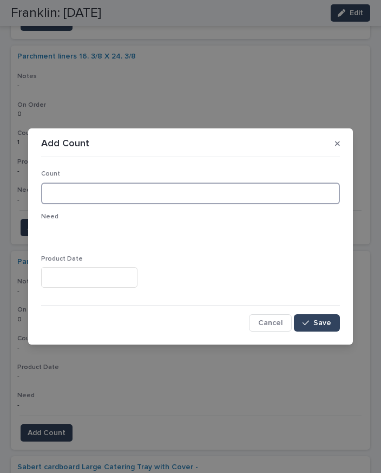
click at [122, 192] on input at bounding box center [190, 193] width 299 height 22
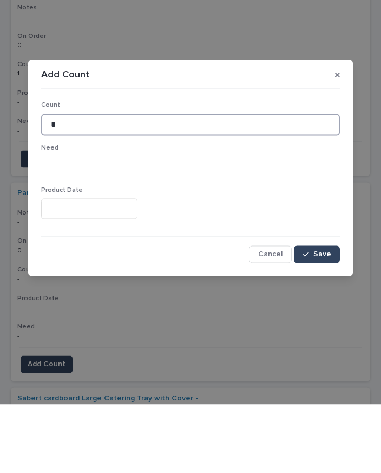
type input "*"
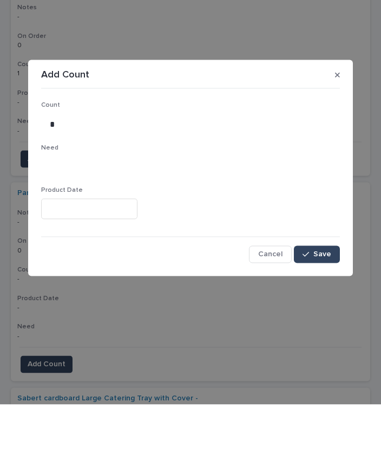
click at [323, 314] on button "Save" at bounding box center [317, 322] width 46 height 17
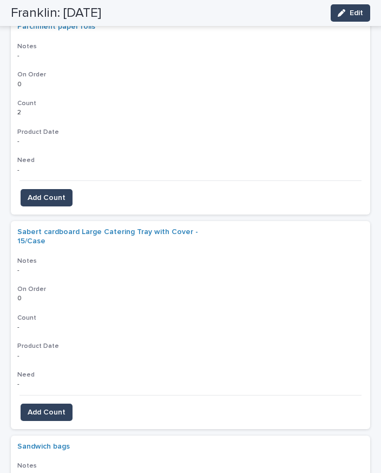
scroll to position [2443, 0]
click at [54, 403] on button "Add Count" at bounding box center [47, 411] width 52 height 17
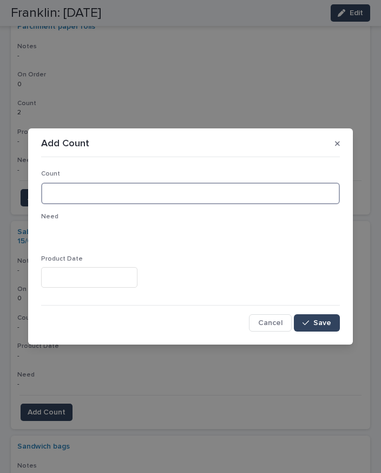
click at [113, 194] on input at bounding box center [190, 193] width 299 height 22
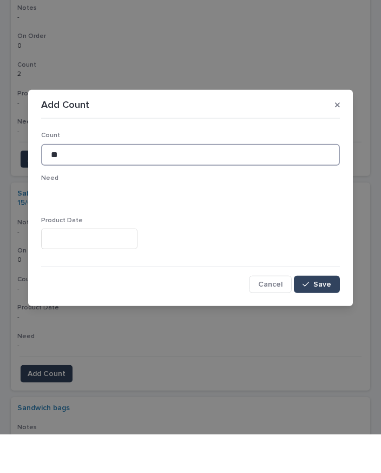
type input "**"
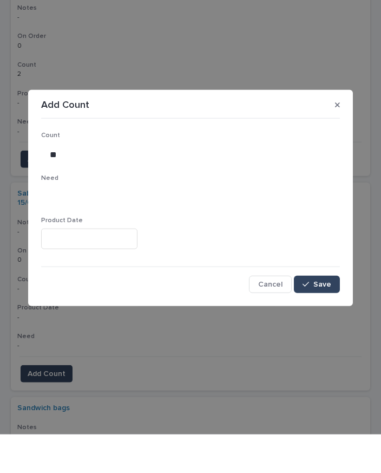
click at [325, 314] on button "Save" at bounding box center [317, 322] width 46 height 17
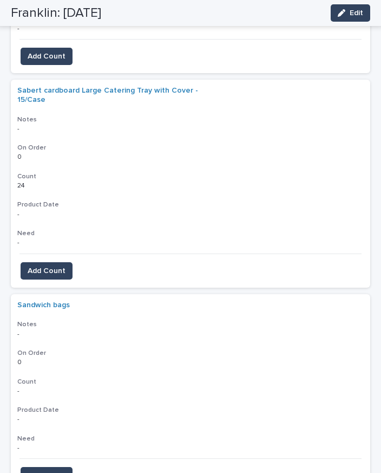
scroll to position [2590, 0]
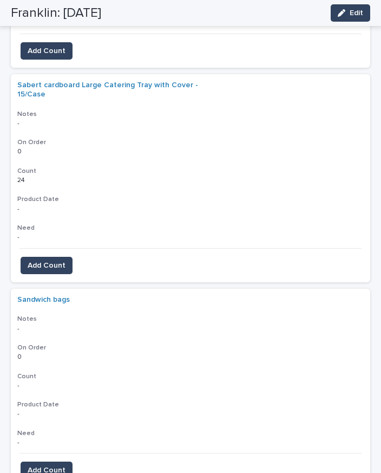
click at [49, 461] on button "Add Count" at bounding box center [47, 469] width 52 height 17
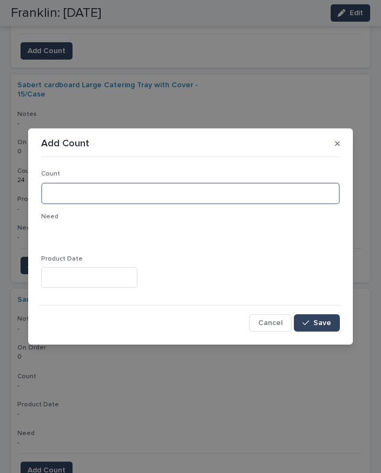
click at [107, 199] on input at bounding box center [190, 193] width 299 height 22
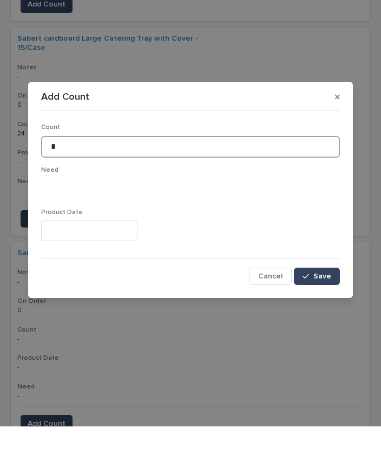
type input "*"
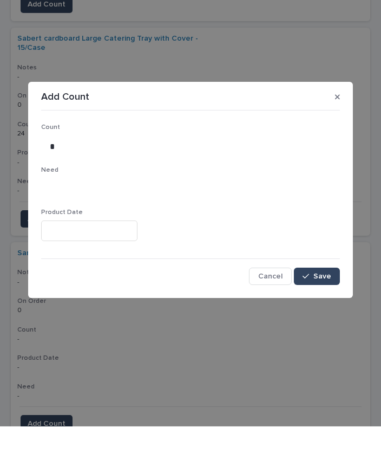
click at [327, 314] on button "Save" at bounding box center [317, 322] width 46 height 17
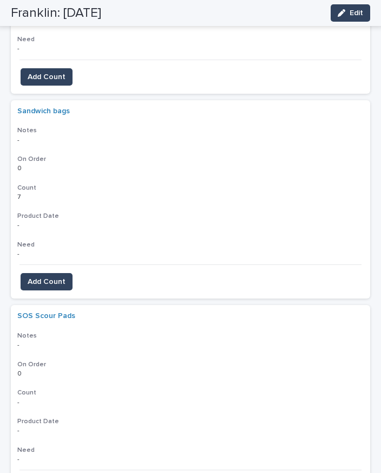
scroll to position [2779, 0]
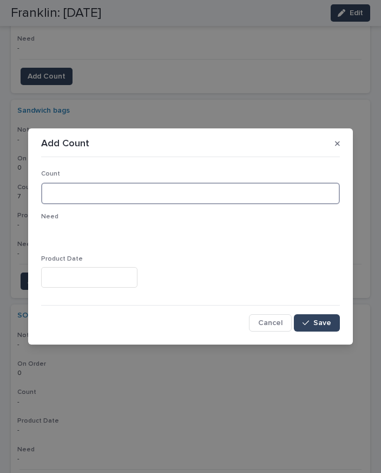
click at [96, 193] on input at bounding box center [190, 193] width 299 height 22
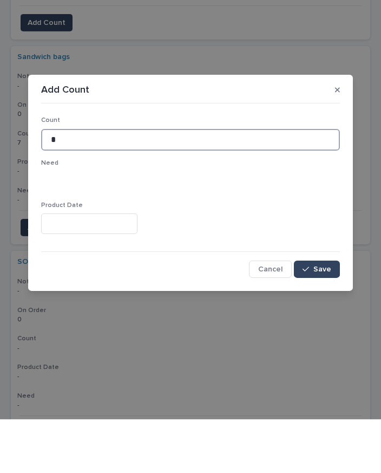
type input "*"
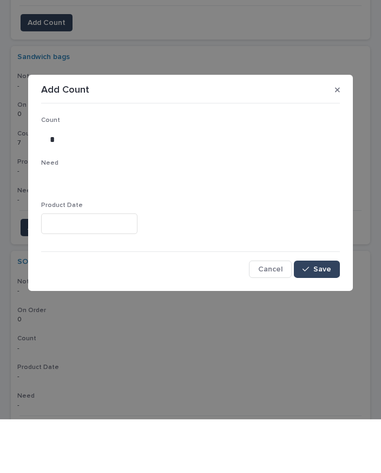
click at [331, 319] on span "Save" at bounding box center [323, 323] width 18 height 8
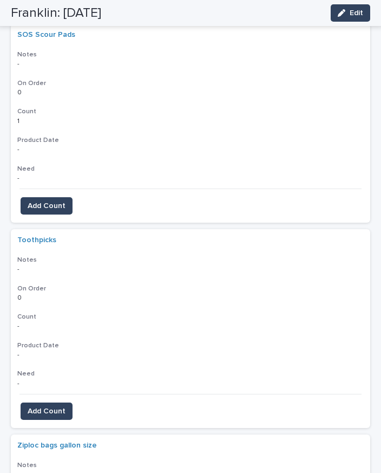
scroll to position [3059, 0]
click at [51, 406] on span "Add Count" at bounding box center [47, 411] width 38 height 11
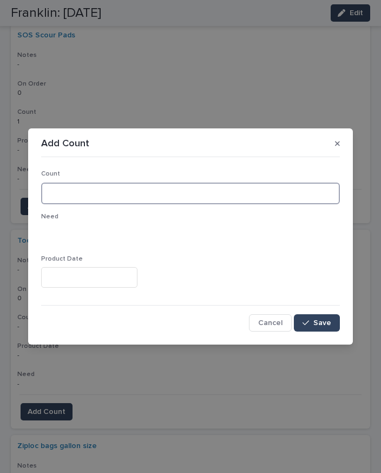
click at [90, 192] on input at bounding box center [190, 193] width 299 height 22
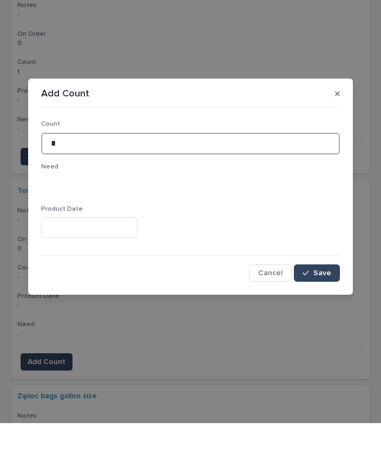
type input "*"
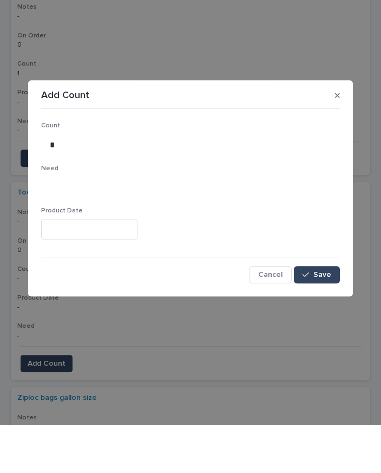
click at [322, 314] on button "Save" at bounding box center [317, 322] width 46 height 17
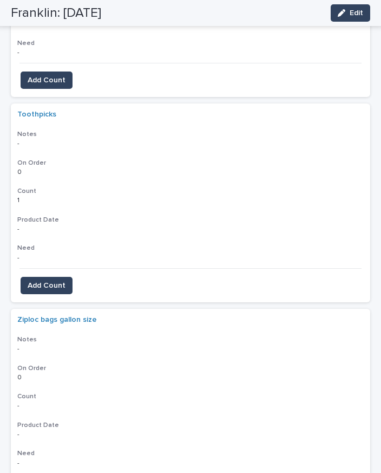
scroll to position [3185, 0]
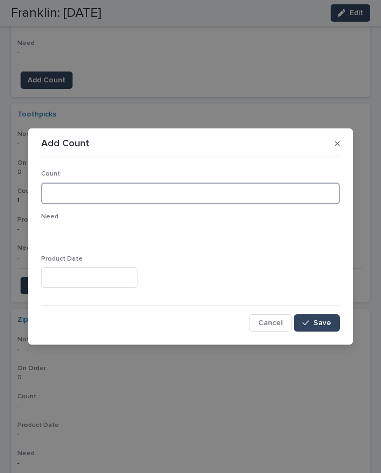
click at [123, 196] on input at bounding box center [190, 193] width 299 height 22
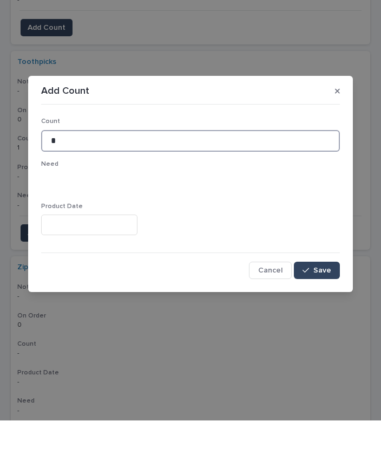
type input "*"
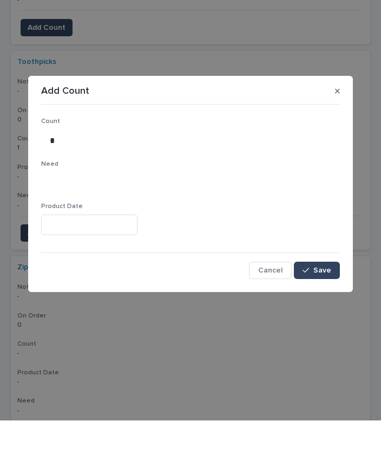
click at [332, 314] on button "Save" at bounding box center [317, 322] width 46 height 17
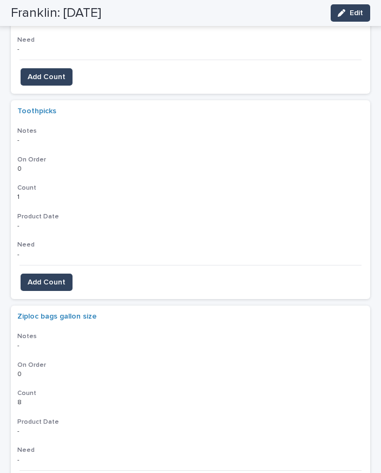
scroll to position [3190, 0]
